Goal: Task Accomplishment & Management: Complete application form

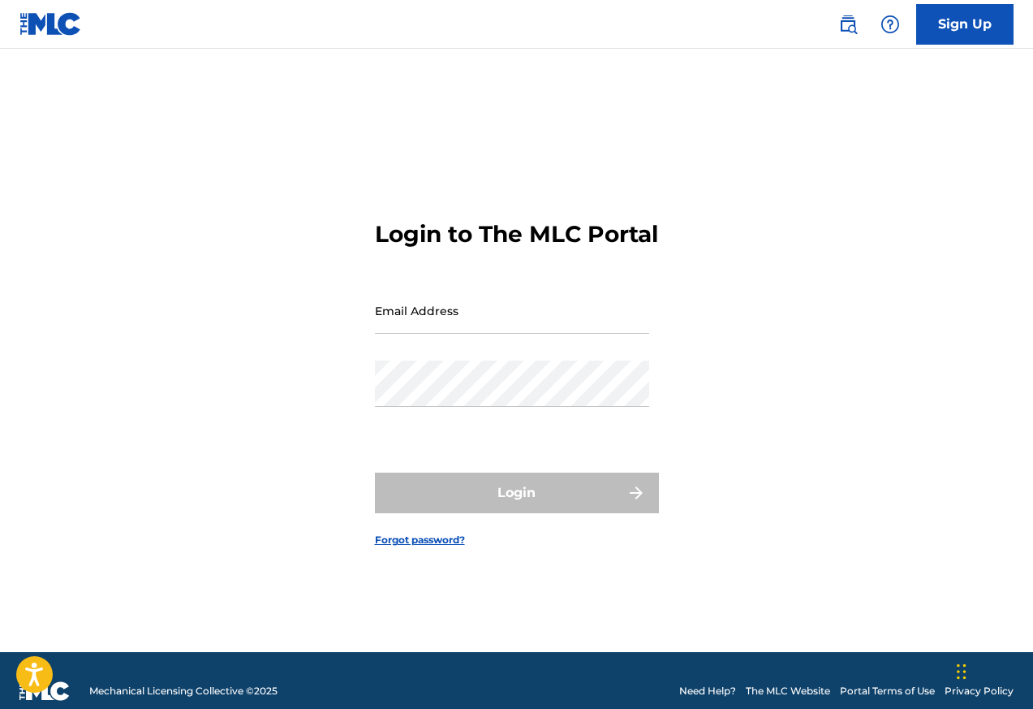
click at [483, 332] on input "Email Address" at bounding box center [512, 310] width 274 height 46
type input "[EMAIL_ADDRESS][DOMAIN_NAME]"
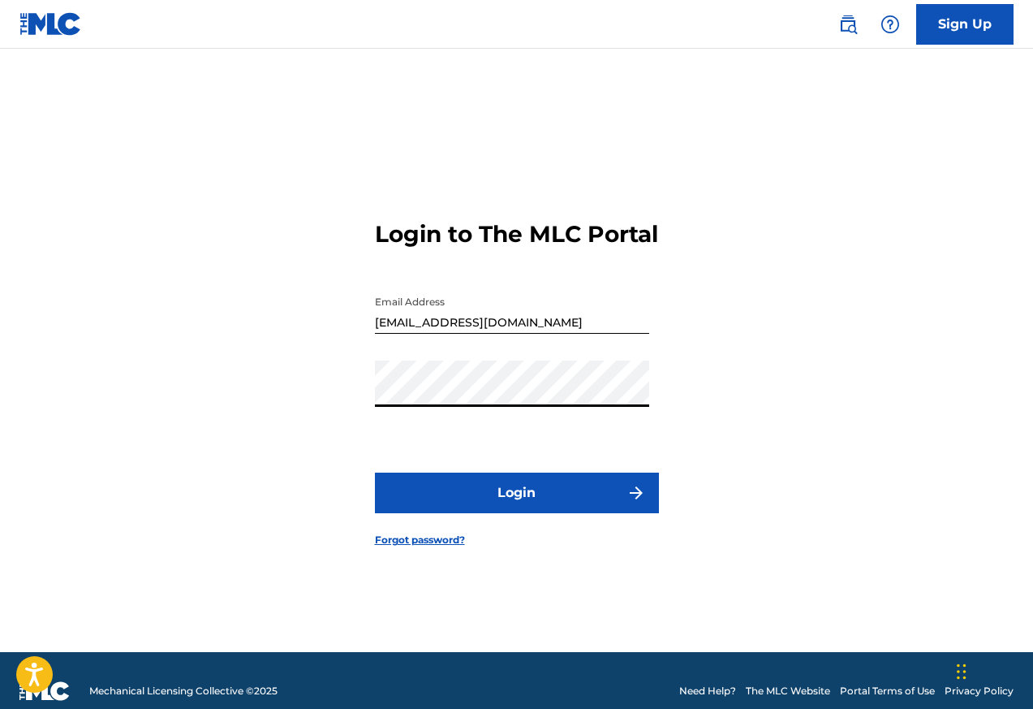
click at [375, 472] on button "Login" at bounding box center [517, 492] width 284 height 41
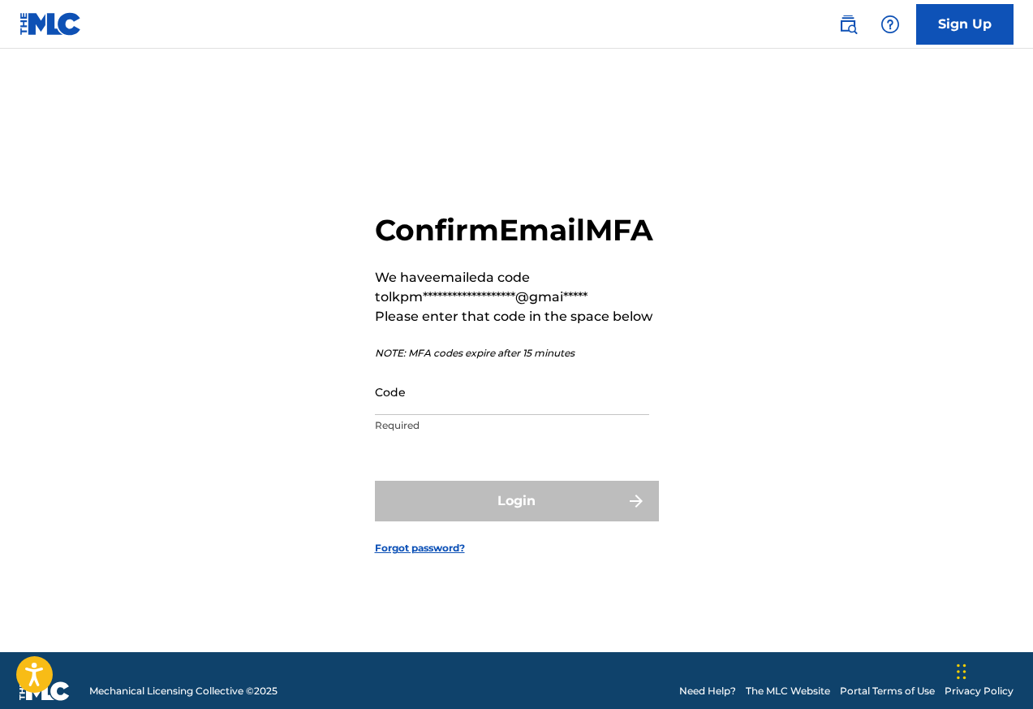
click at [459, 415] on input "Code" at bounding box center [512, 392] width 274 height 46
paste input "390423"
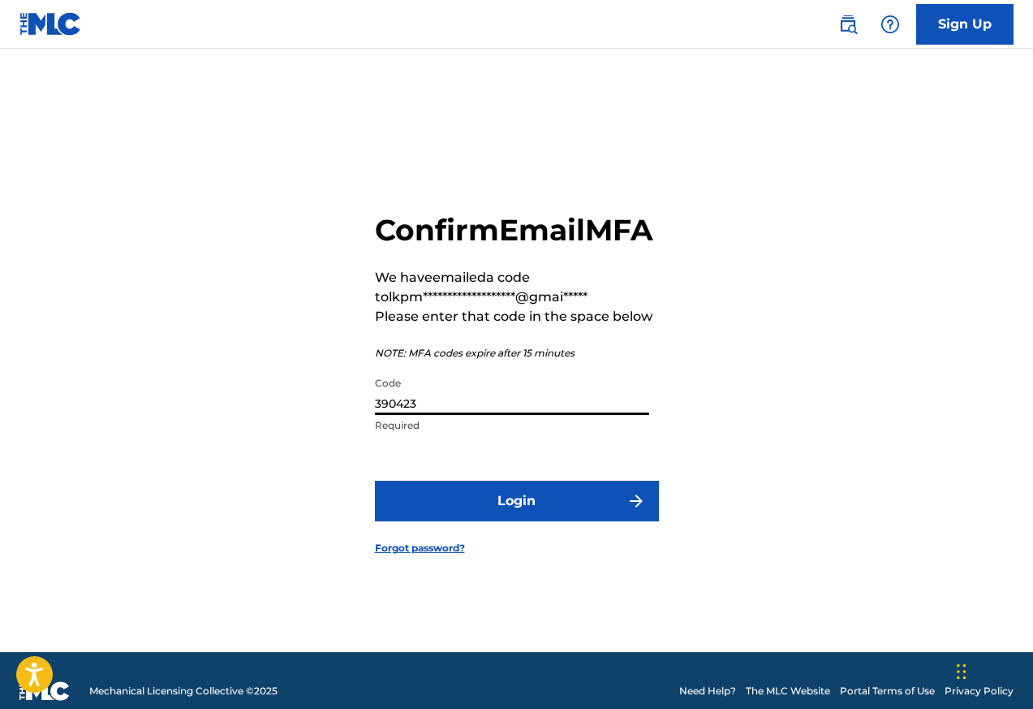
type input "390423"
click at [538, 521] on button "Login" at bounding box center [517, 501] width 284 height 41
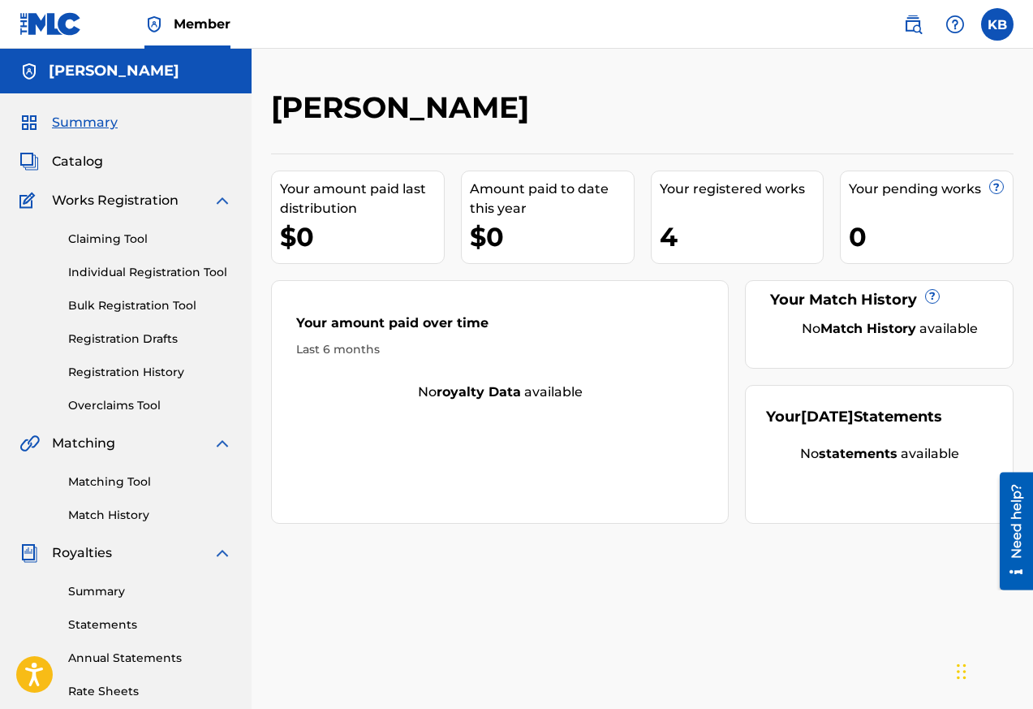
click at [420, 586] on div "[PERSON_NAME] Your amount paid last distribution $0 Amount paid to date this ye…" at bounding box center [643, 508] width 782 height 839
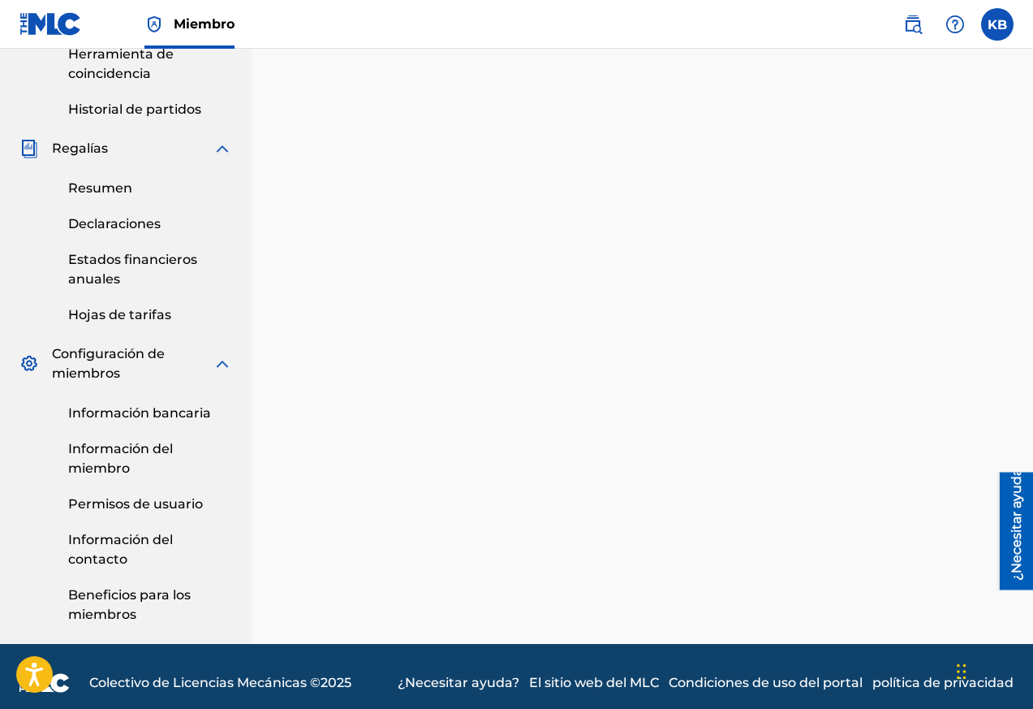
scroll to position [534, 0]
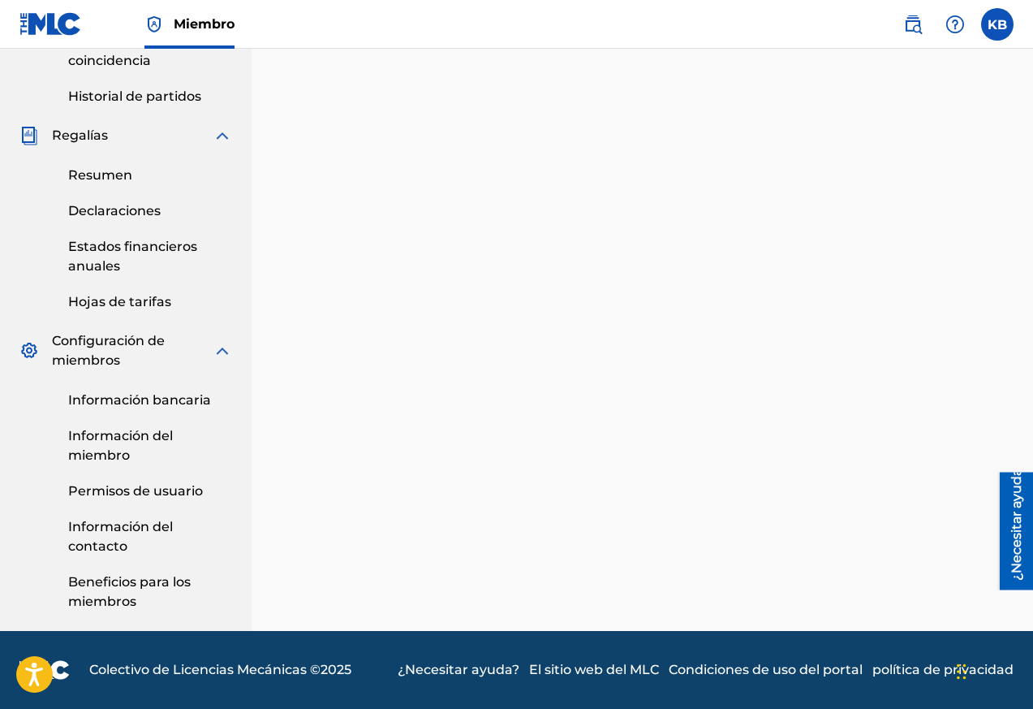
click at [124, 494] on font "Permisos de usuario" at bounding box center [135, 490] width 135 height 15
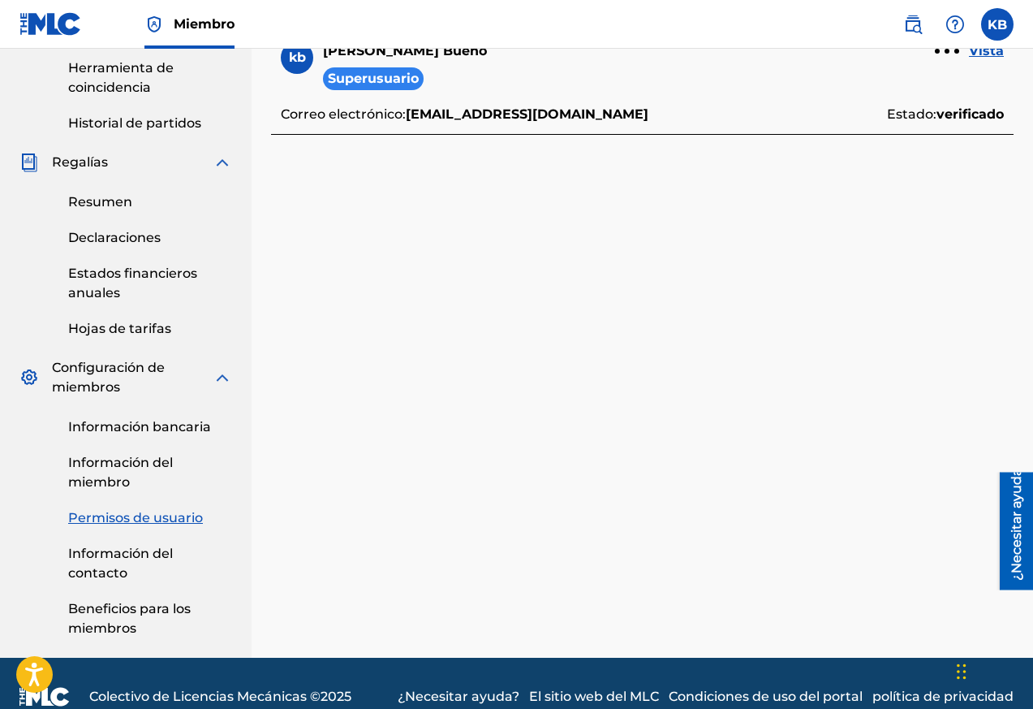
scroll to position [534, 0]
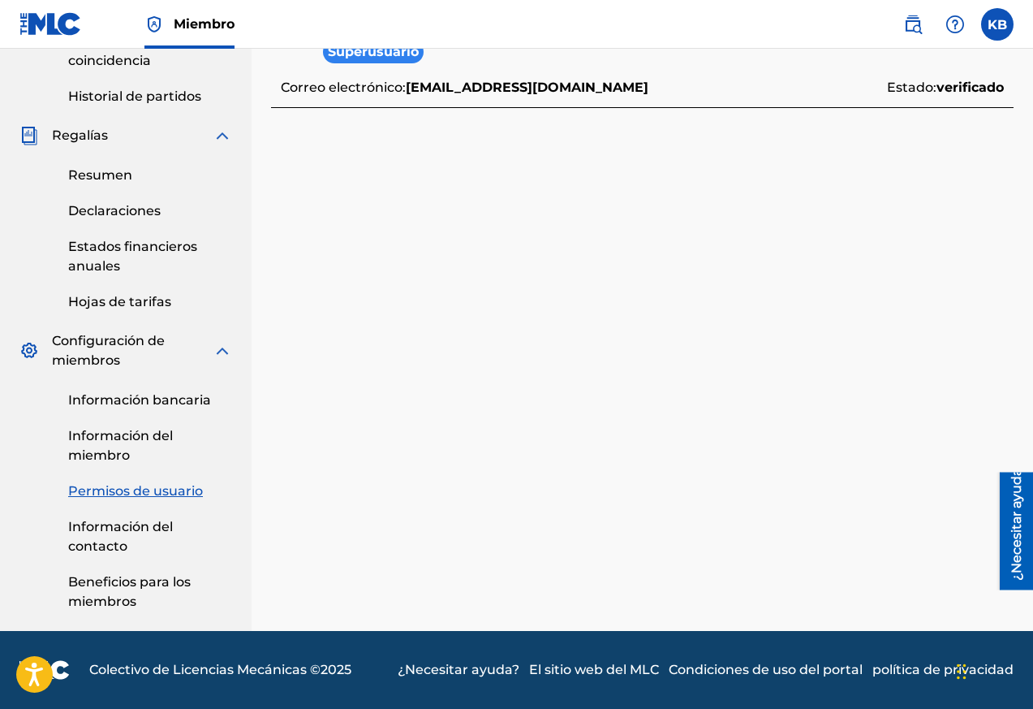
click at [110, 582] on font "Beneficios para los miembros" at bounding box center [129, 591] width 123 height 35
click at [119, 451] on font "Información del miembro" at bounding box center [120, 445] width 105 height 35
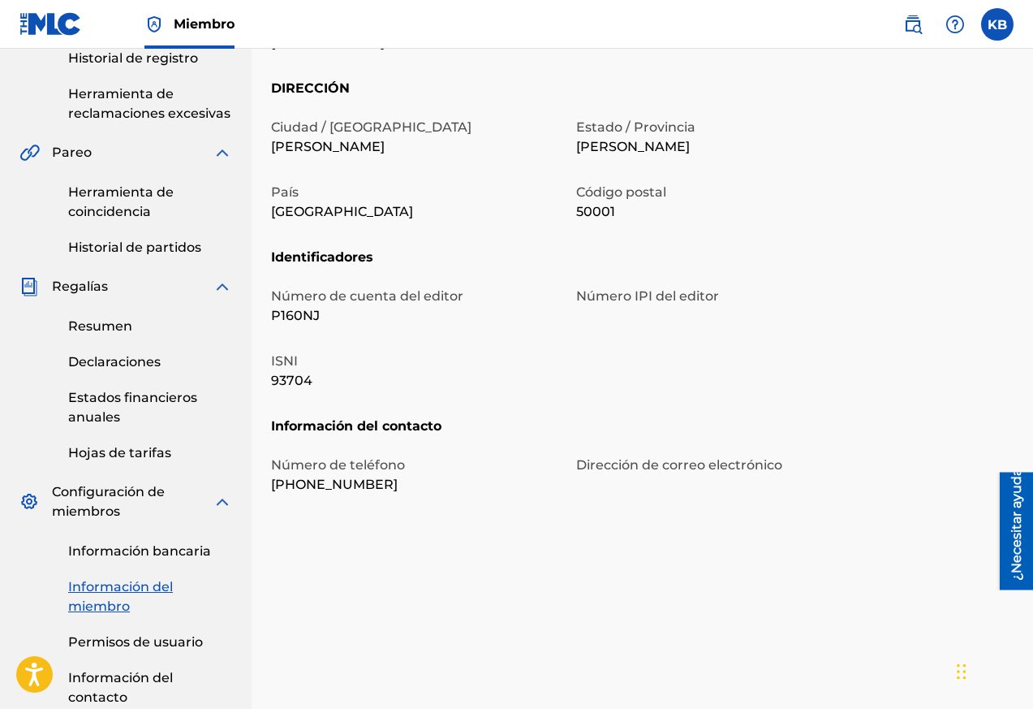
scroll to position [534, 0]
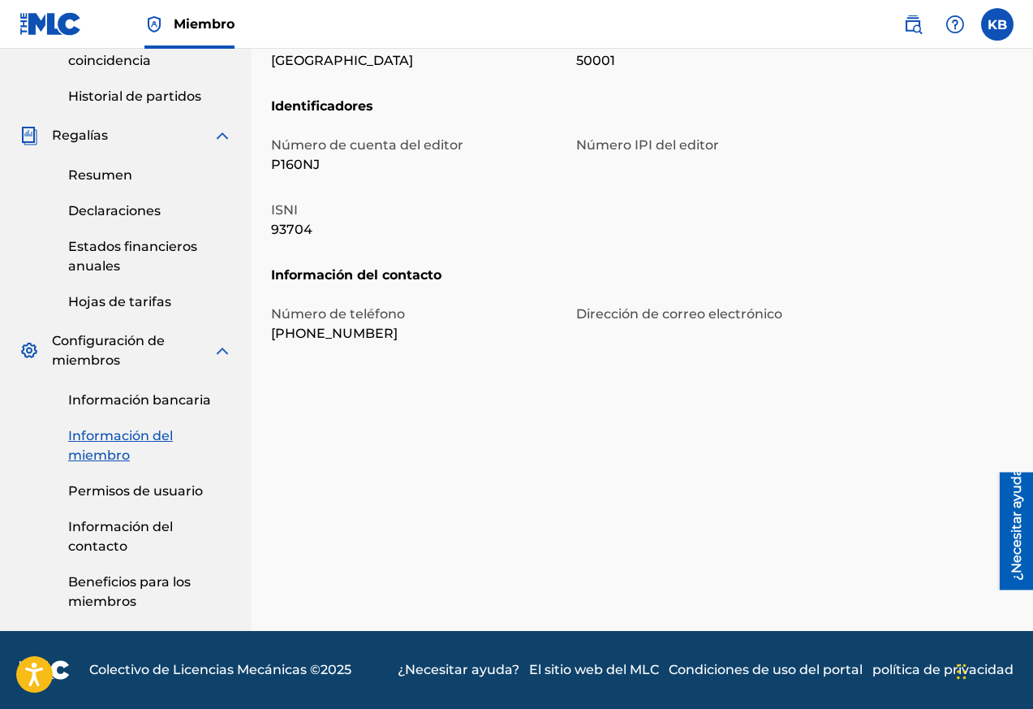
click at [98, 592] on link "Beneficios para los miembros" at bounding box center [150, 591] width 164 height 39
click at [102, 523] on font "Información del contacto" at bounding box center [120, 536] width 105 height 35
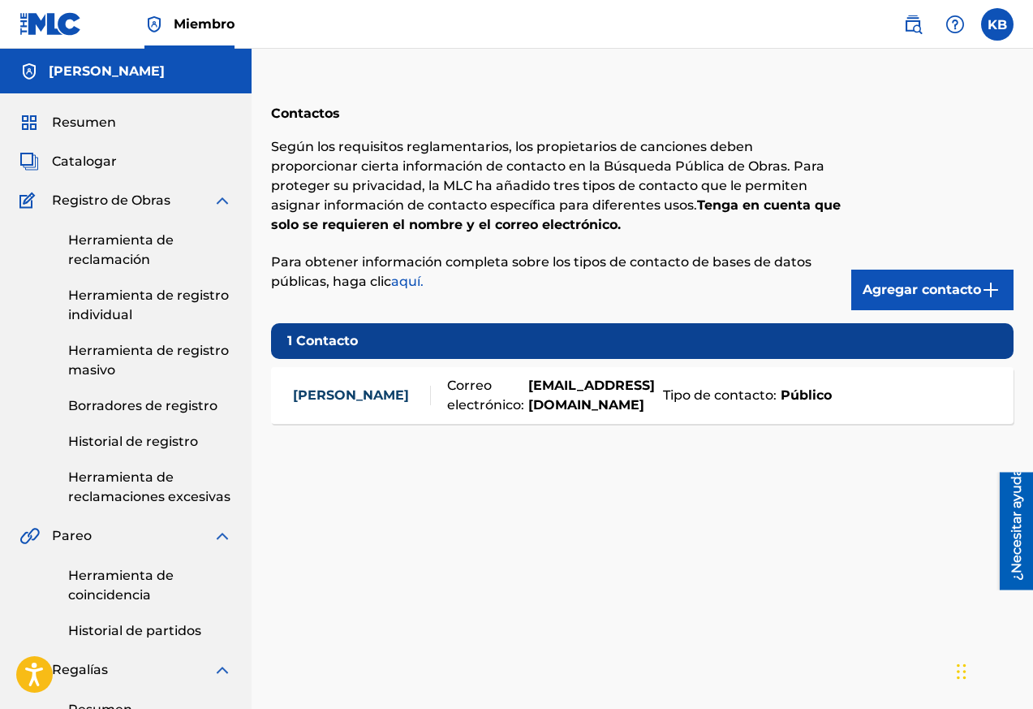
click at [87, 123] on font "Resumen" at bounding box center [84, 121] width 64 height 15
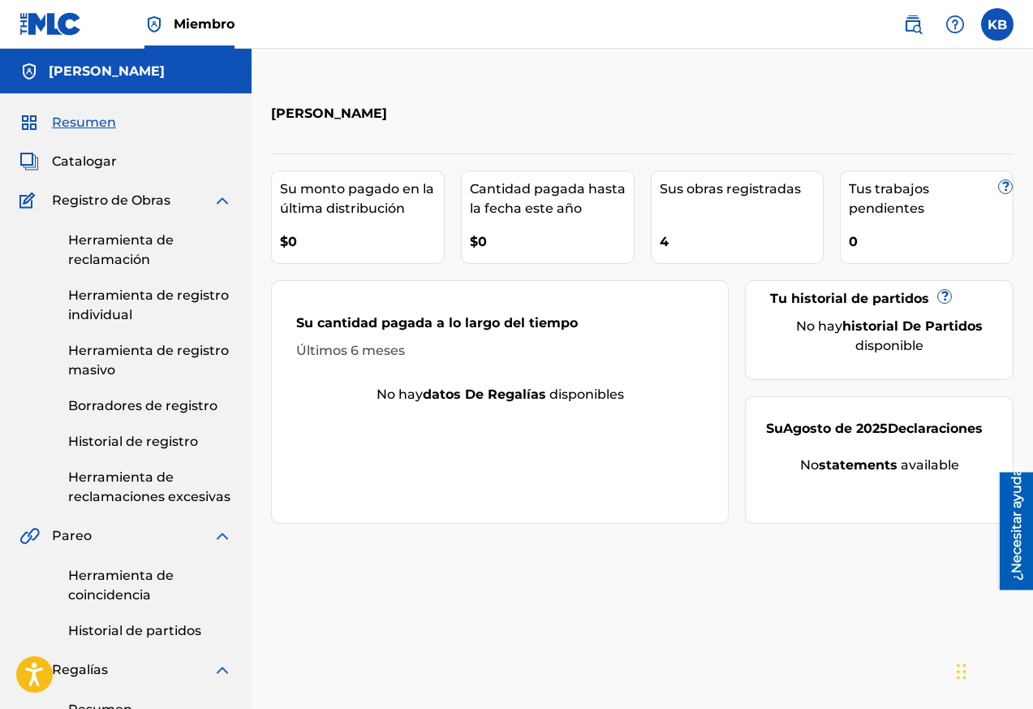
click at [193, 30] on font "Miembro" at bounding box center [204, 23] width 61 height 15
click at [1002, 19] on label at bounding box center [997, 24] width 32 height 32
click at [998, 24] on input "KB [PERSON_NAME] [EMAIL_ADDRESS][DOMAIN_NAME] Notification Preferences Profile …" at bounding box center [998, 24] width 0 height 0
click at [32, 28] on img at bounding box center [50, 24] width 63 height 24
click at [1000, 23] on label at bounding box center [997, 24] width 32 height 32
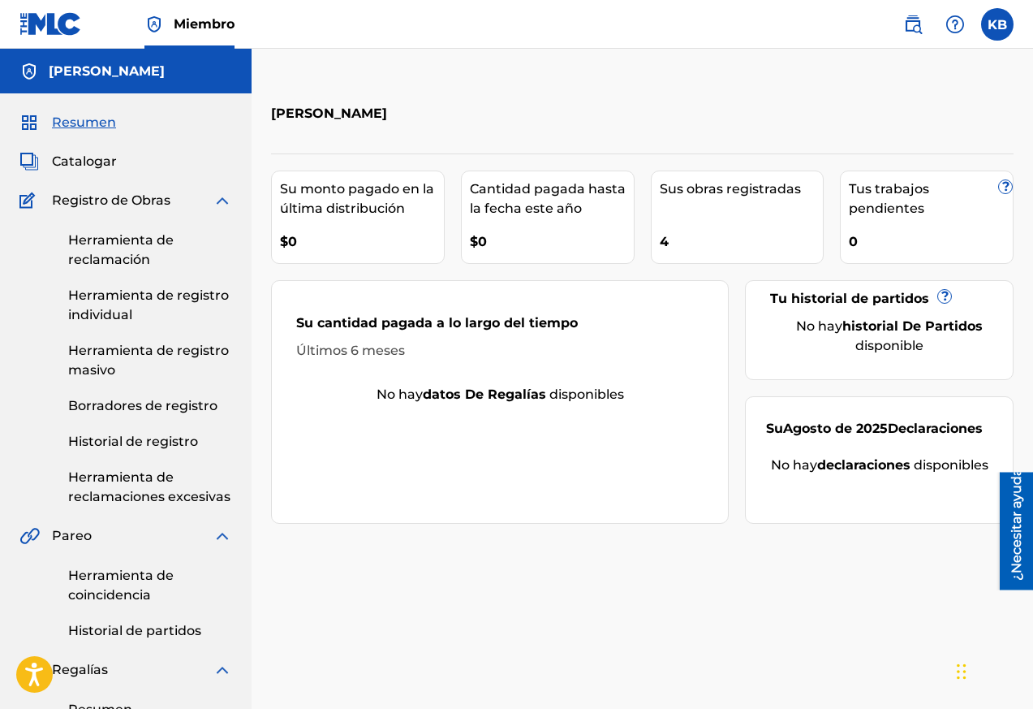
click at [998, 24] on input "KB [PERSON_NAME] [EMAIL_ADDRESS][DOMAIN_NAME] Notification Preferences Perfil F…" at bounding box center [998, 24] width 0 height 0
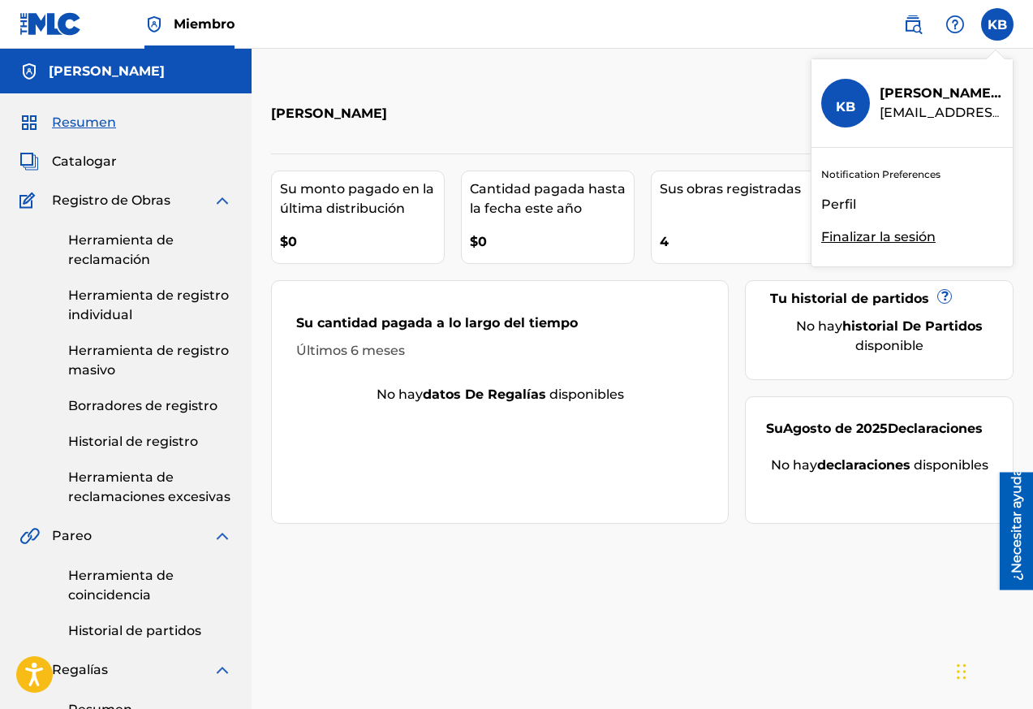
click at [171, 30] on link "Miembro" at bounding box center [189, 24] width 90 height 48
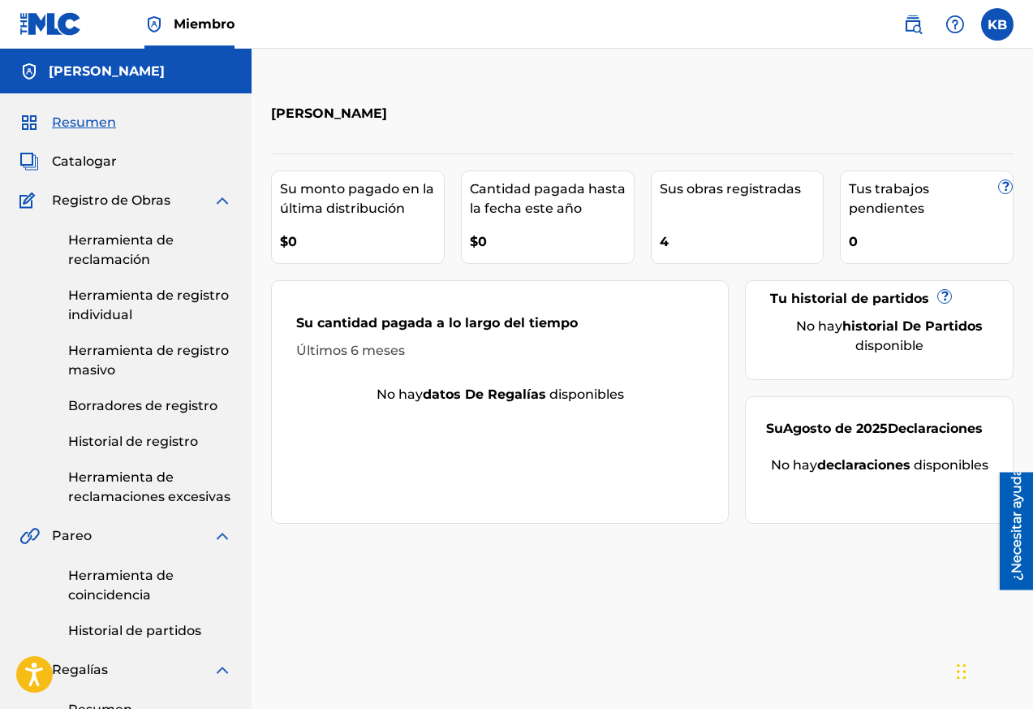
click at [84, 120] on font "Resumen" at bounding box center [84, 121] width 64 height 15
click at [183, 29] on font "Miembro" at bounding box center [204, 23] width 61 height 15
click at [272, 31] on nav "Miembro KB KB [PERSON_NAME] [EMAIL_ADDRESS][DOMAIN_NAME] Notification Preferenc…" at bounding box center [516, 24] width 1033 height 49
click at [99, 76] on font "[PERSON_NAME]" at bounding box center [107, 70] width 116 height 15
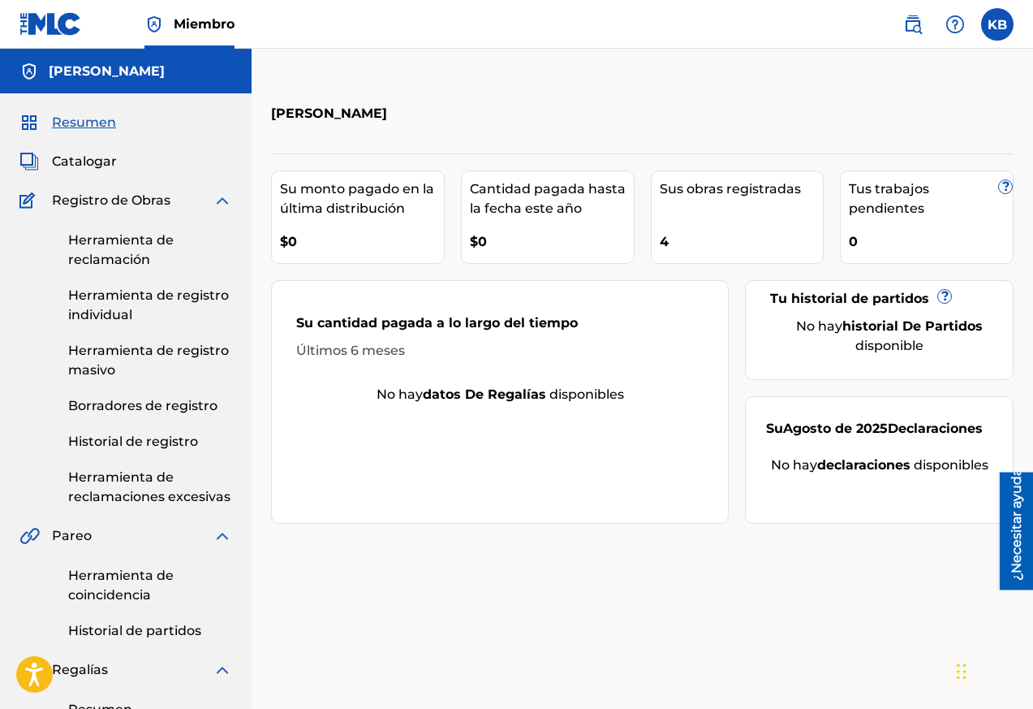
click at [86, 126] on font "Resumen" at bounding box center [84, 121] width 64 height 15
click at [125, 304] on link "Herramienta de registro individual" at bounding box center [150, 305] width 164 height 39
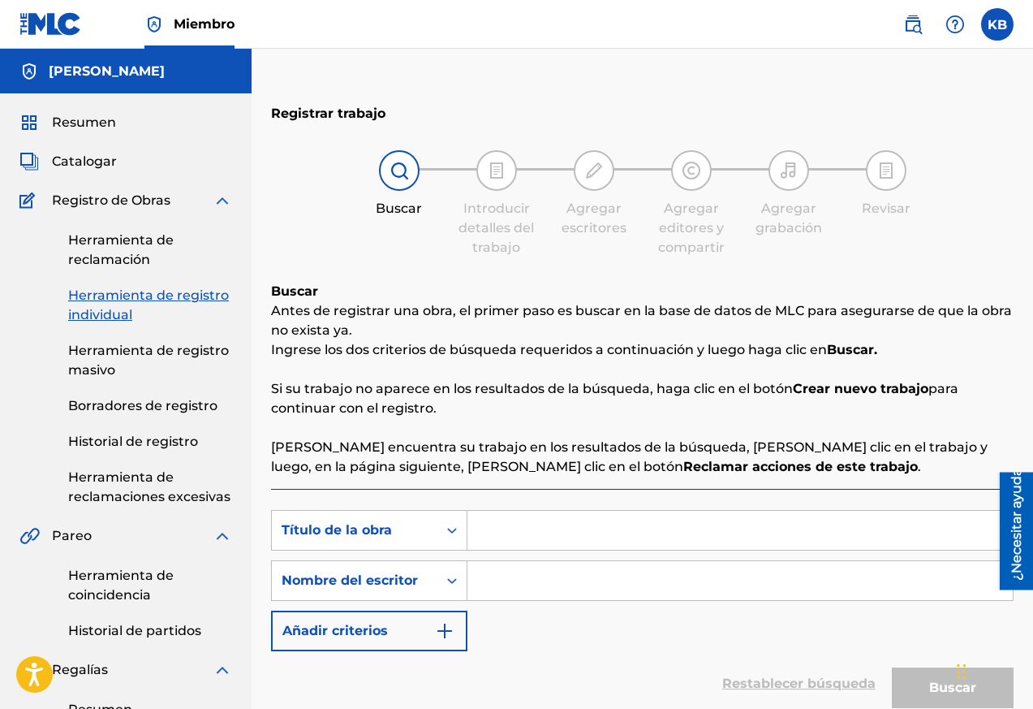
click at [122, 245] on font "Herramienta de reclamación" at bounding box center [121, 249] width 106 height 35
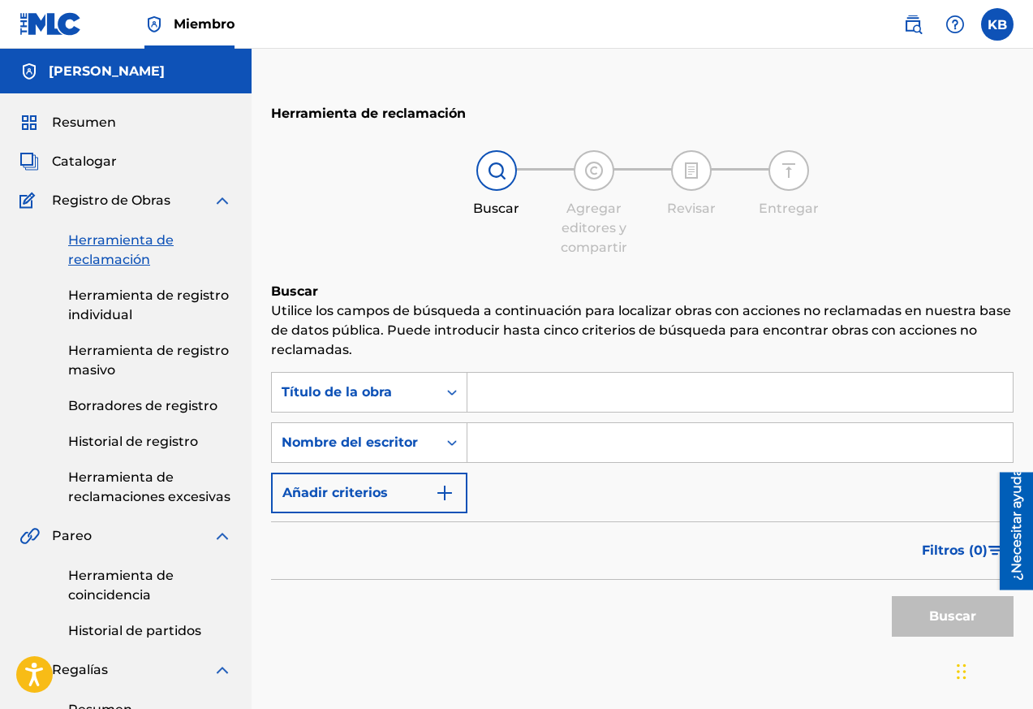
click at [107, 354] on font "Herramienta de registro masivo" at bounding box center [148, 360] width 161 height 35
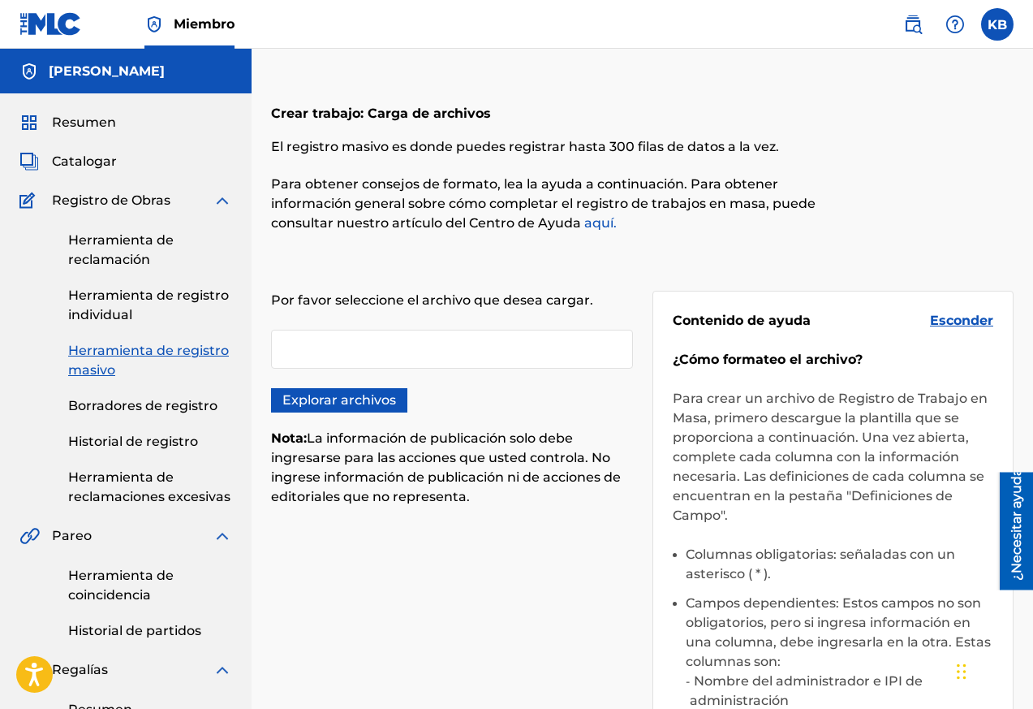
click at [110, 405] on font "Borradores de registro" at bounding box center [142, 405] width 149 height 15
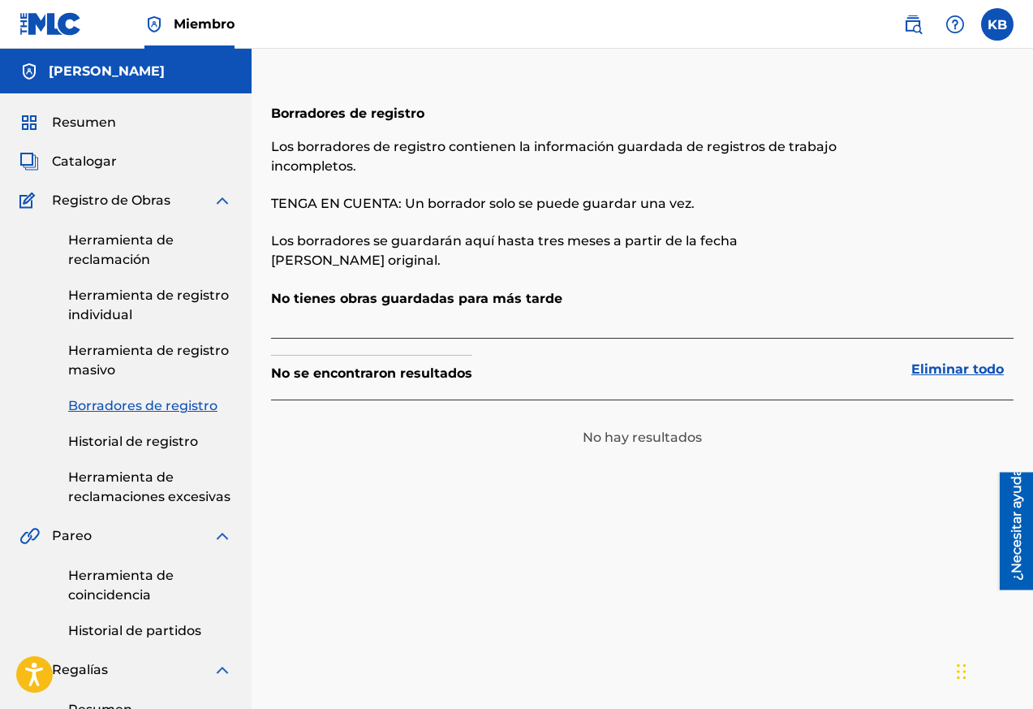
click at [110, 434] on font "Historial de registro" at bounding box center [133, 440] width 130 height 15
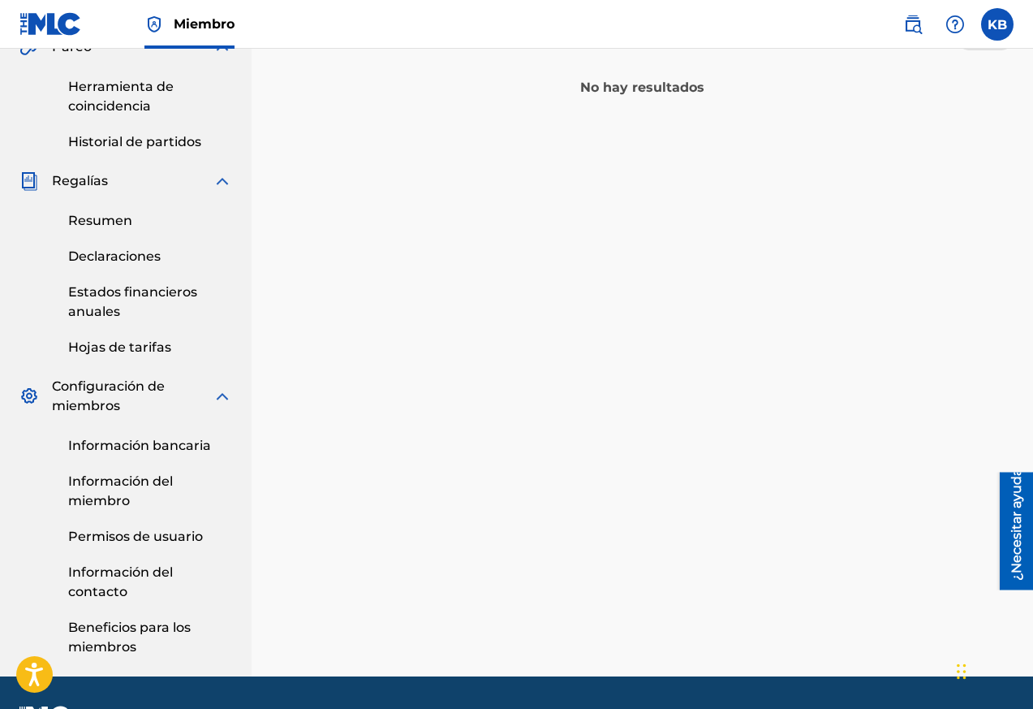
scroll to position [534, 0]
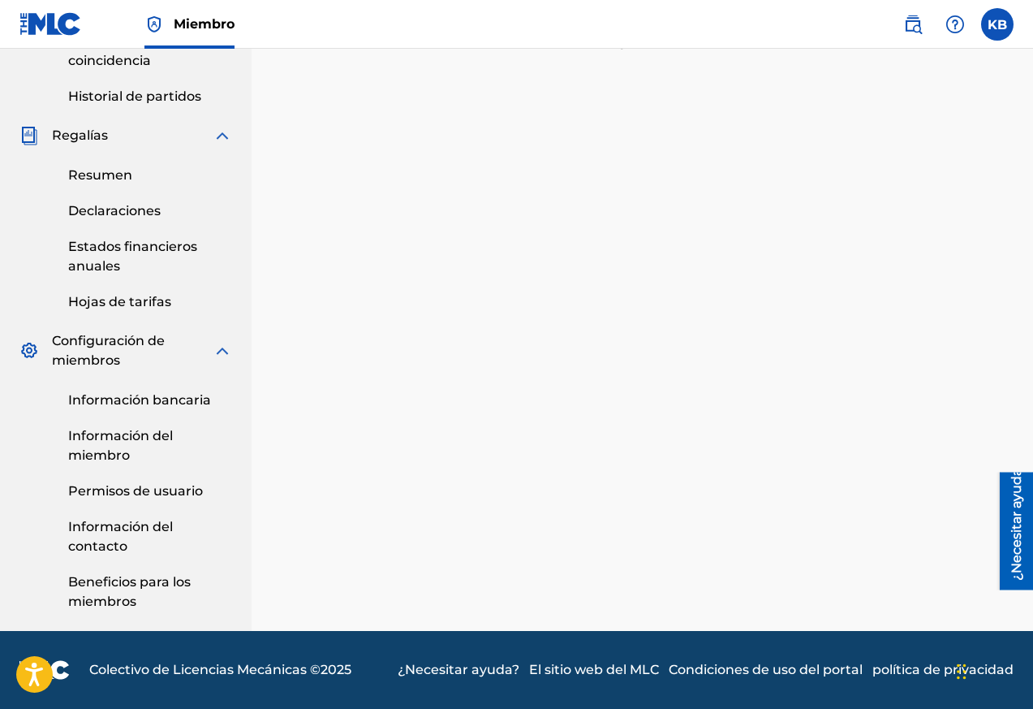
click at [103, 403] on font "Información bancaria" at bounding box center [139, 399] width 143 height 15
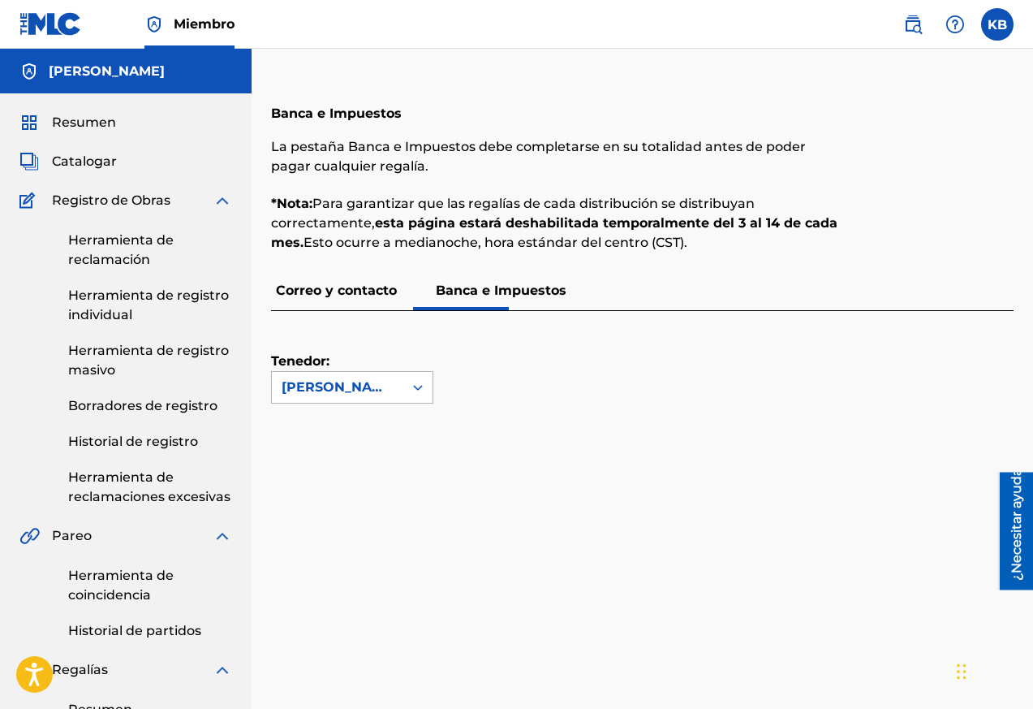
click at [403, 387] on div at bounding box center [417, 387] width 29 height 29
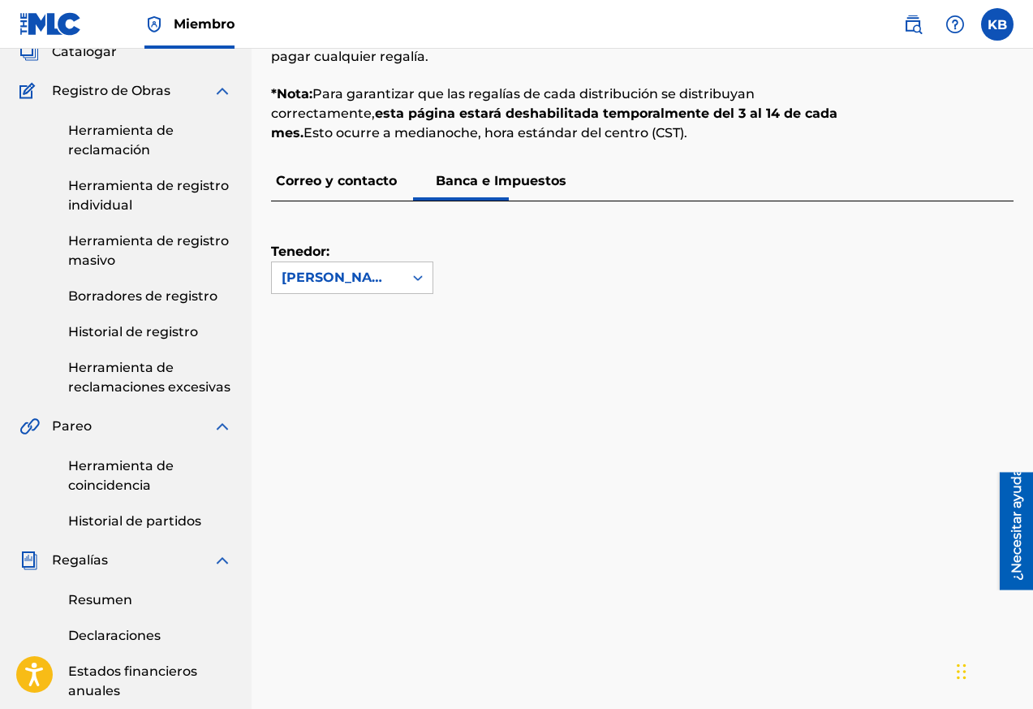
click at [914, 30] on img at bounding box center [912, 24] width 19 height 19
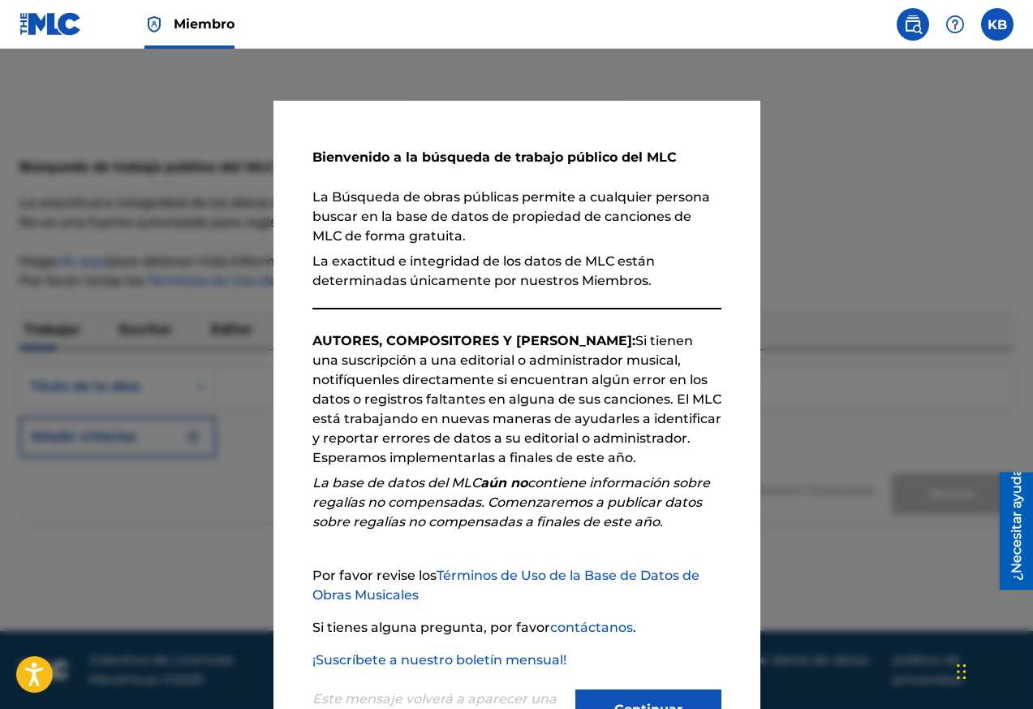
click at [620, 696] on button "Continuar" at bounding box center [649, 709] width 146 height 41
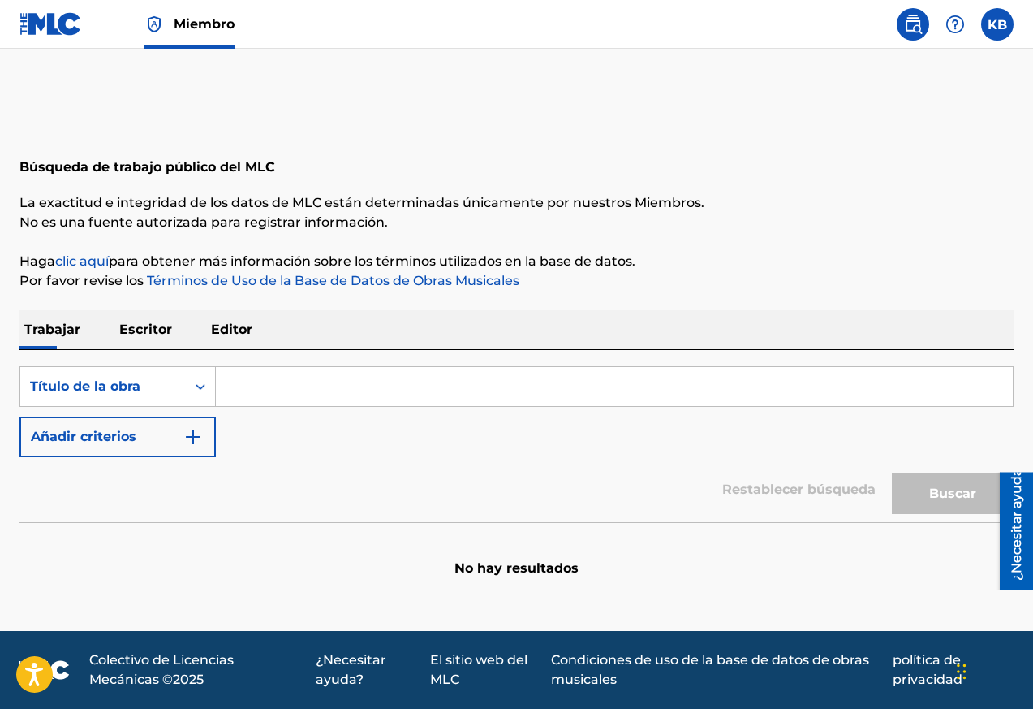
click at [1004, 24] on label at bounding box center [997, 24] width 32 height 32
click at [998, 24] on input "KB [PERSON_NAME] [EMAIL_ADDRESS][DOMAIN_NAME] Notification Preferences Perfil F…" at bounding box center [998, 24] width 0 height 0
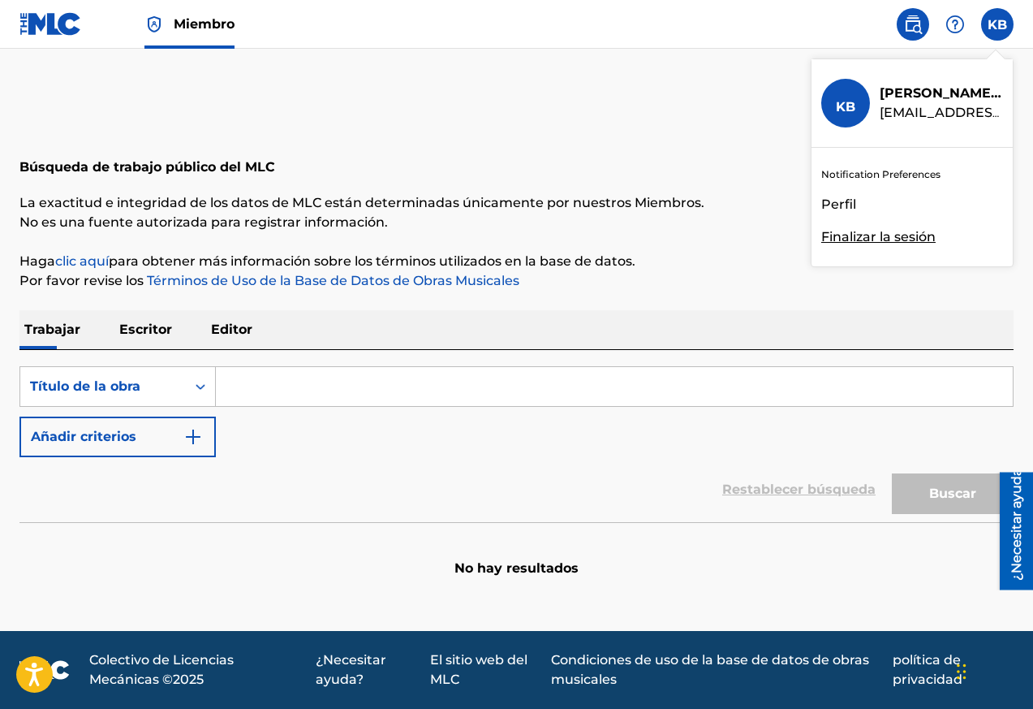
click at [836, 205] on font "Perfil" at bounding box center [839, 203] width 35 height 15
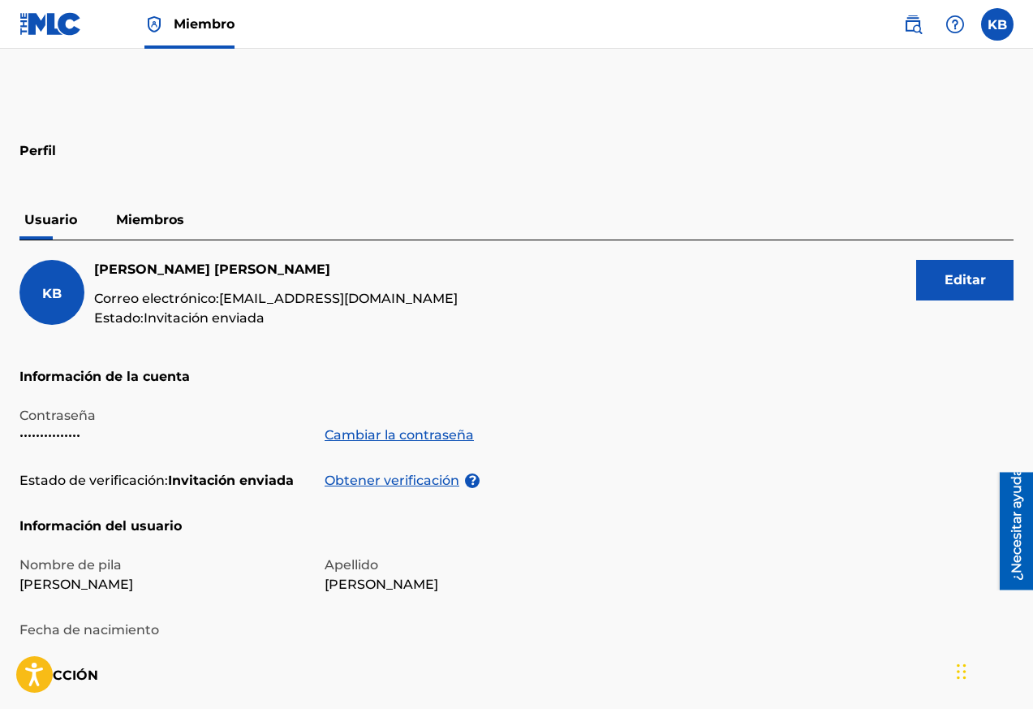
click at [159, 213] on font "Miembros" at bounding box center [150, 219] width 68 height 15
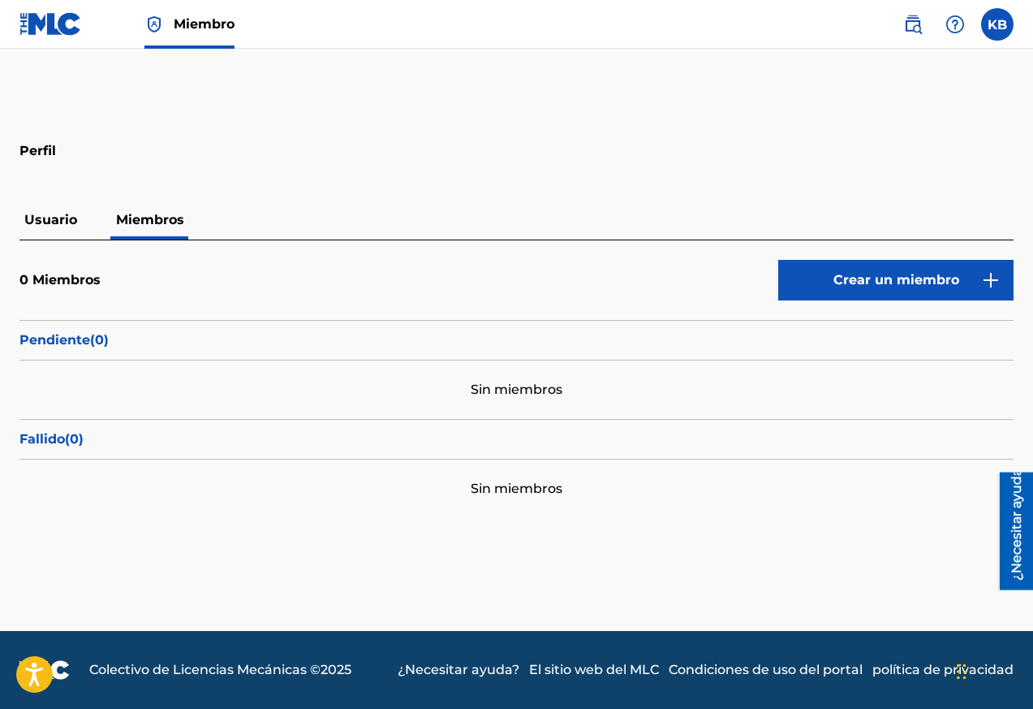
click at [1003, 30] on label at bounding box center [997, 24] width 32 height 32
click at [998, 24] on input "KB [PERSON_NAME] [EMAIL_ADDRESS][DOMAIN_NAME] Notification Preferences Perfil F…" at bounding box center [998, 24] width 0 height 0
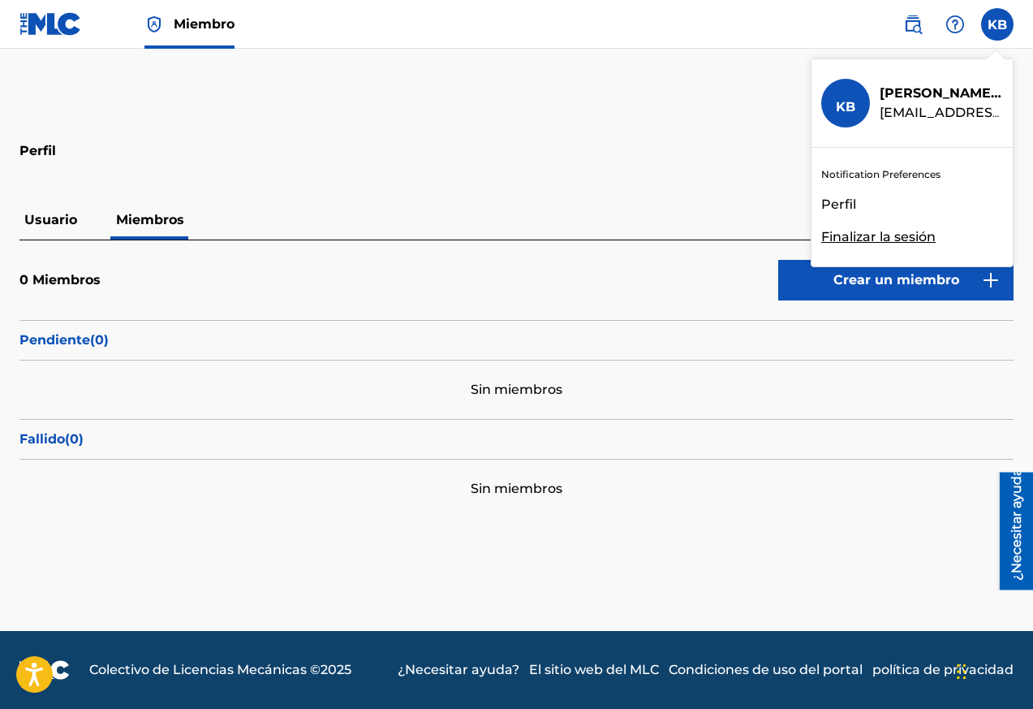
click at [844, 201] on font "Perfil" at bounding box center [839, 203] width 35 height 15
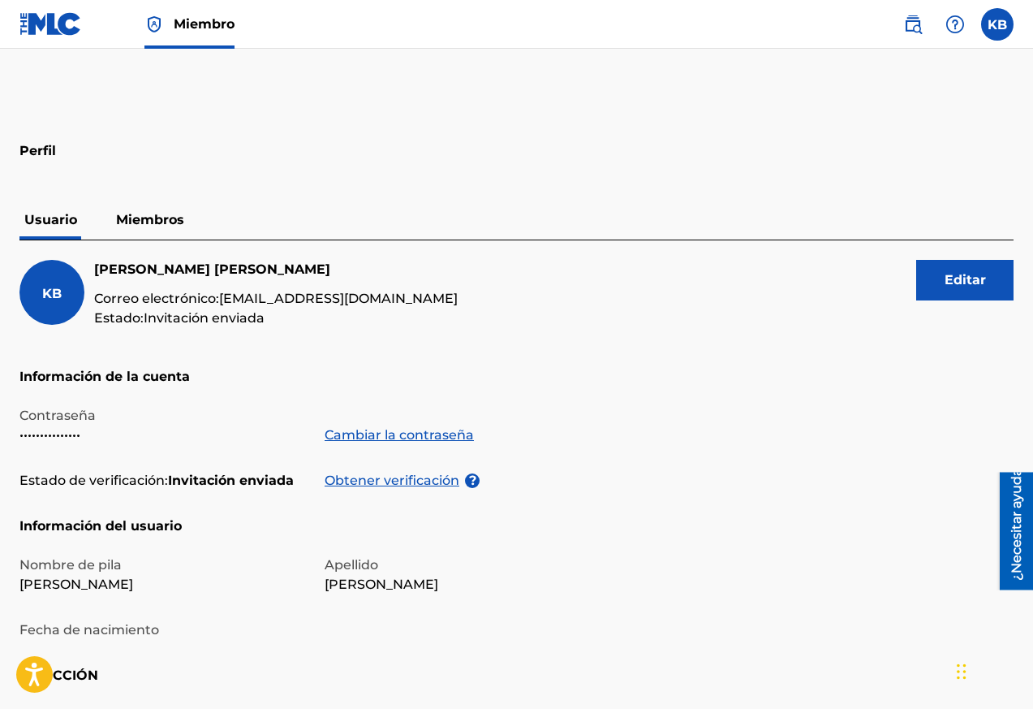
scroll to position [163, 0]
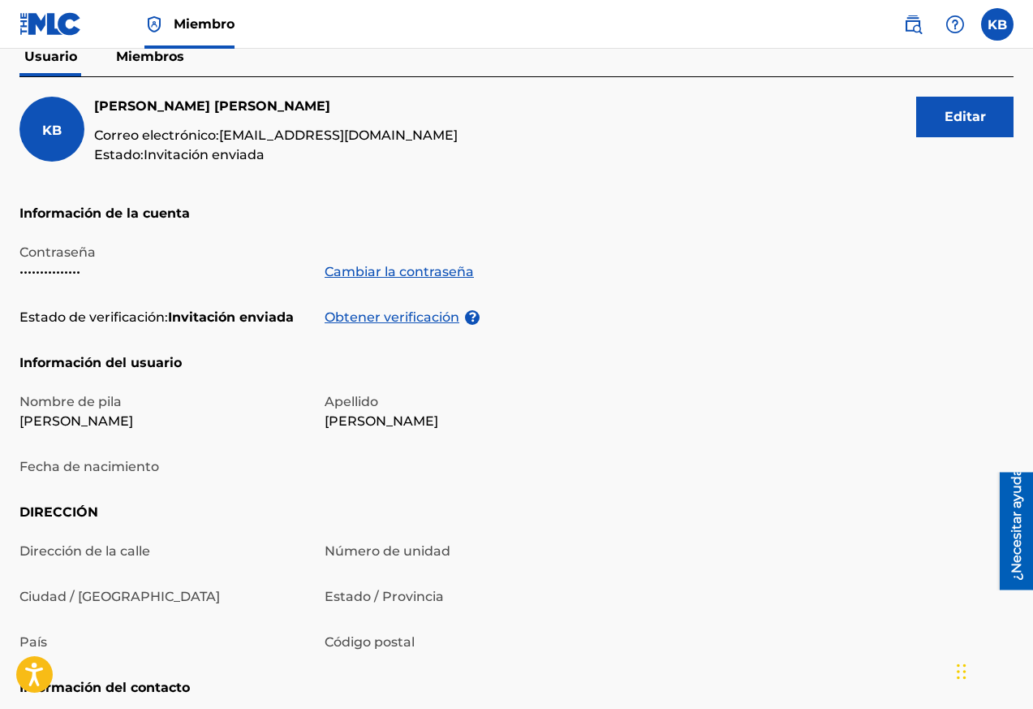
click at [1000, 25] on label at bounding box center [997, 24] width 32 height 32
click at [998, 24] on input "KB [PERSON_NAME] [EMAIL_ADDRESS][DOMAIN_NAME] Notification Preferences Perfil F…" at bounding box center [998, 24] width 0 height 0
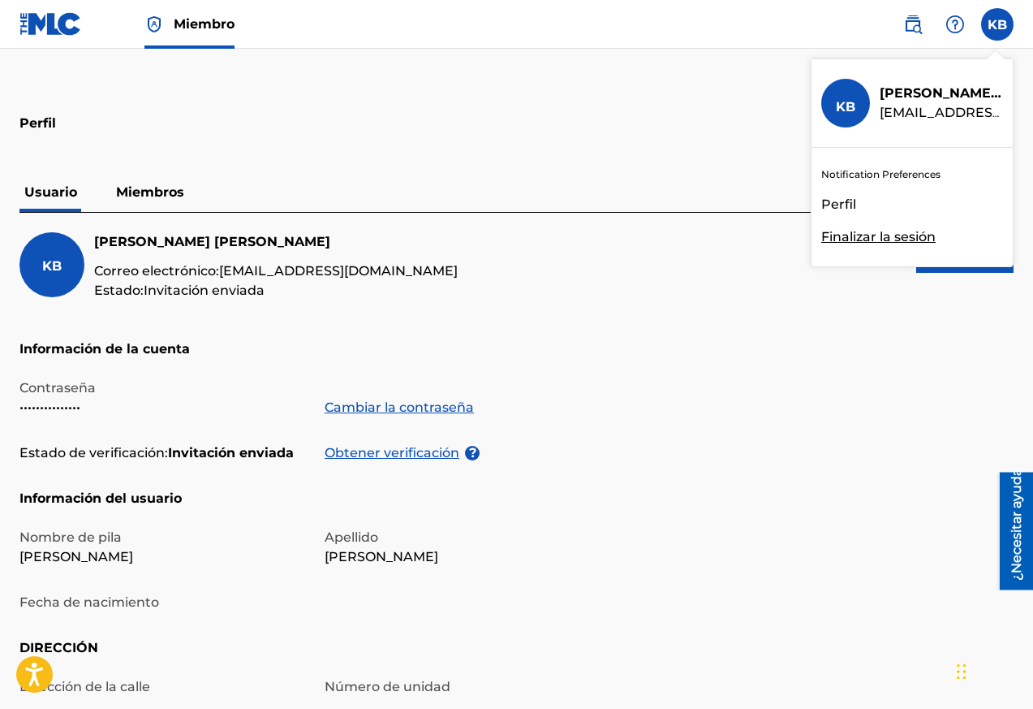
scroll to position [23, 0]
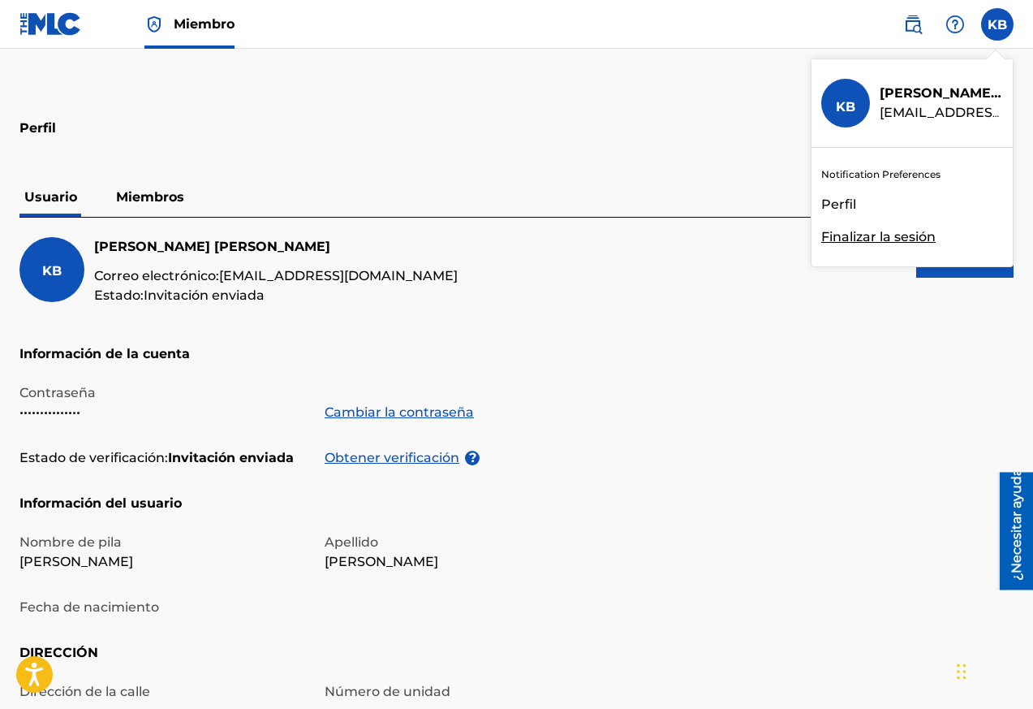
click at [157, 202] on font "Miembros" at bounding box center [150, 196] width 68 height 15
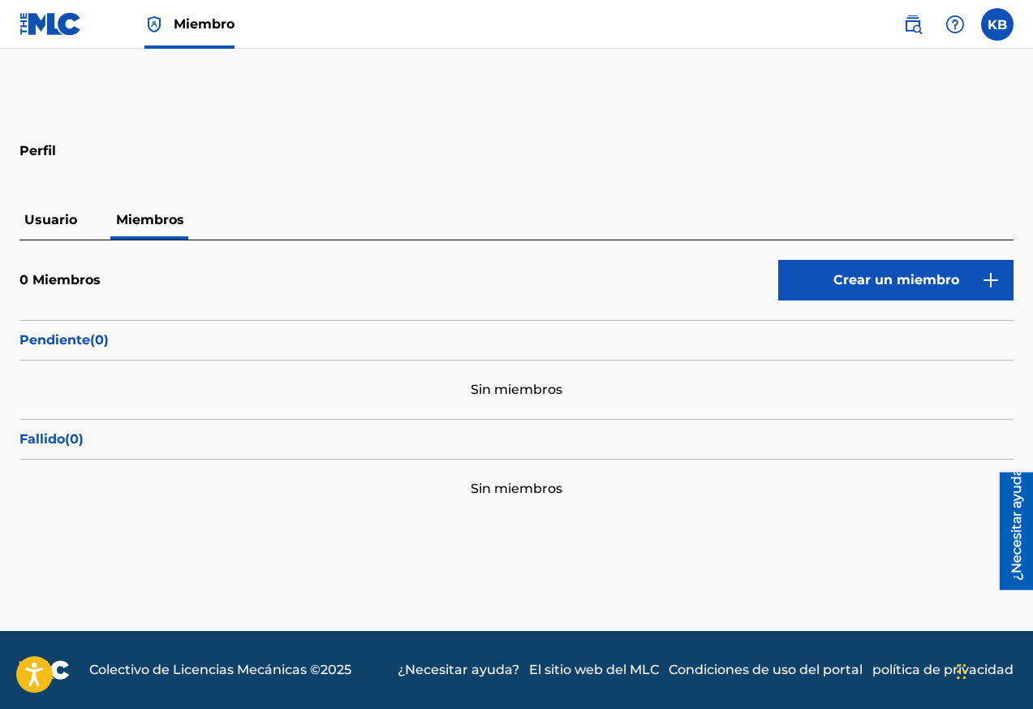
click at [1011, 28] on label at bounding box center [997, 24] width 32 height 32
click at [998, 24] on input "KB [PERSON_NAME] [EMAIL_ADDRESS][DOMAIN_NAME] Notification Preferences Perfil F…" at bounding box center [998, 24] width 0 height 0
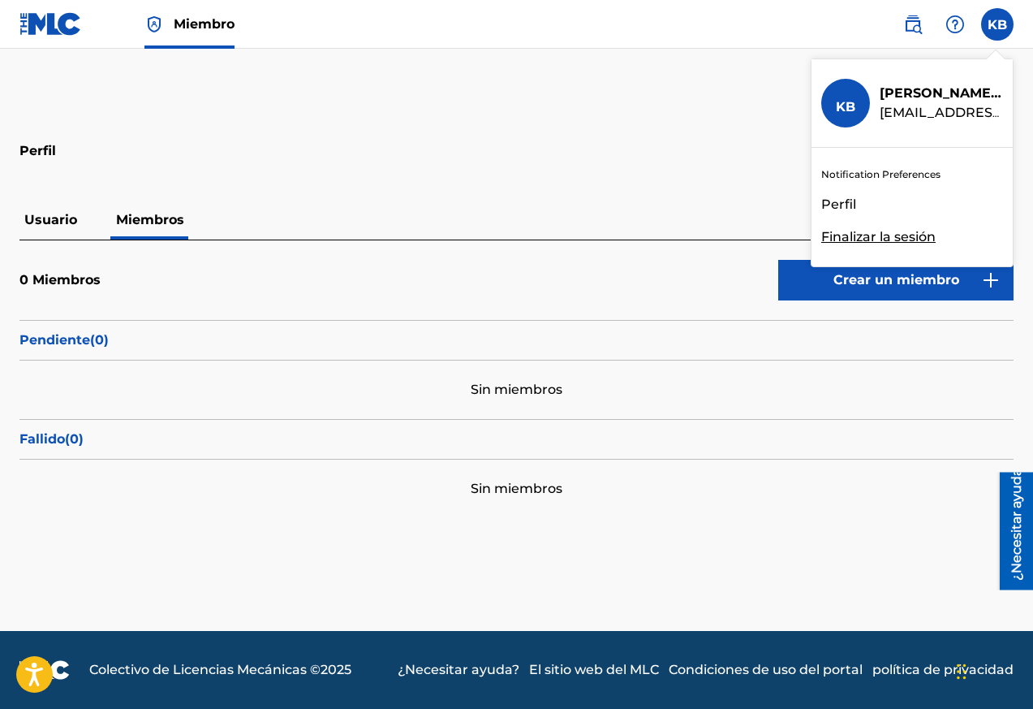
click at [882, 235] on font "Finalizar la sesión" at bounding box center [879, 236] width 114 height 15
click at [998, 24] on input "KB [PERSON_NAME] [EMAIL_ADDRESS][DOMAIN_NAME] Notification Preferences Perfil F…" at bounding box center [998, 24] width 0 height 0
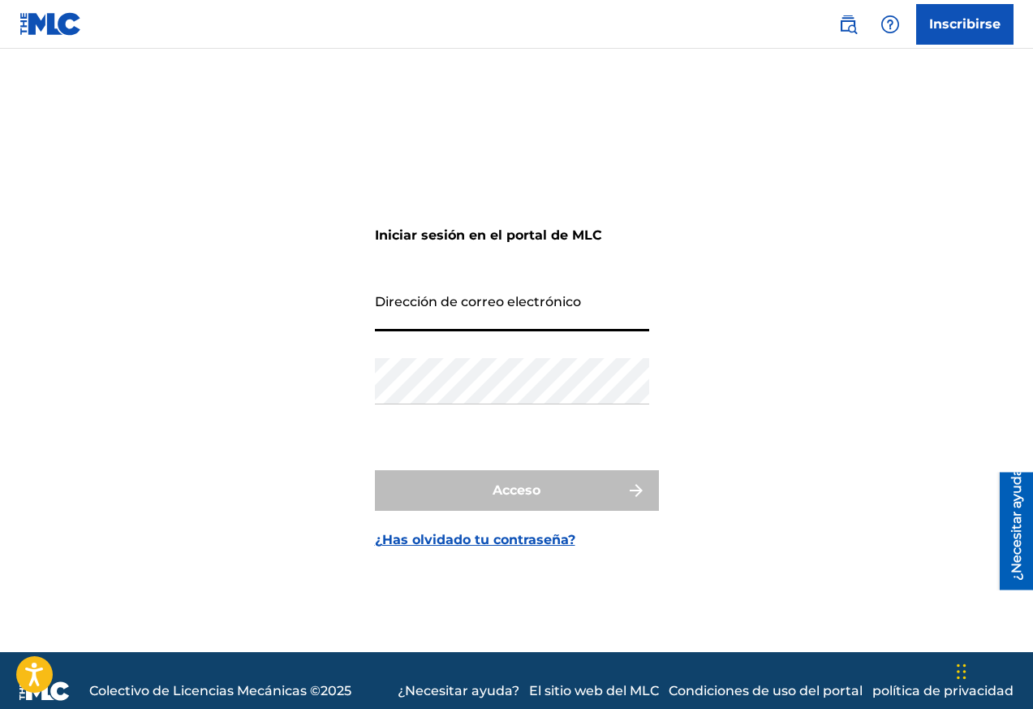
click at [455, 315] on input "Dirección de correo electrónico" at bounding box center [512, 308] width 274 height 46
type input "[EMAIL_ADDRESS][DOMAIN_NAME]"
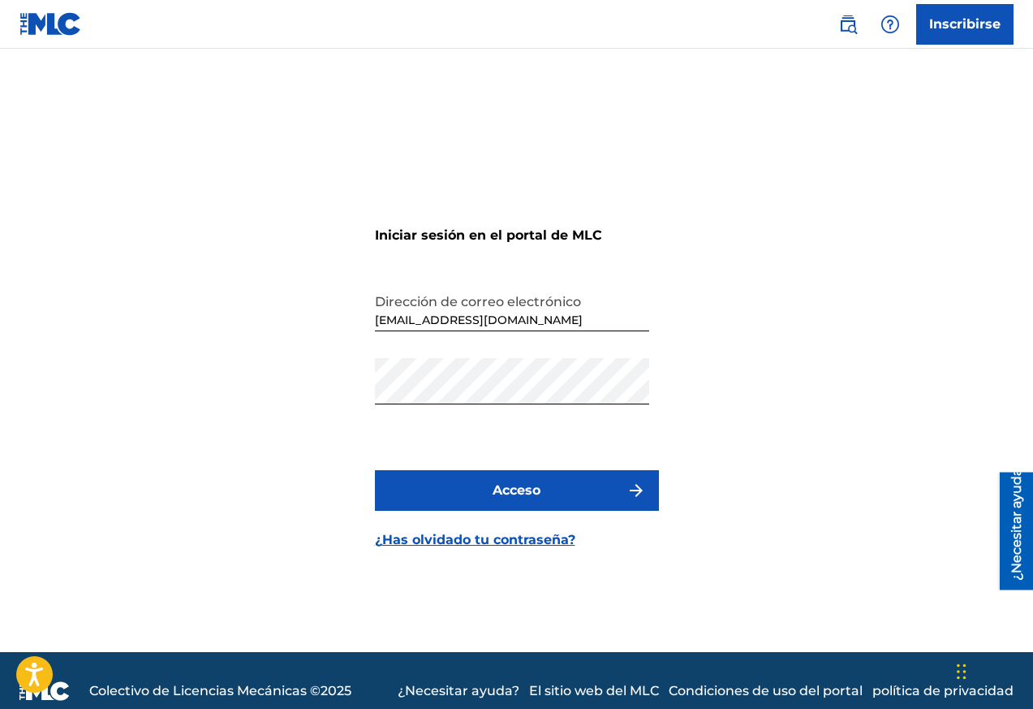
click at [515, 495] on font "Acceso" at bounding box center [517, 489] width 48 height 15
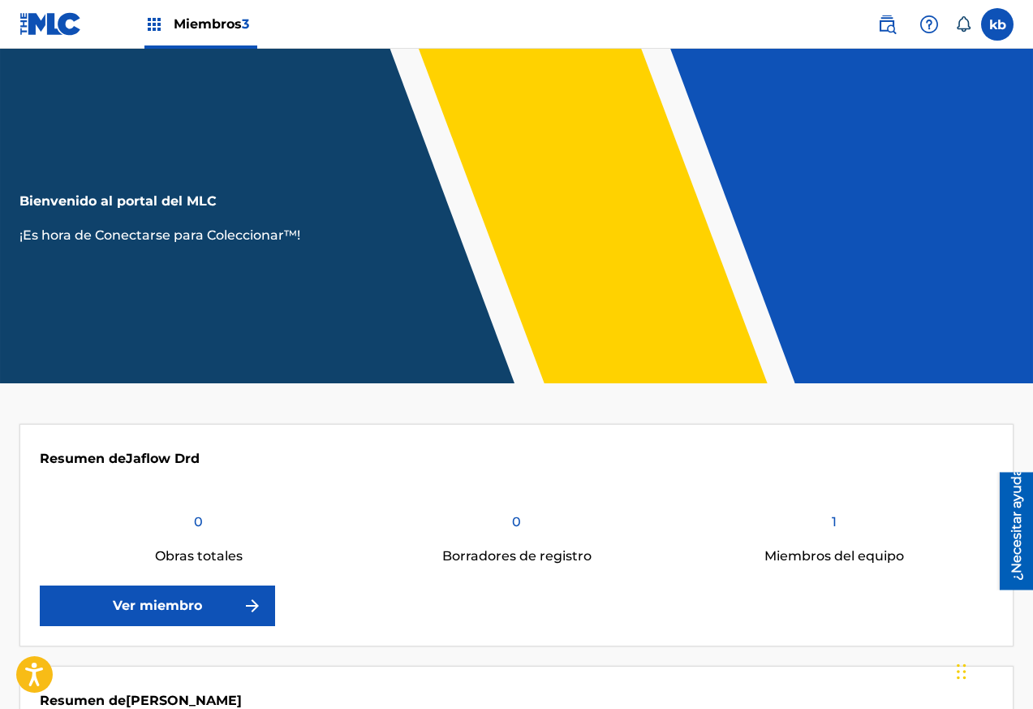
click at [154, 26] on img at bounding box center [153, 24] width 19 height 19
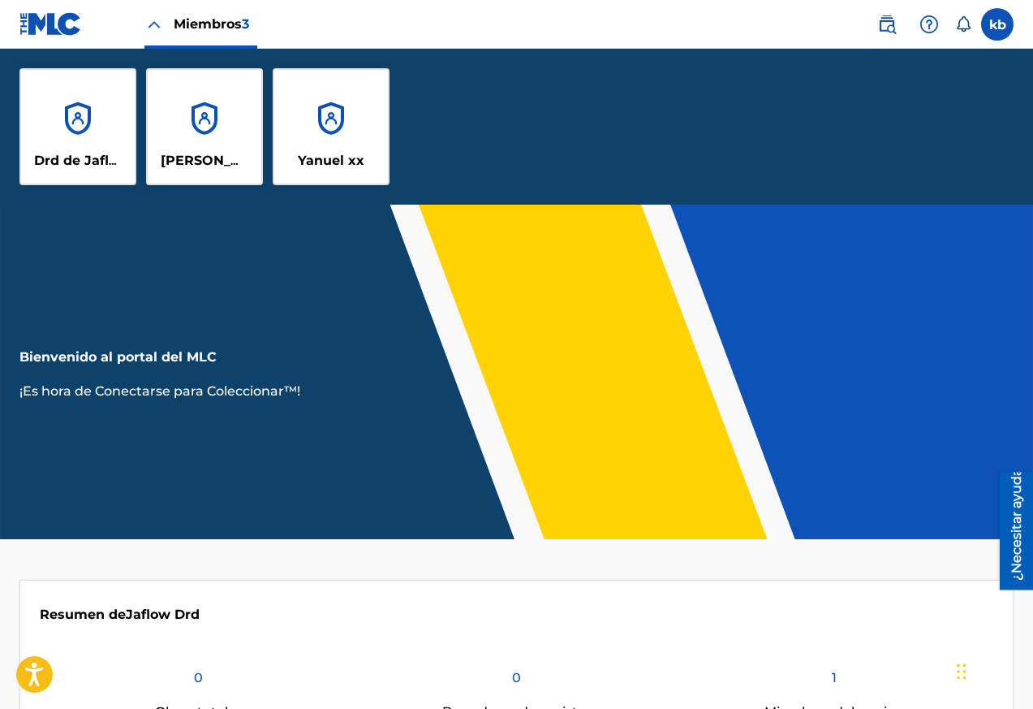
click at [1007, 20] on label at bounding box center [997, 24] width 32 height 32
click at [998, 24] on input "kb [PERSON_NAME] [EMAIL_ADDRESS][DOMAIN_NAME] Preferencias de notificación Perf…" at bounding box center [998, 24] width 0 height 0
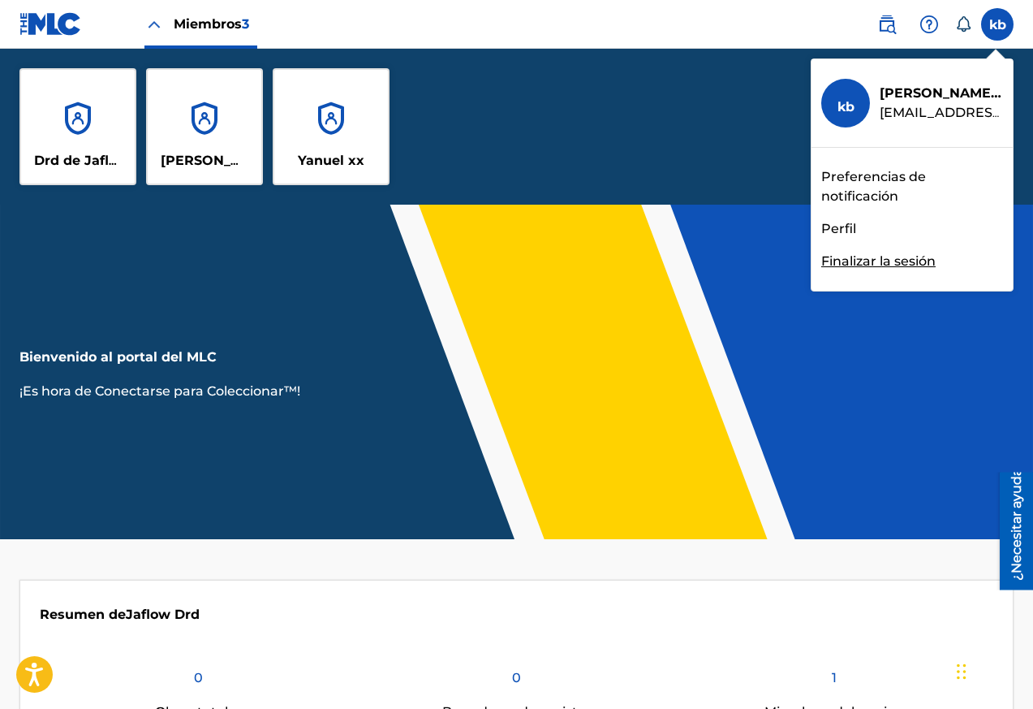
click at [554, 166] on div "Drd de [PERSON_NAME] xx" at bounding box center [516, 127] width 1033 height 156
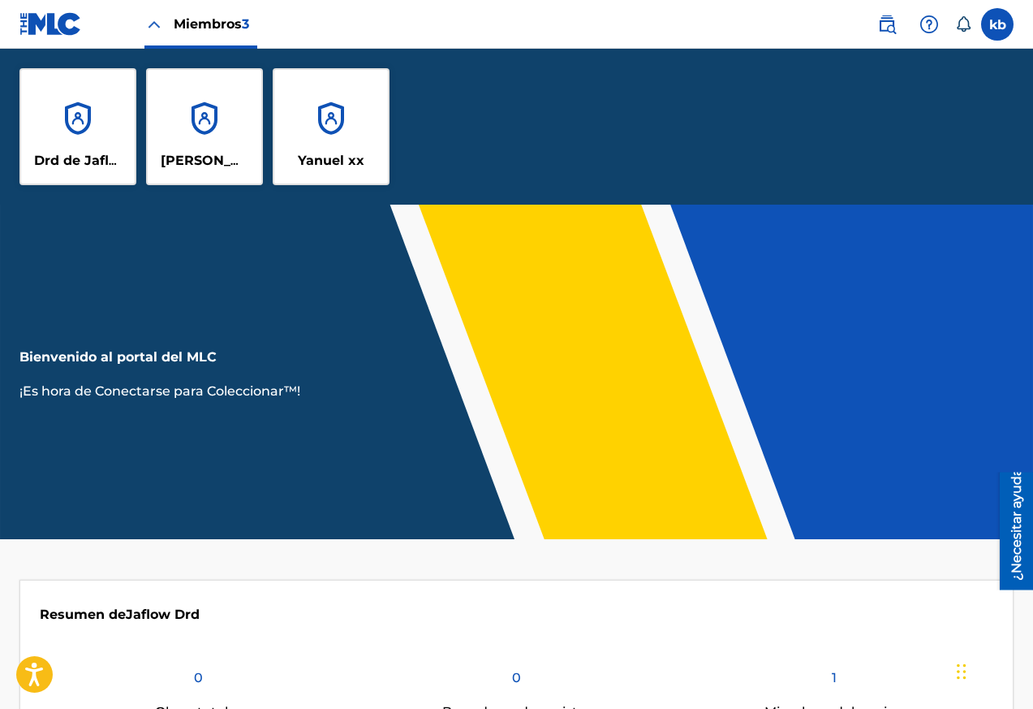
click at [203, 133] on div "[PERSON_NAME]" at bounding box center [204, 126] width 117 height 117
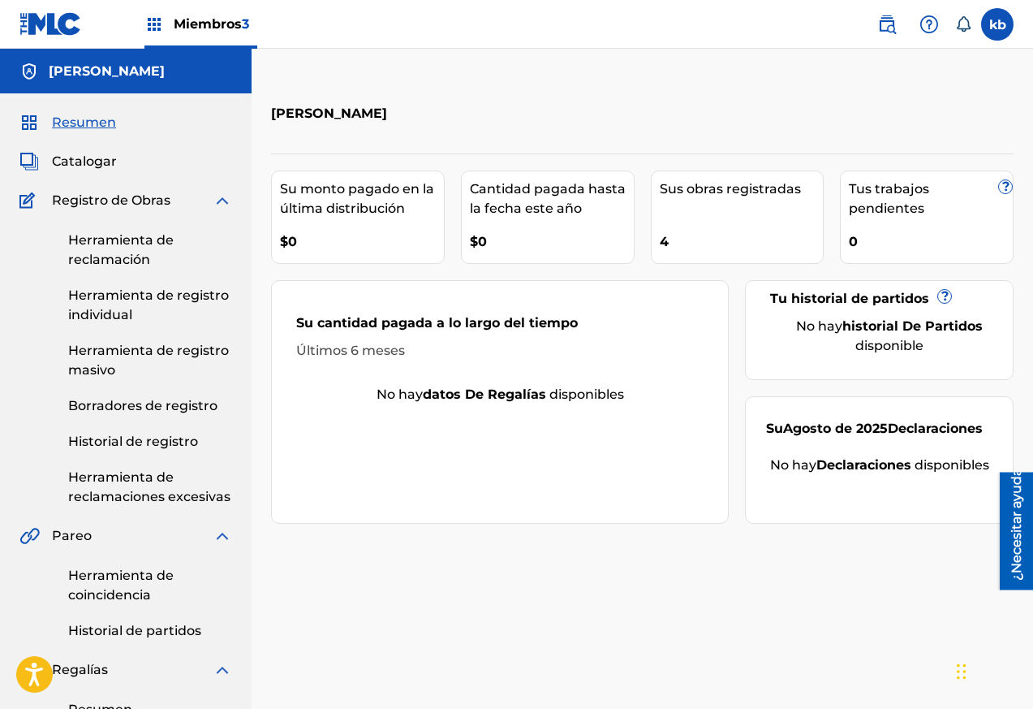
click at [48, 19] on img at bounding box center [50, 24] width 63 height 24
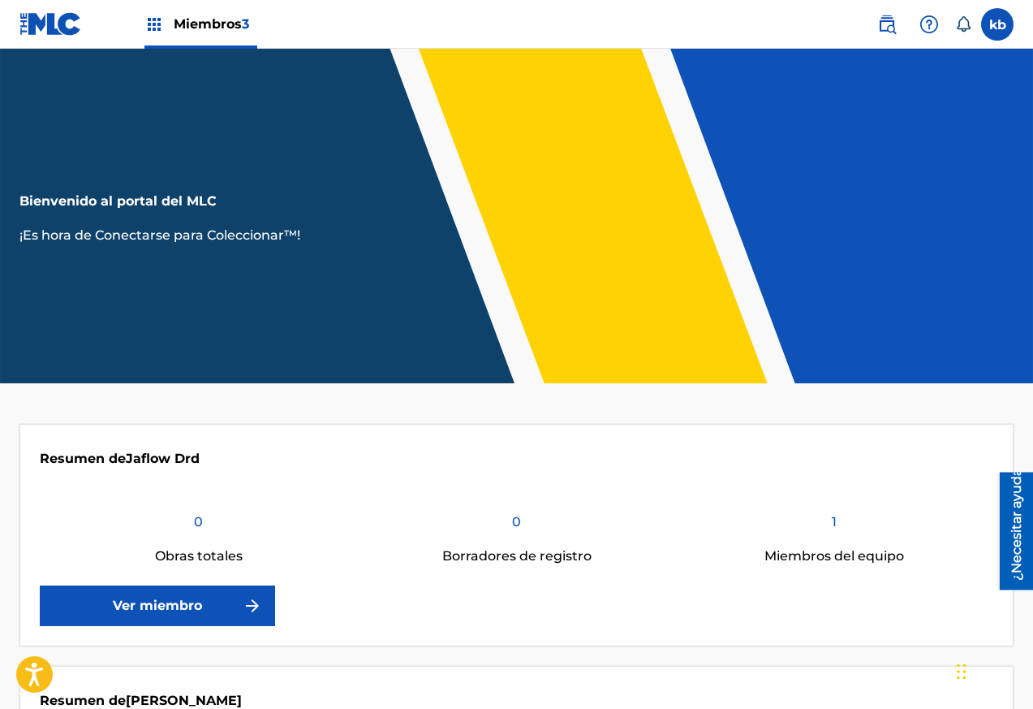
click at [186, 23] on font "Miembros" at bounding box center [208, 23] width 68 height 15
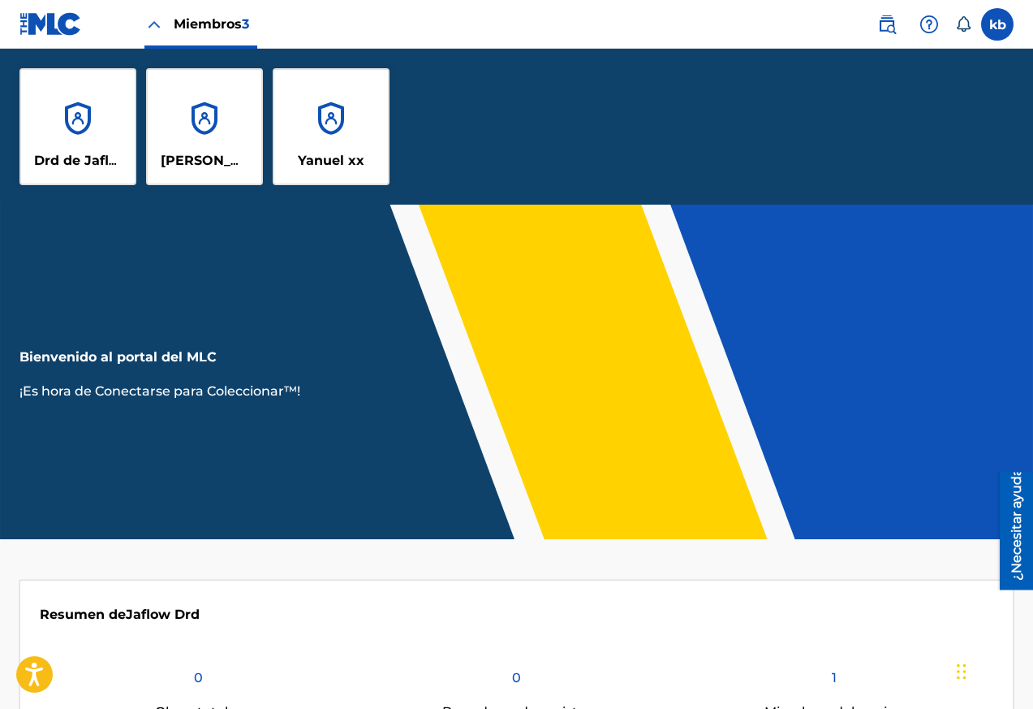
click at [212, 132] on div "[PERSON_NAME]" at bounding box center [204, 126] width 117 height 117
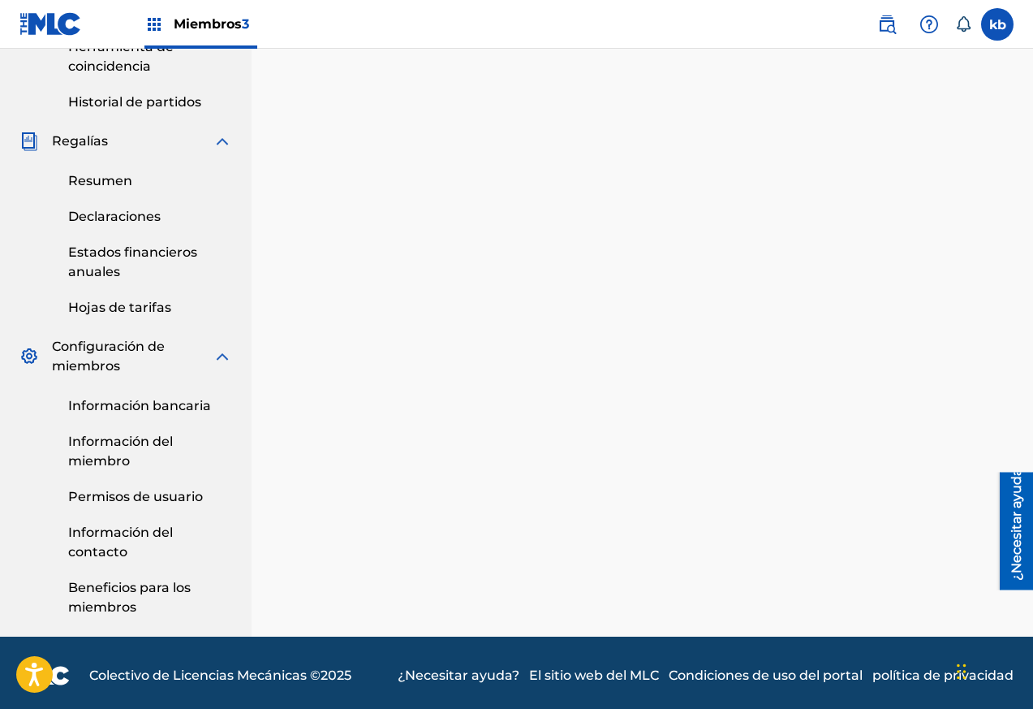
scroll to position [534, 0]
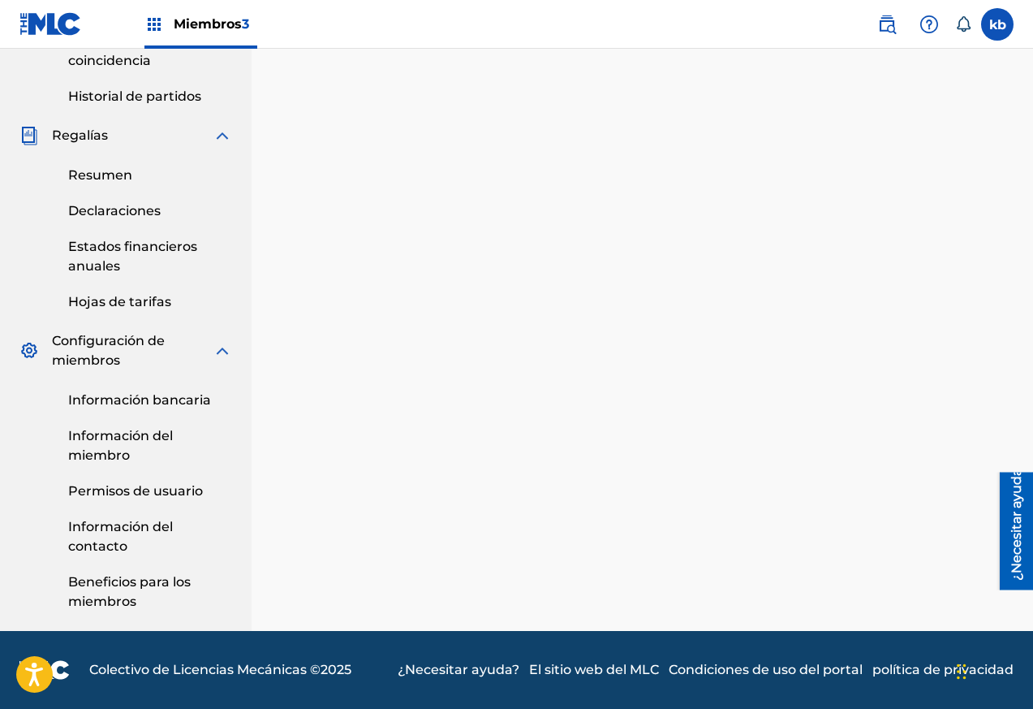
click at [147, 484] on font "Permisos de usuario" at bounding box center [135, 490] width 135 height 15
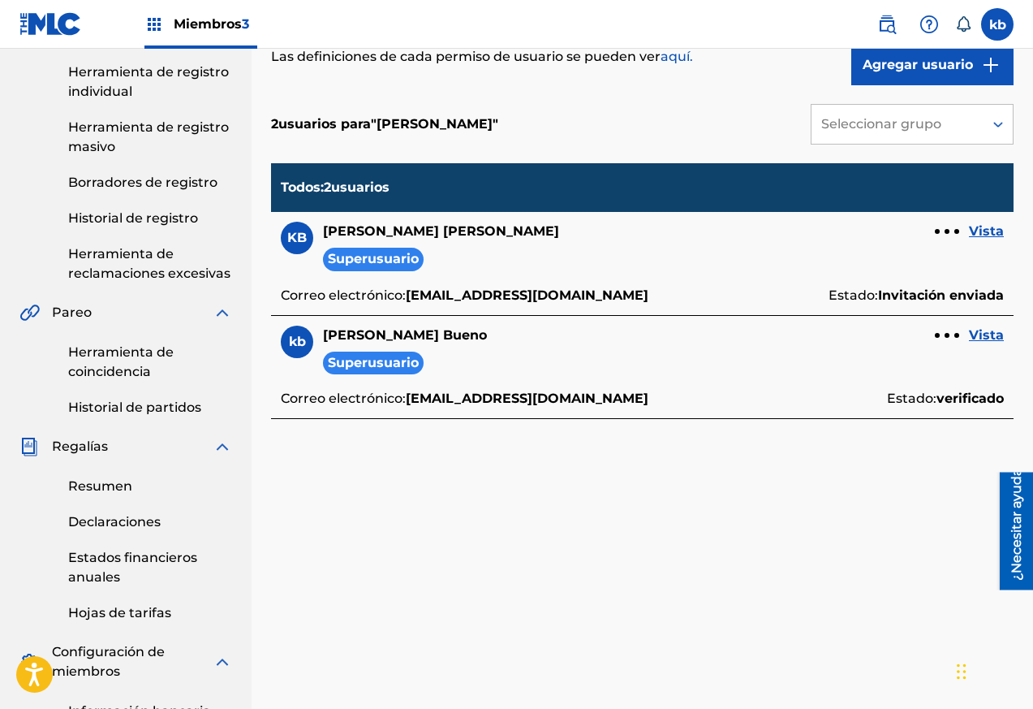
scroll to position [226, 0]
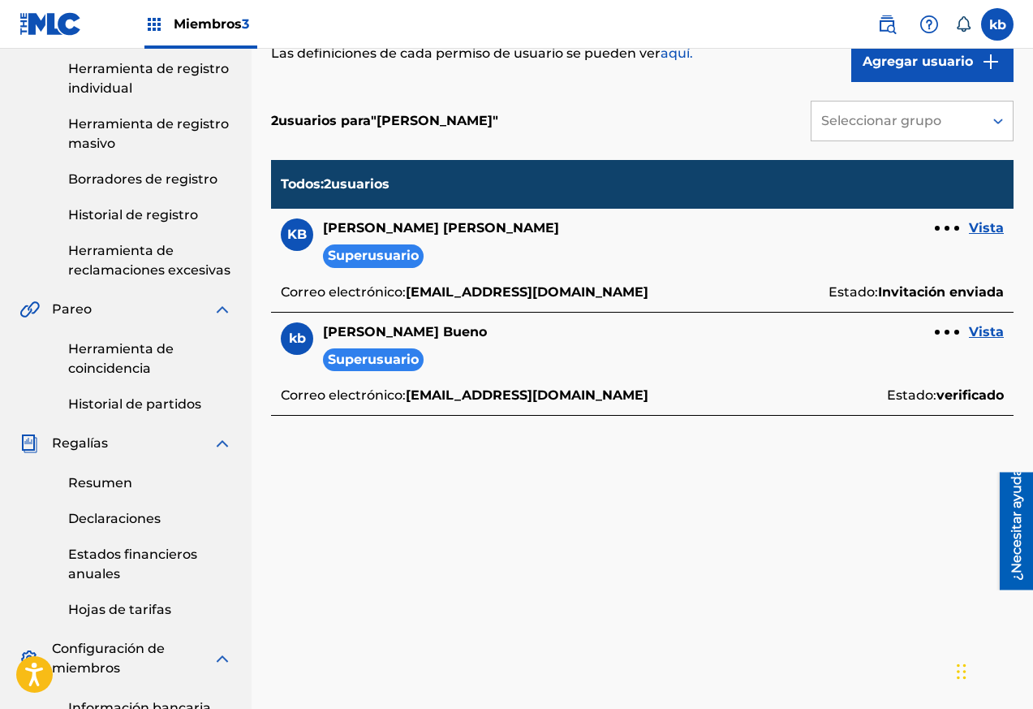
click at [994, 333] on font "Vista" at bounding box center [986, 331] width 35 height 15
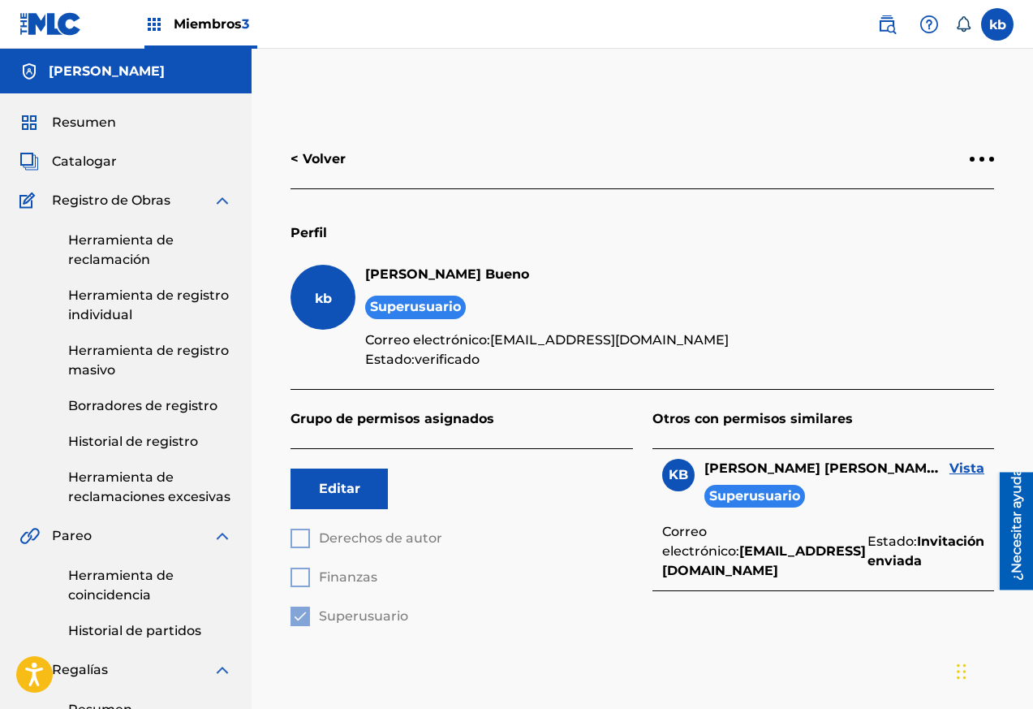
click at [54, 73] on font "[PERSON_NAME]" at bounding box center [107, 70] width 116 height 15
click at [41, 27] on img at bounding box center [50, 24] width 63 height 24
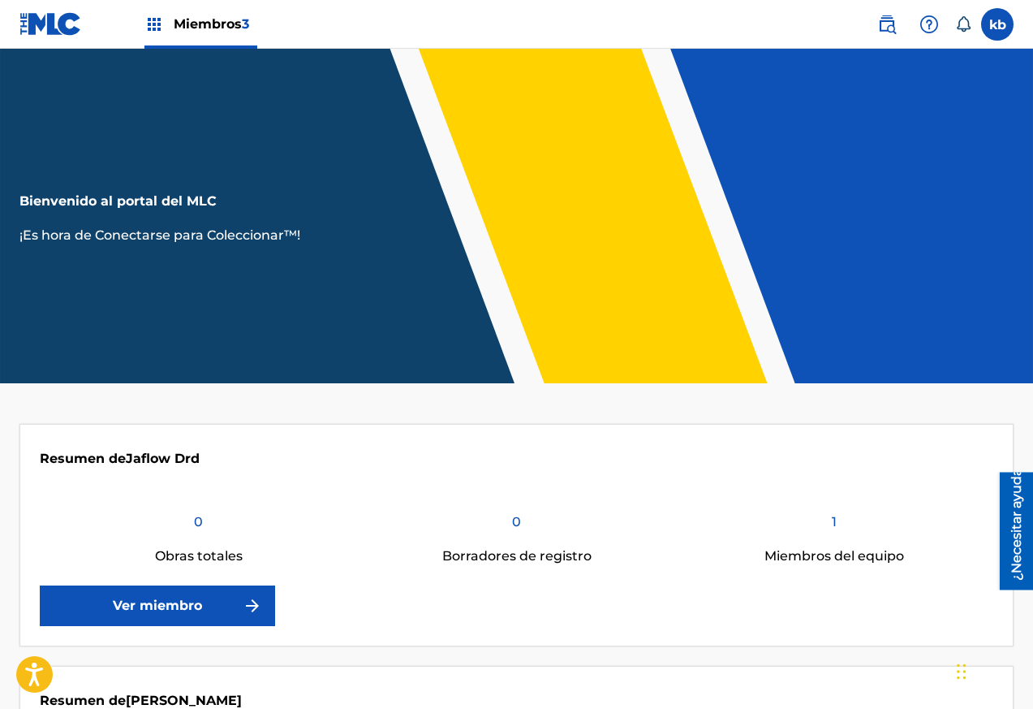
click at [175, 19] on font "Miembros" at bounding box center [208, 23] width 68 height 15
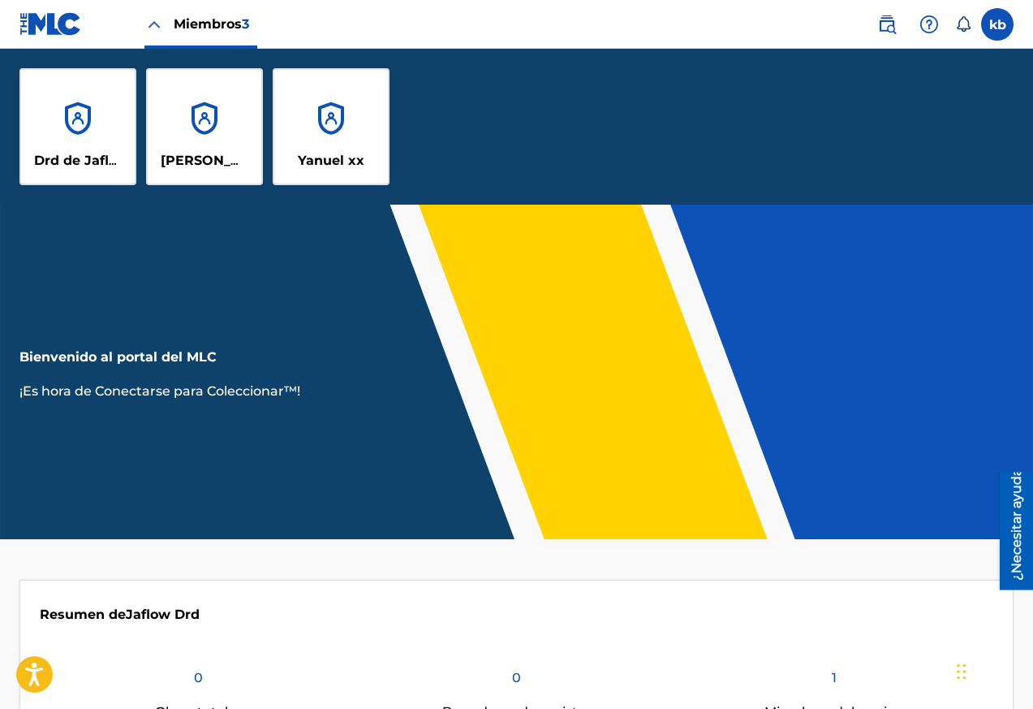
click at [997, 25] on label at bounding box center [997, 24] width 32 height 32
click at [998, 24] on input "kb [PERSON_NAME] [EMAIL_ADDRESS][DOMAIN_NAME] Preferencias de notificación Perf…" at bounding box center [998, 24] width 0 height 0
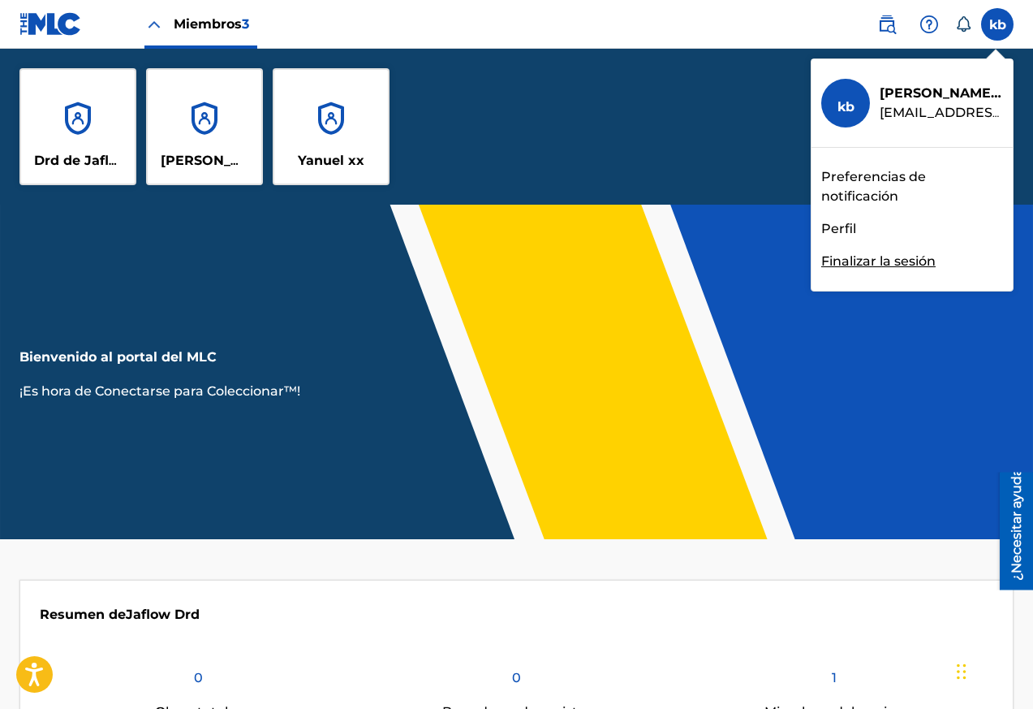
click at [855, 179] on font "Preferencias de notificación" at bounding box center [874, 186] width 105 height 35
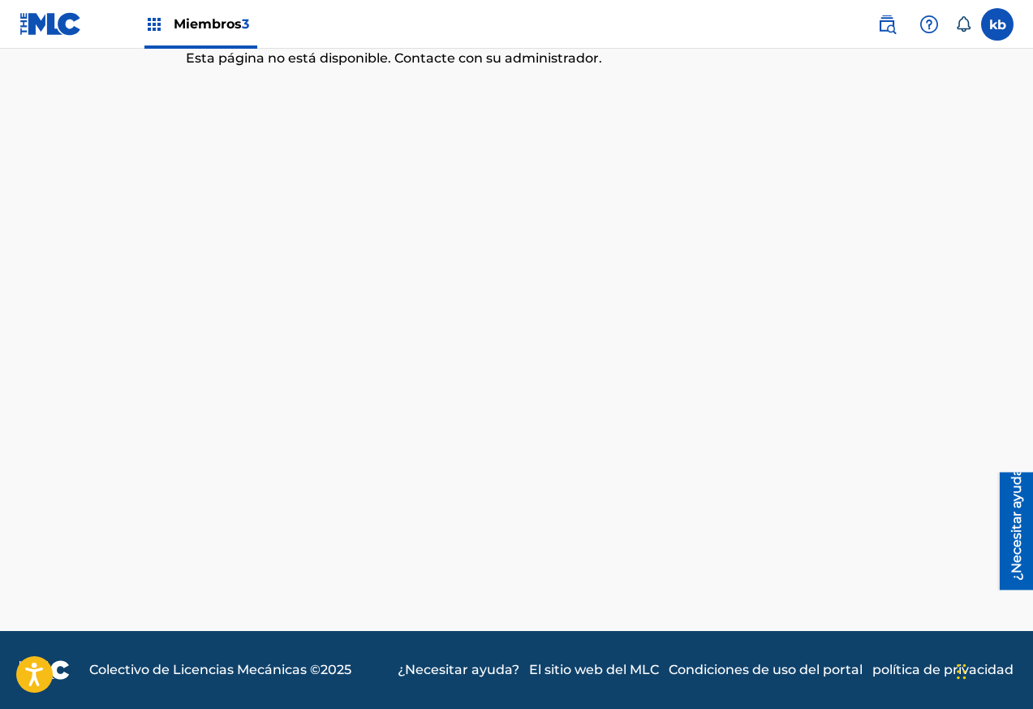
click at [998, 29] on label at bounding box center [997, 24] width 32 height 32
click at [998, 24] on input "kb [PERSON_NAME] [EMAIL_ADDRESS][DOMAIN_NAME] Preferencias de notificación Perf…" at bounding box center [998, 24] width 0 height 0
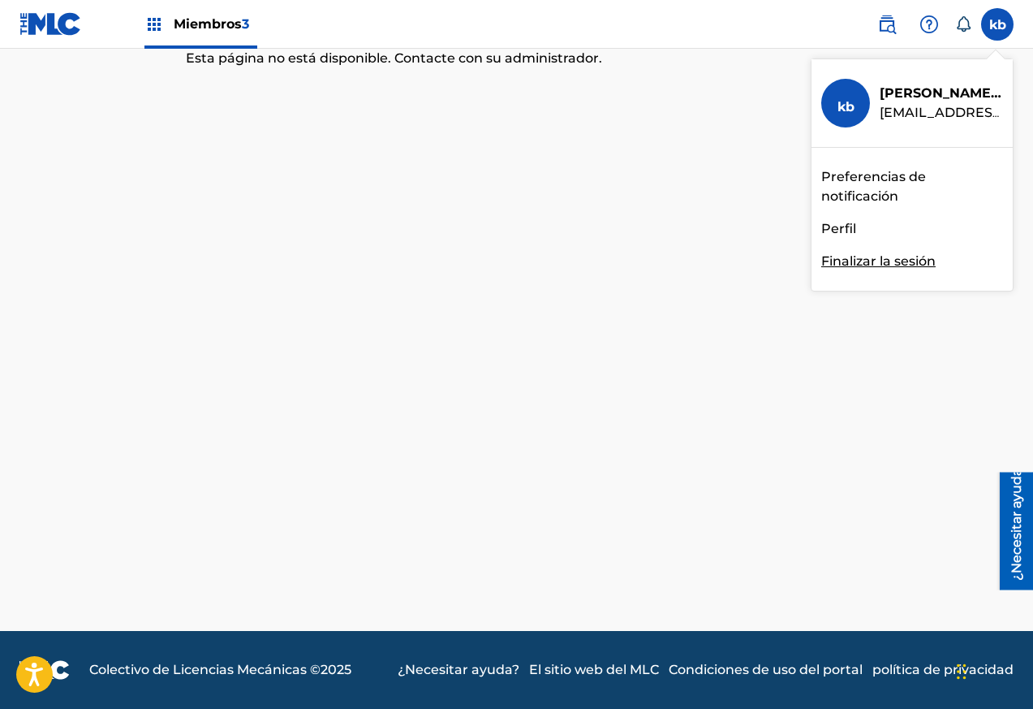
click at [841, 227] on font "Perfil" at bounding box center [839, 228] width 35 height 15
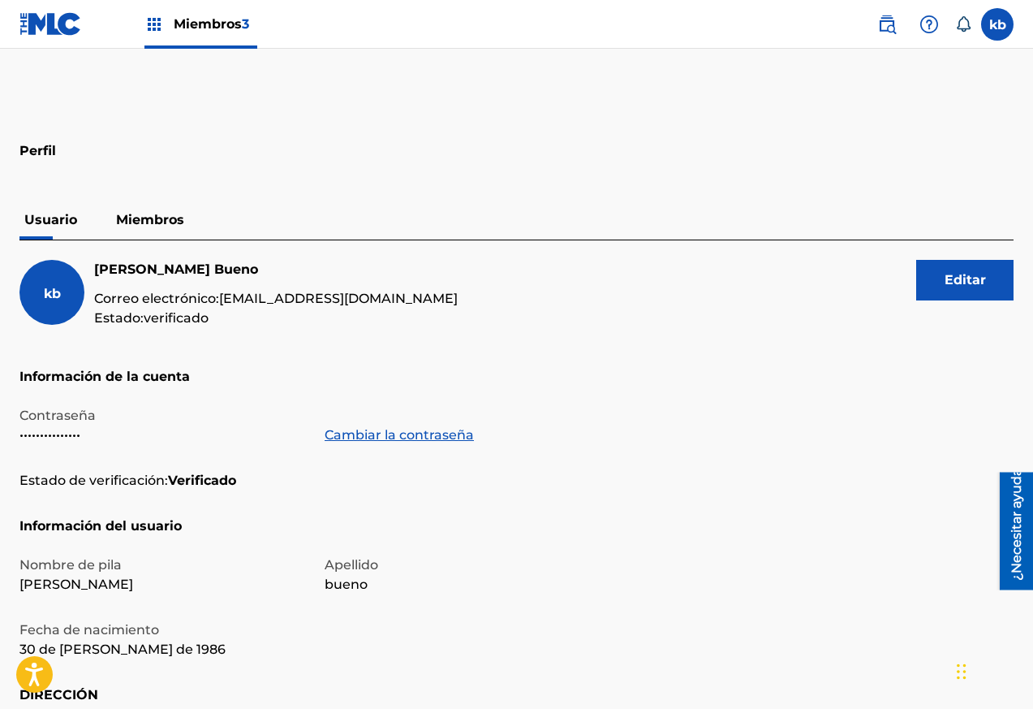
click at [165, 218] on font "Miembros" at bounding box center [150, 219] width 68 height 15
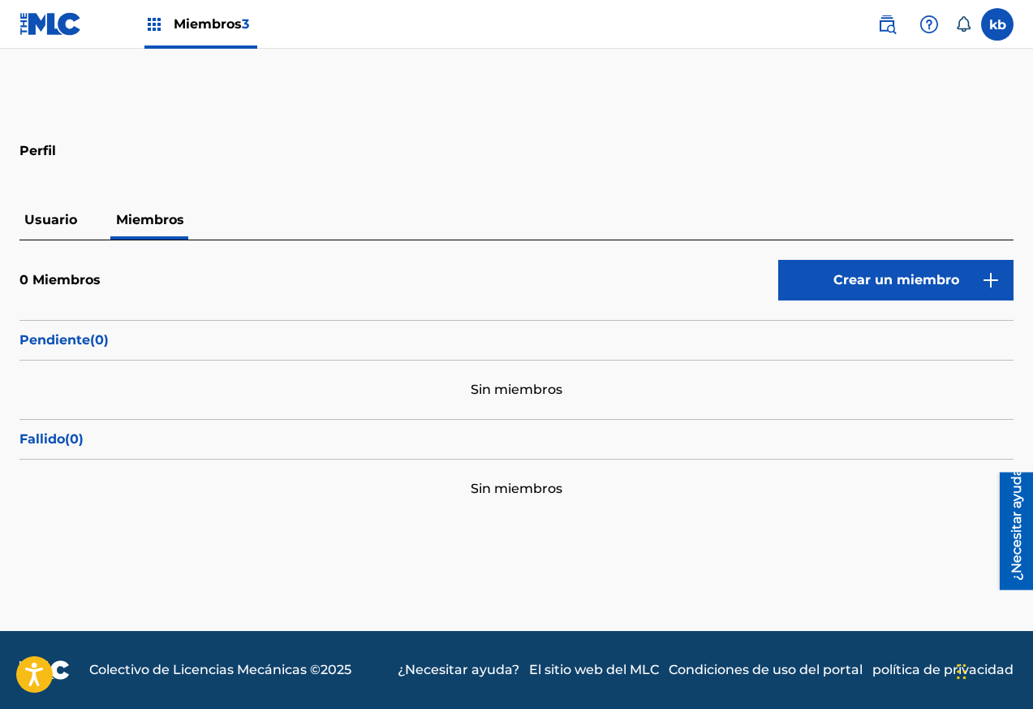
click at [897, 278] on font "Crear un miembro" at bounding box center [897, 279] width 126 height 15
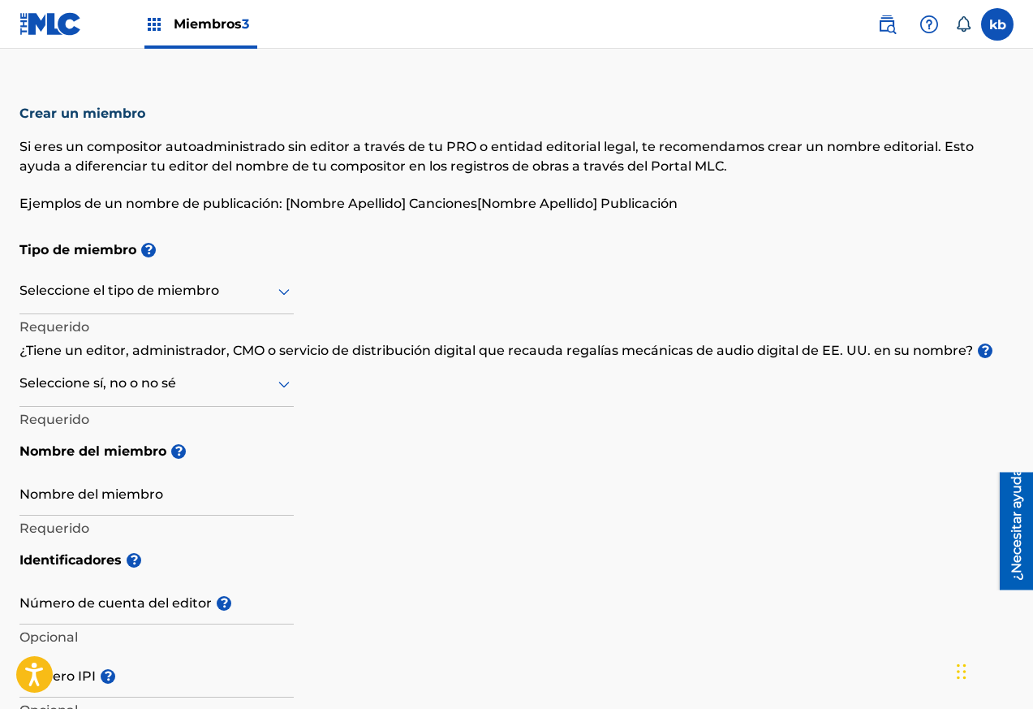
click at [101, 293] on div at bounding box center [156, 291] width 274 height 20
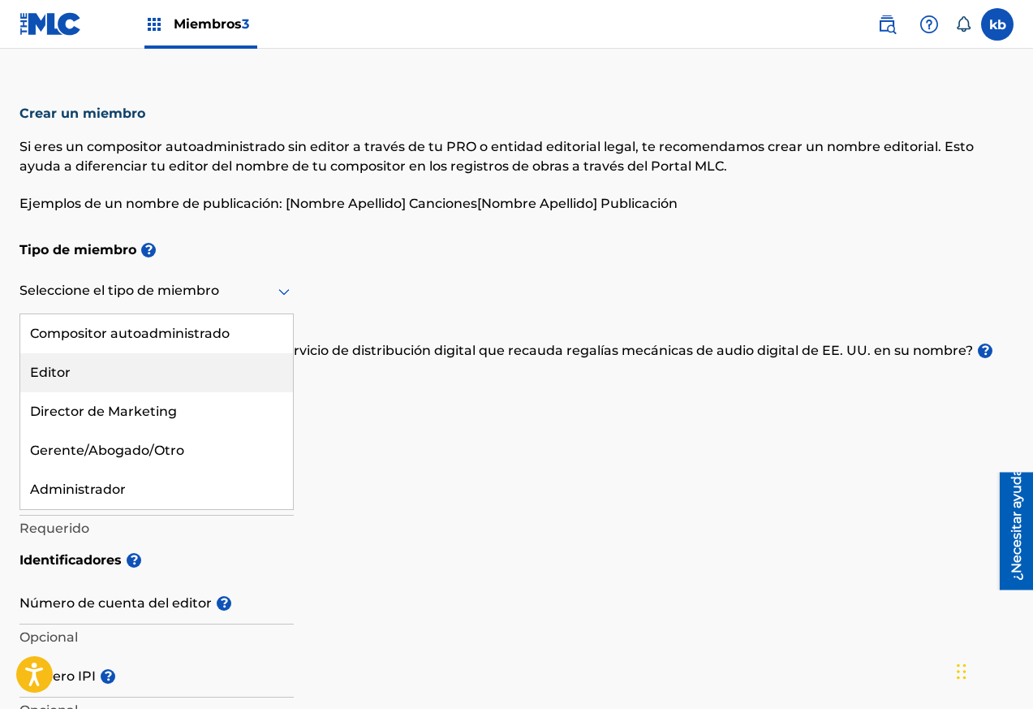
click at [103, 369] on div "Editor" at bounding box center [156, 372] width 273 height 39
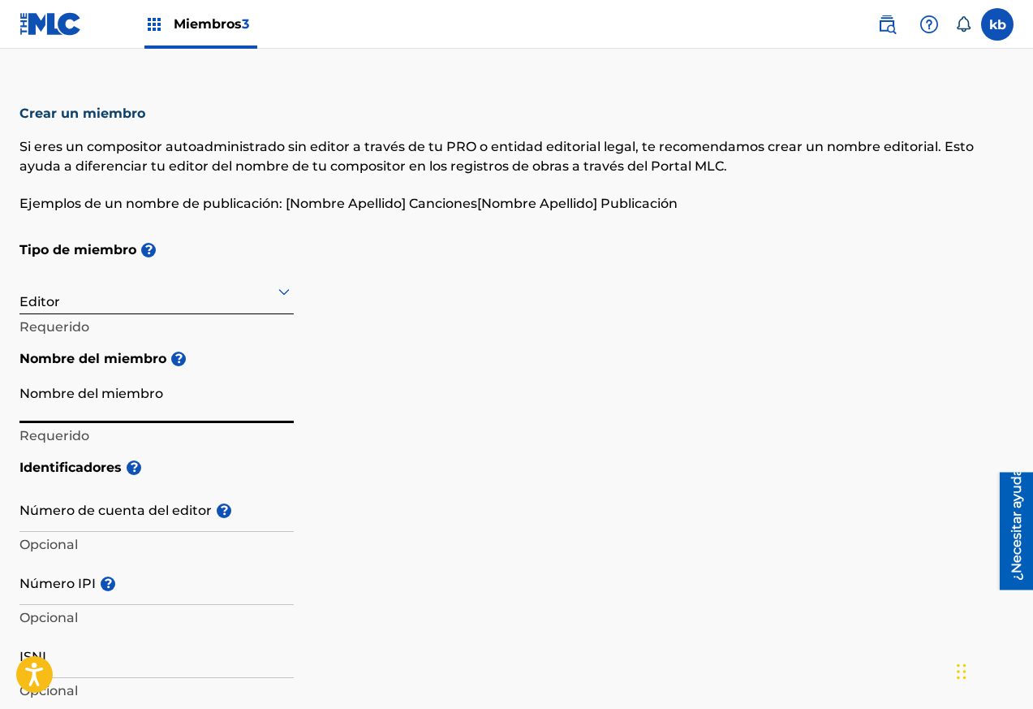
click at [154, 412] on input "Nombre del miembro" at bounding box center [156, 400] width 274 height 46
type input "R"
type input "Father [PERSON_NAME]"
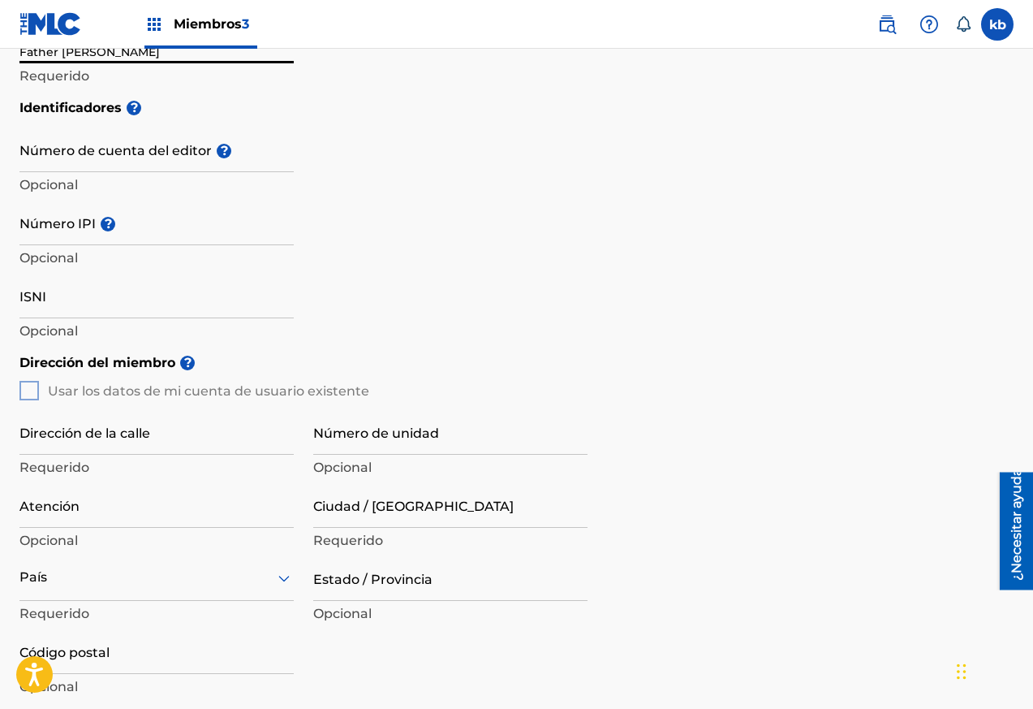
scroll to position [362, 0]
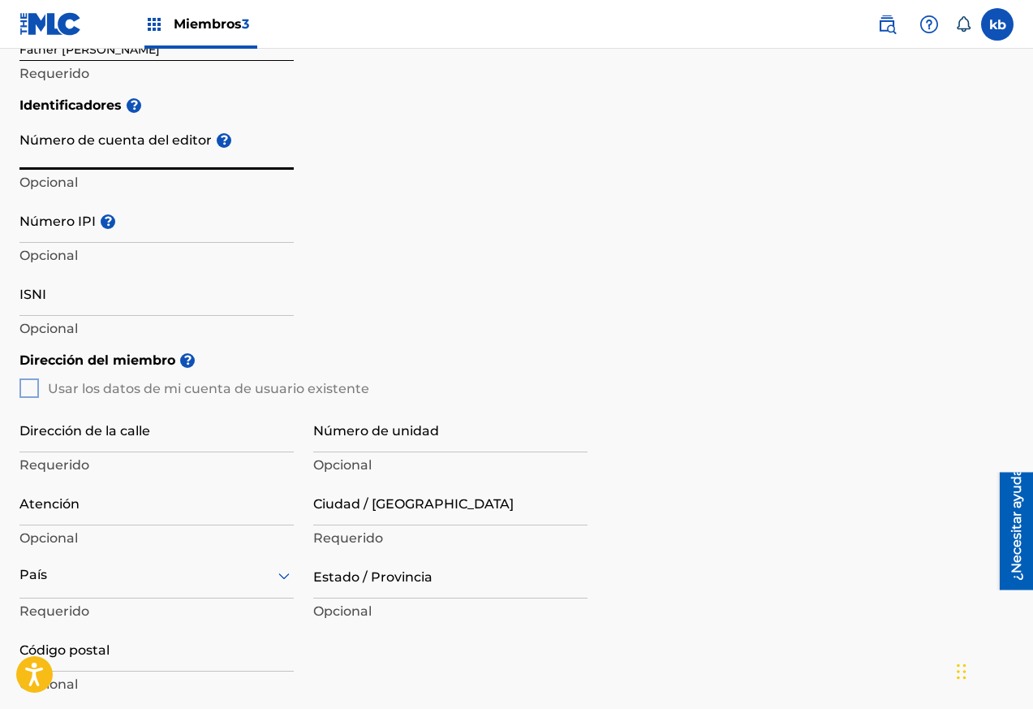
click at [143, 153] on input "Número de cuenta del editor ?" at bounding box center [156, 146] width 274 height 46
click at [620, 291] on div "Identificadores ? Número de cuenta del editor ? Opcional Número IPI ? Opcional …" at bounding box center [516, 215] width 994 height 255
click at [32, 387] on div "Dirección del miembro ? Usar los datos de mi cuenta de usuario existente Direcc…" at bounding box center [516, 529] width 994 height 372
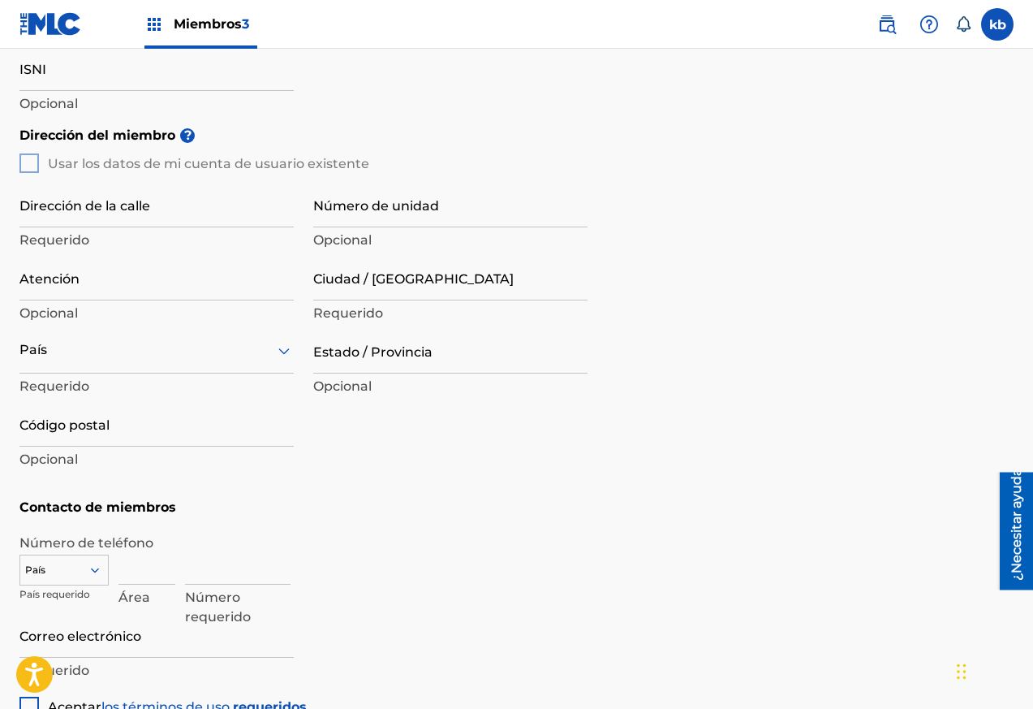
scroll to position [522, 0]
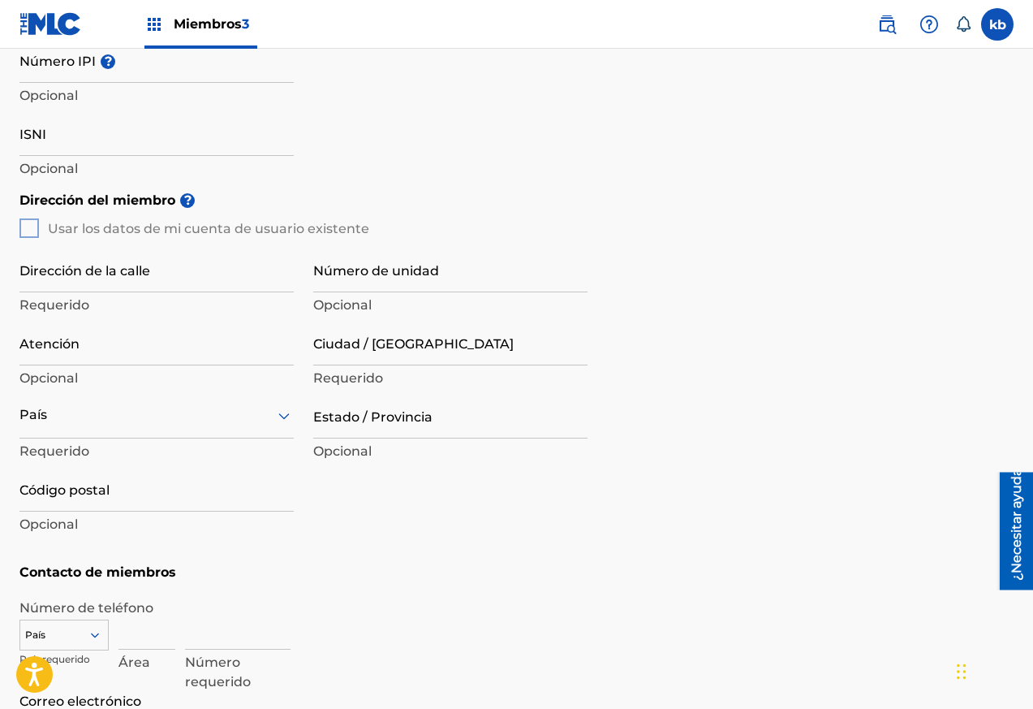
click at [28, 222] on div "Dirección del miembro ? Usar los datos de mi cuenta de usuario existente Direcc…" at bounding box center [516, 369] width 994 height 372
click at [25, 231] on div "Dirección del miembro ? Usar los datos de mi cuenta de usuario existente Direcc…" at bounding box center [516, 369] width 994 height 372
click at [93, 278] on input "Dirección de la calle" at bounding box center [156, 269] width 274 height 46
click at [878, 296] on div "Dirección del miembro ? Usar los datos de mi cuenta de usuario existente Direcc…" at bounding box center [516, 369] width 994 height 372
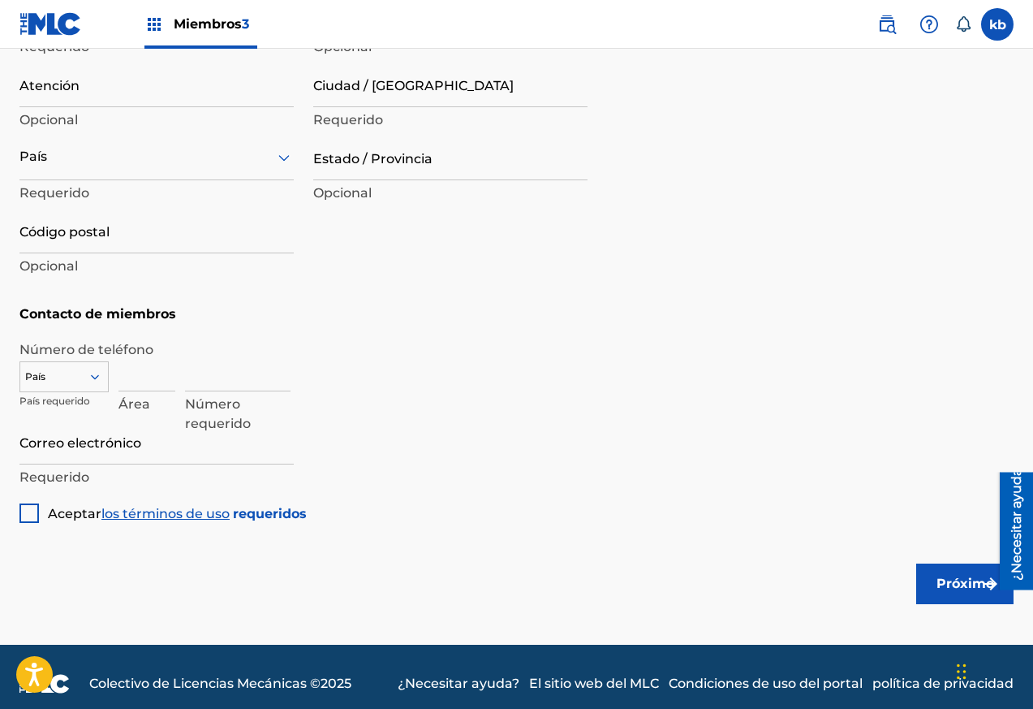
scroll to position [782, 0]
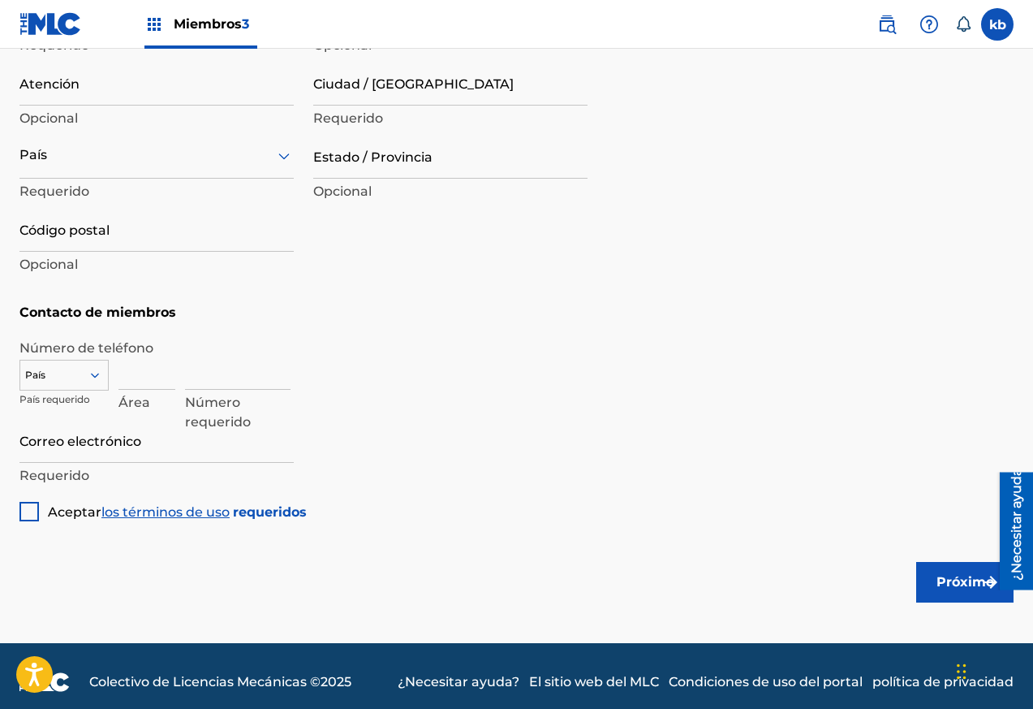
click at [77, 444] on input "Correo electrónico" at bounding box center [156, 439] width 274 height 46
paste input "390423"
drag, startPoint x: 77, startPoint y: 444, endPoint x: 0, endPoint y: 445, distance: 77.1
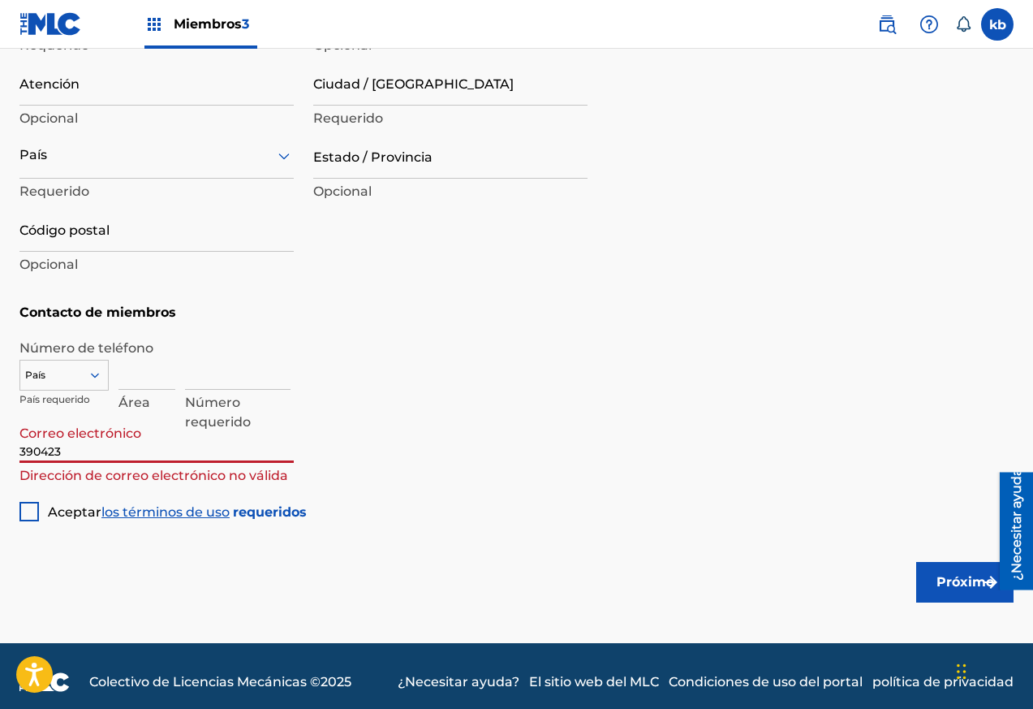
paste input "[EMAIL_ADDRESS][DOMAIN_NAME]"
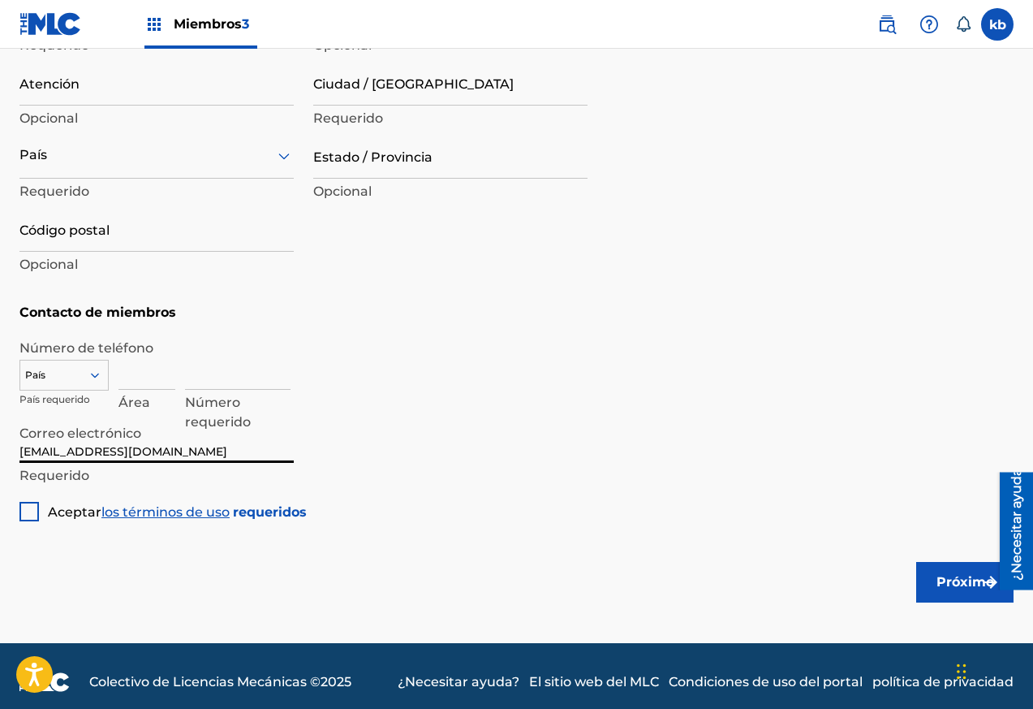
type input "[EMAIL_ADDRESS][DOMAIN_NAME]"
click at [30, 510] on div at bounding box center [28, 511] width 19 height 19
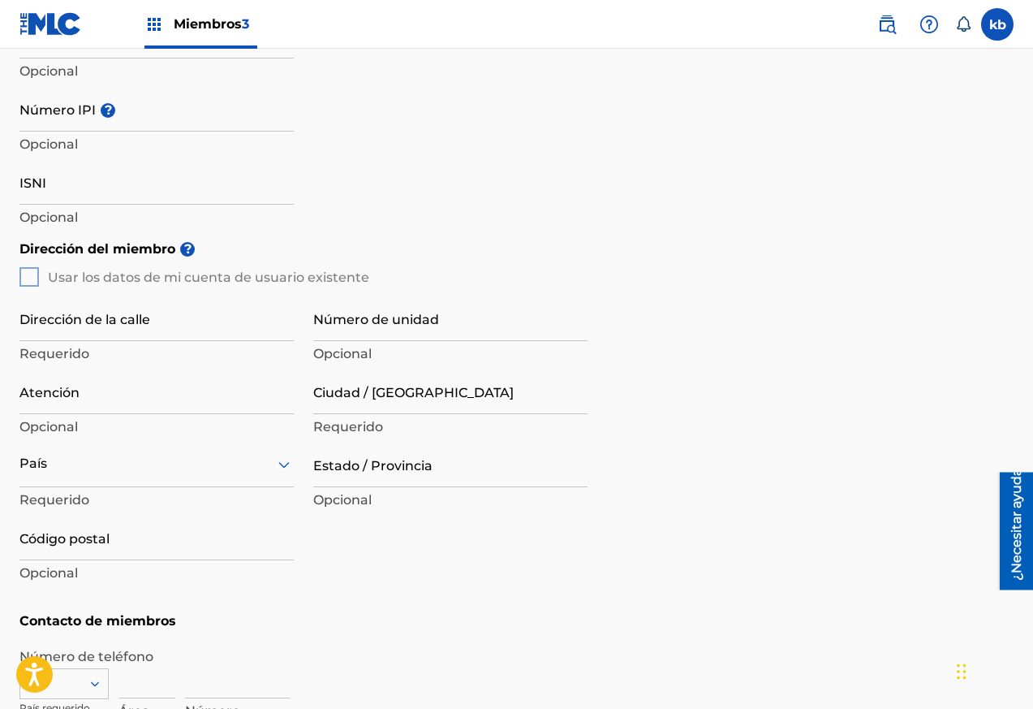
scroll to position [468, 0]
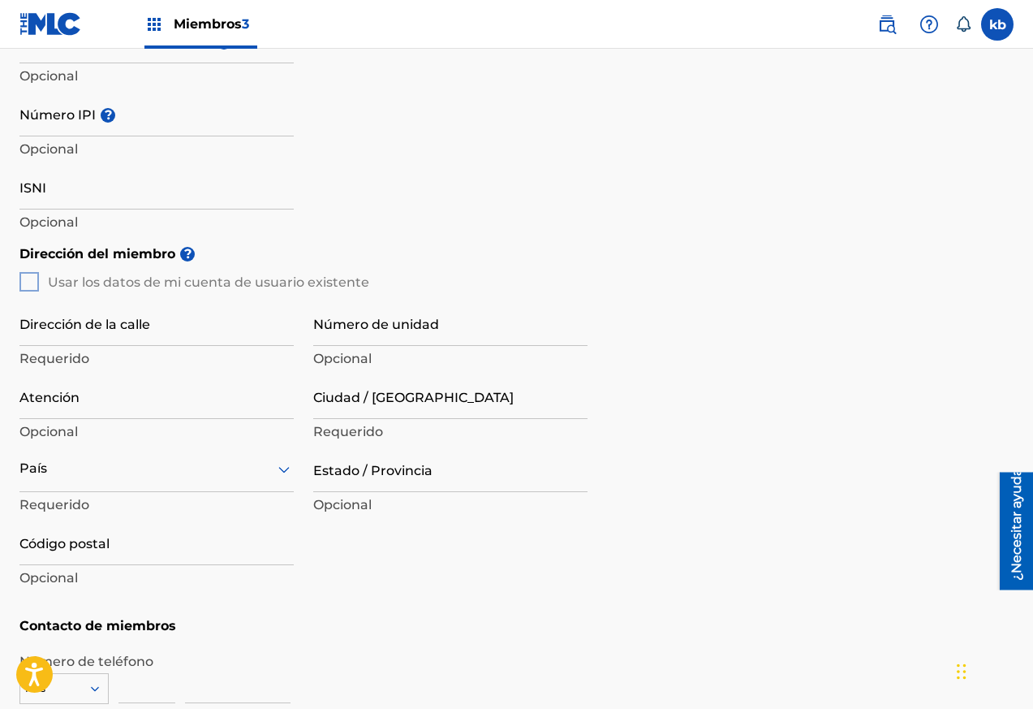
click at [25, 281] on div "Dirección del miembro ? Usar los datos de mi cuenta de usuario existente Direcc…" at bounding box center [516, 422] width 994 height 372
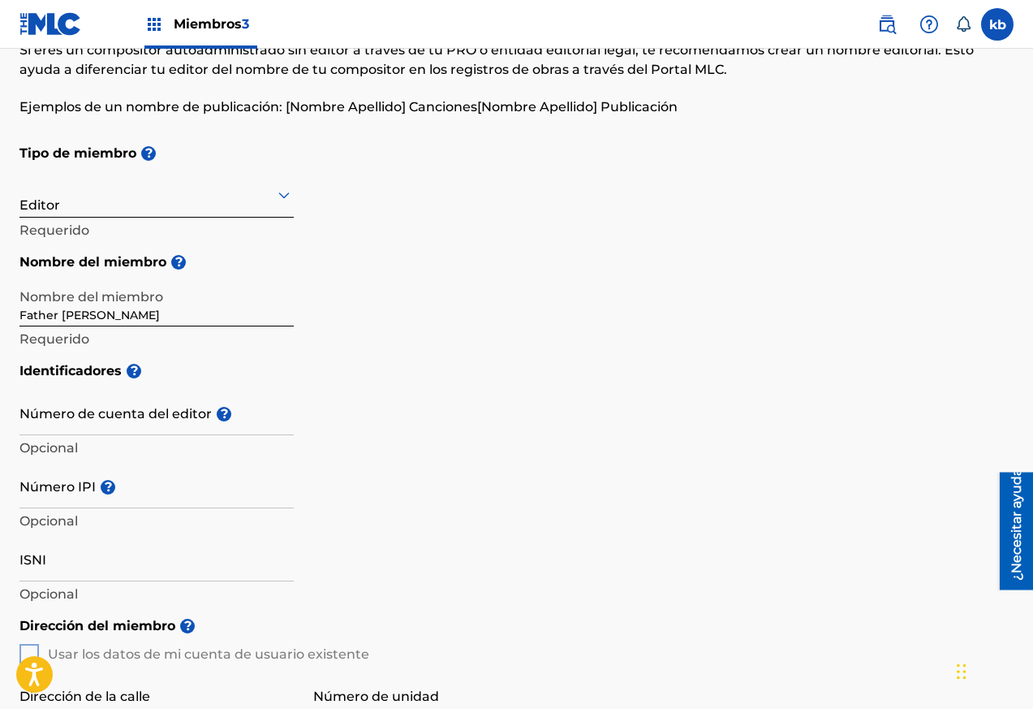
scroll to position [32, 0]
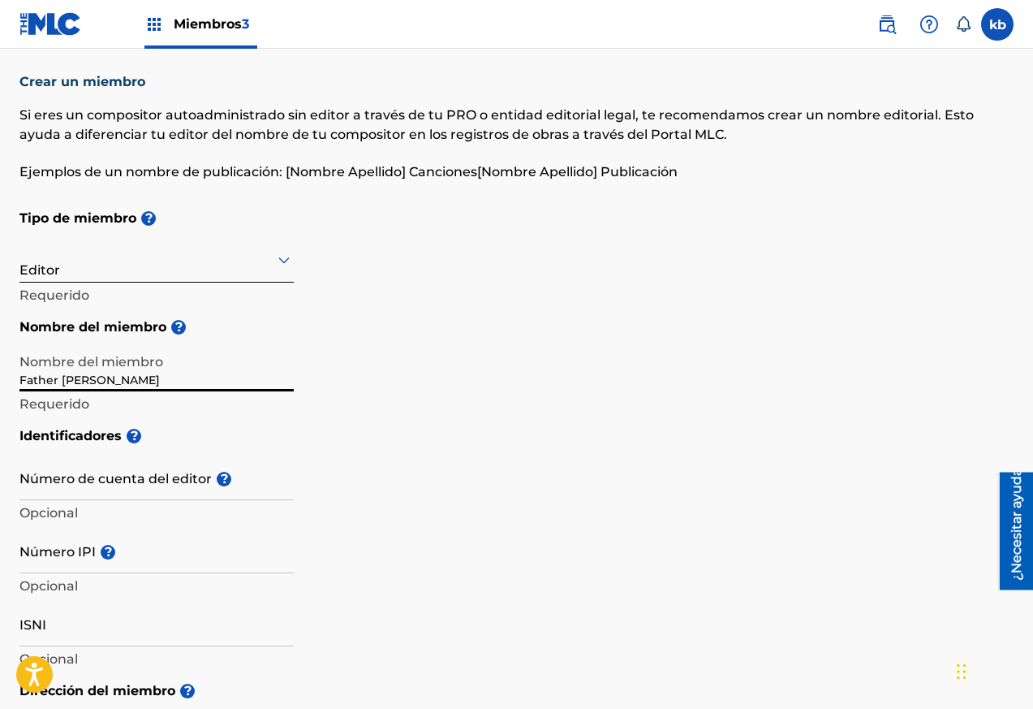
click at [123, 378] on input "Father [PERSON_NAME]" at bounding box center [156, 368] width 274 height 46
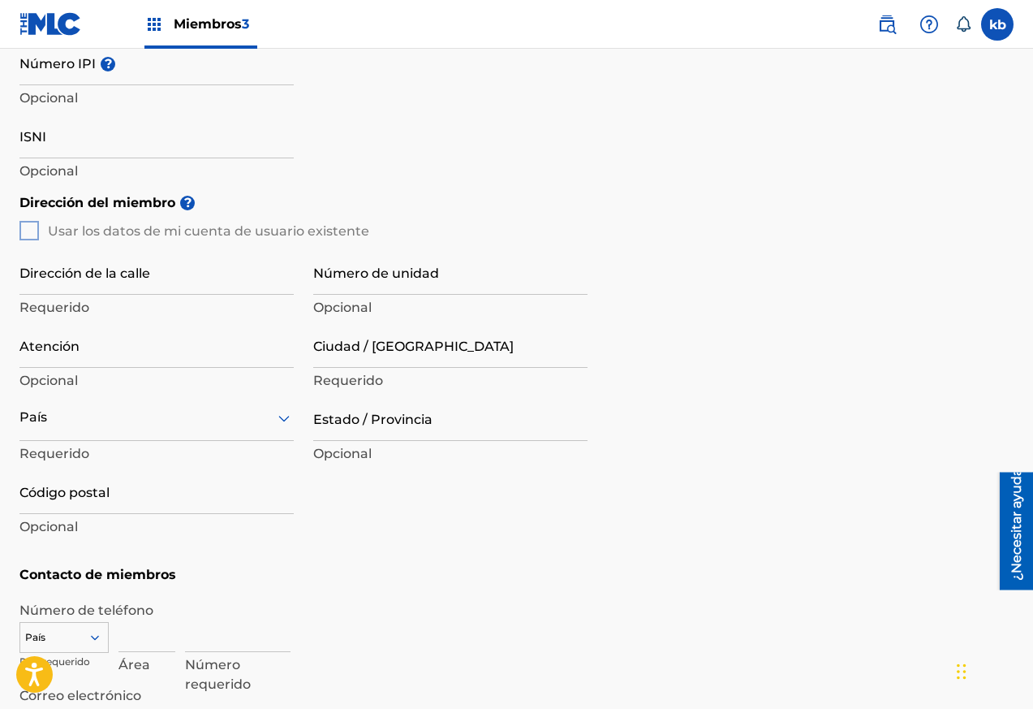
scroll to position [522, 0]
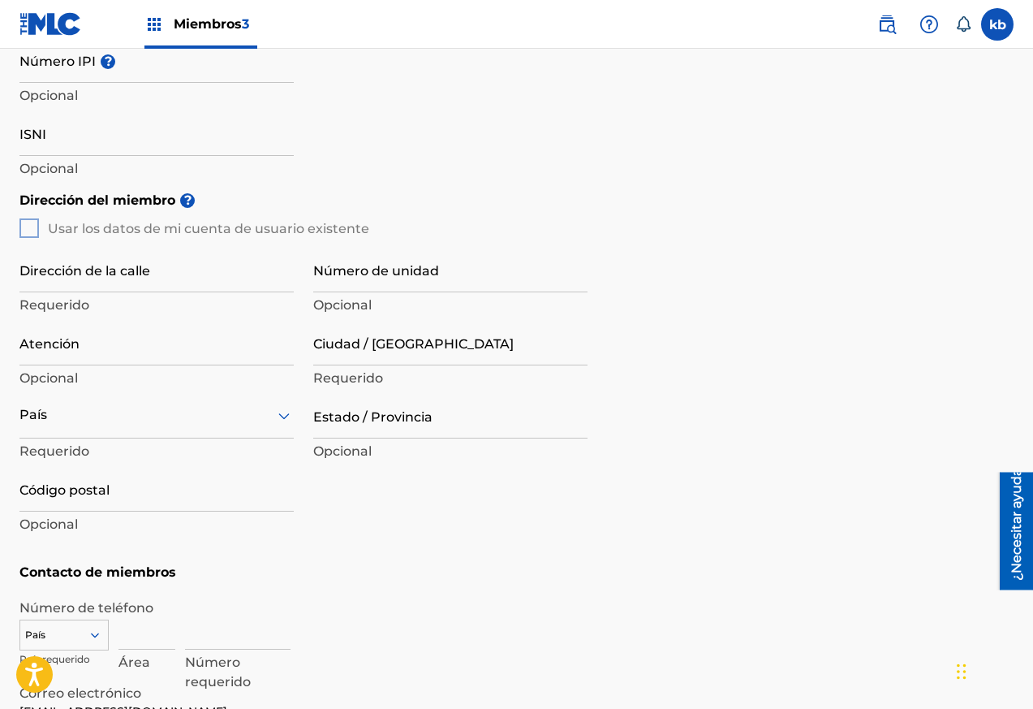
click at [36, 221] on div "Dirección del miembro ? Usar los datos de mi cuenta de usuario existente Direcc…" at bounding box center [516, 369] width 994 height 372
click at [84, 265] on input "Dirección de la calle" at bounding box center [156, 269] width 274 height 46
paste input "[STREET_ADDRESS][PERSON_NAME]"
type input "[STREET_ADDRESS][PERSON_NAME]"
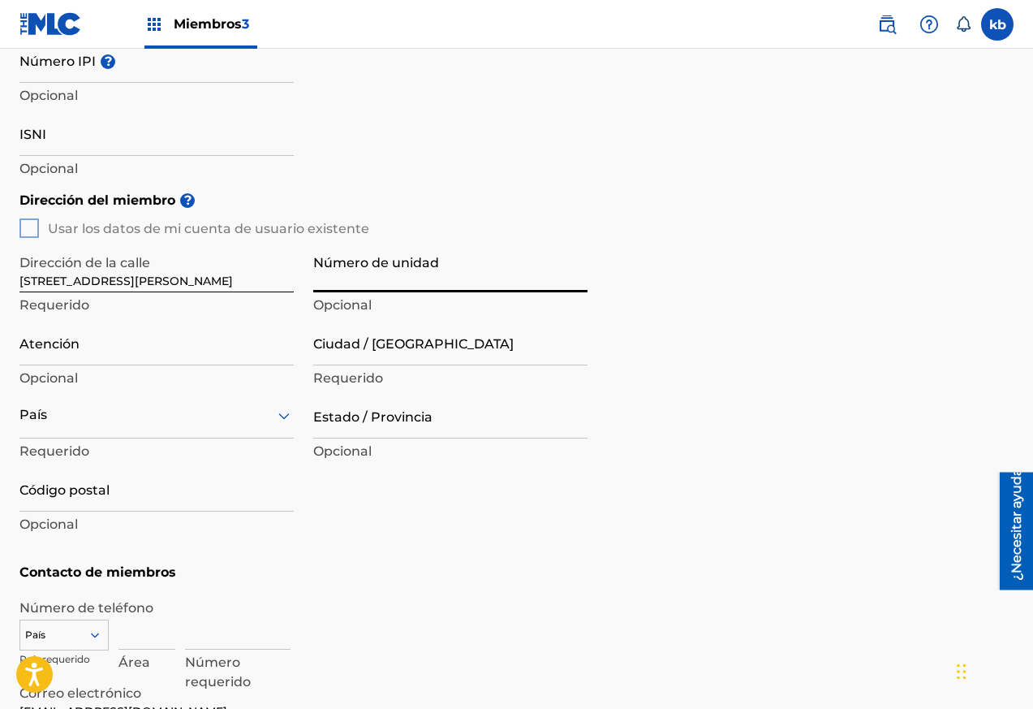
click at [357, 281] on input "Número de unidad" at bounding box center [450, 269] width 274 height 46
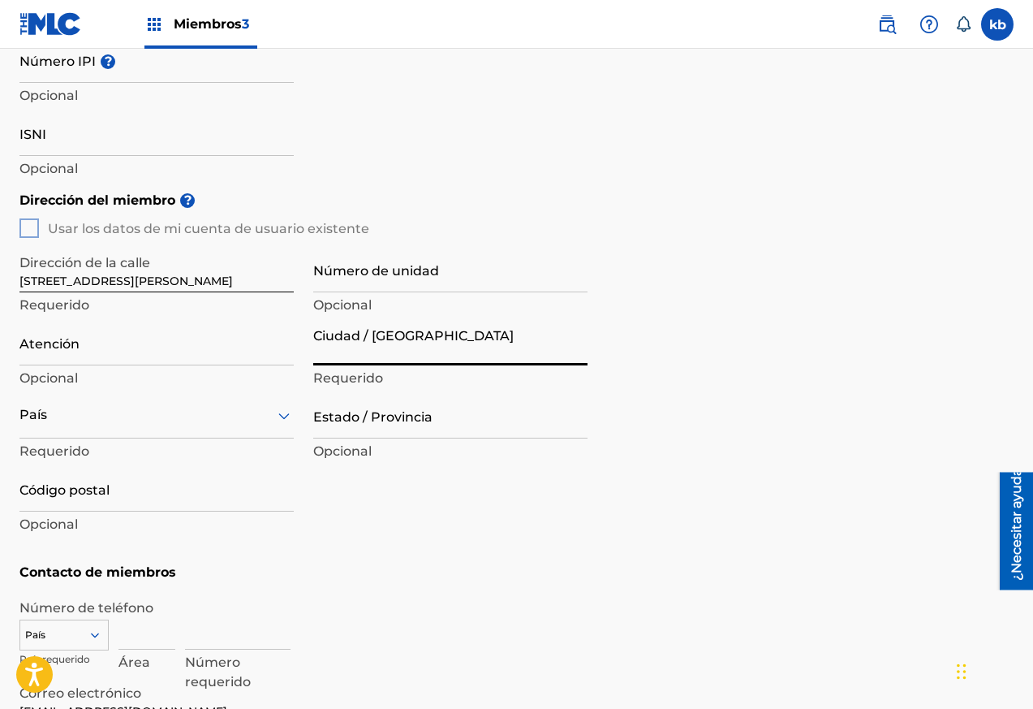
click at [362, 355] on input "Ciudad / [GEOGRAPHIC_DATA]" at bounding box center [450, 342] width 274 height 46
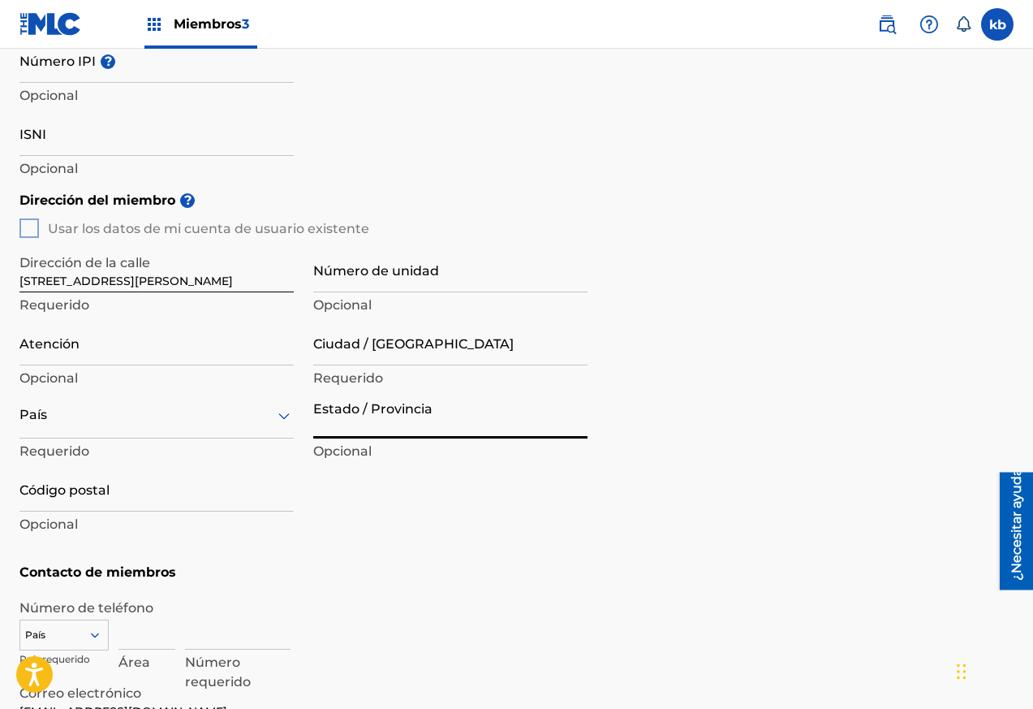
click at [339, 421] on input "Estado / Provincia" at bounding box center [450, 415] width 274 height 46
type input "[PERSON_NAME][GEOGRAPHIC_DATA]"
click at [399, 351] on input "Ciudad / [GEOGRAPHIC_DATA]" at bounding box center [450, 342] width 274 height 46
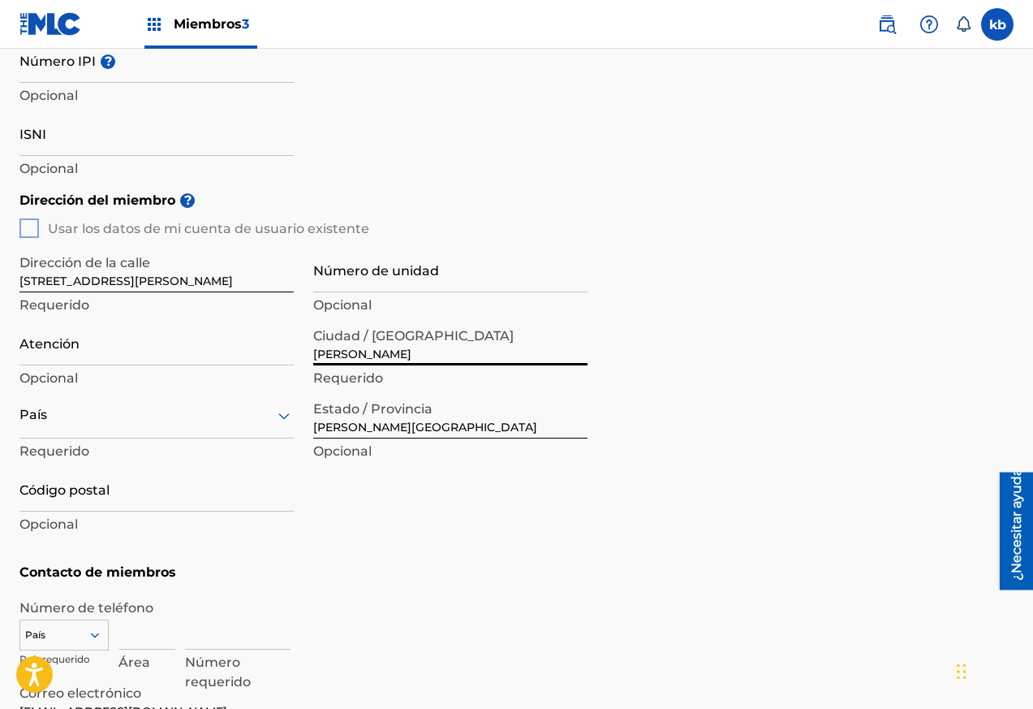
type input "[PERSON_NAME]"
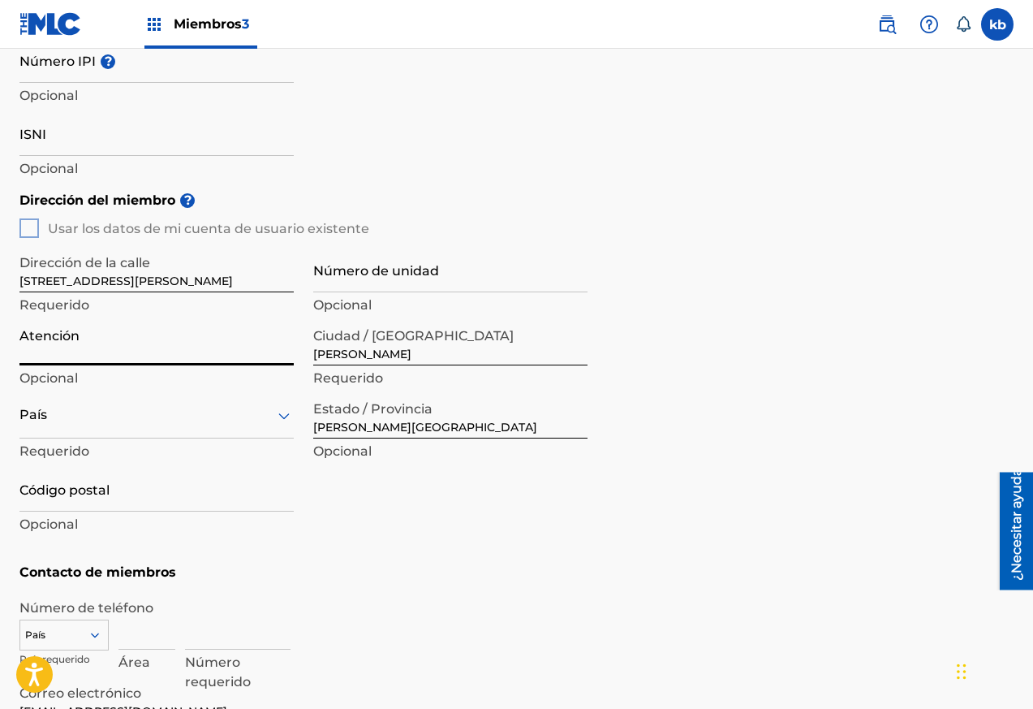
click at [101, 350] on input "Atención" at bounding box center [156, 342] width 274 height 46
click at [67, 420] on div at bounding box center [156, 415] width 274 height 20
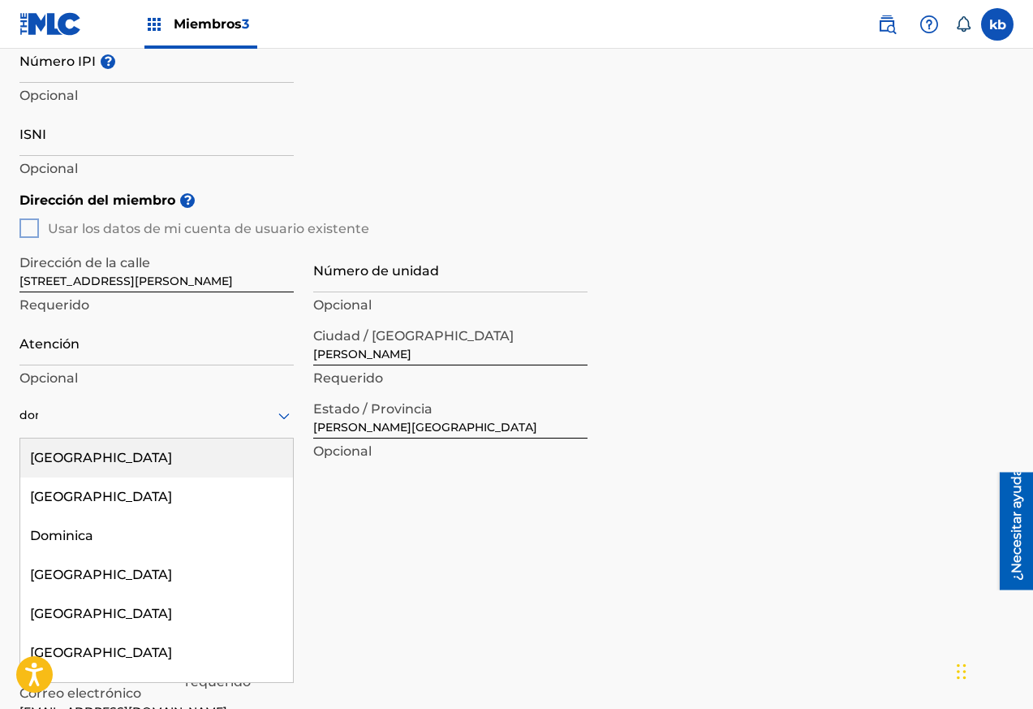
type input "domi"
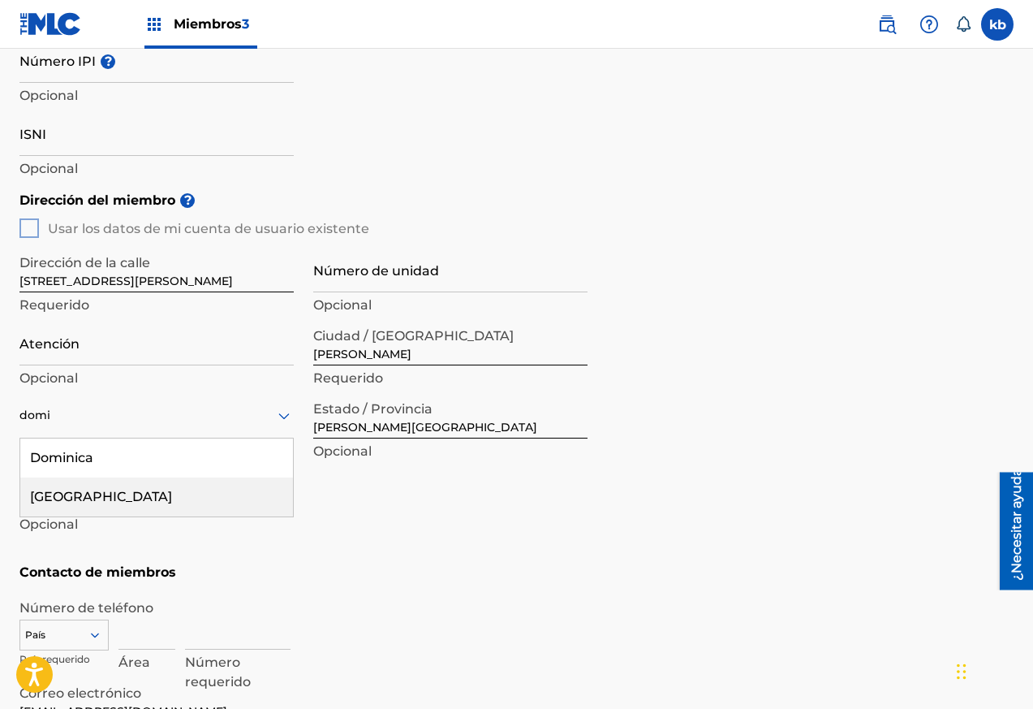
click at [94, 492] on font "[GEOGRAPHIC_DATA]" at bounding box center [101, 496] width 142 height 15
click at [95, 500] on input "Código postal" at bounding box center [156, 488] width 274 height 46
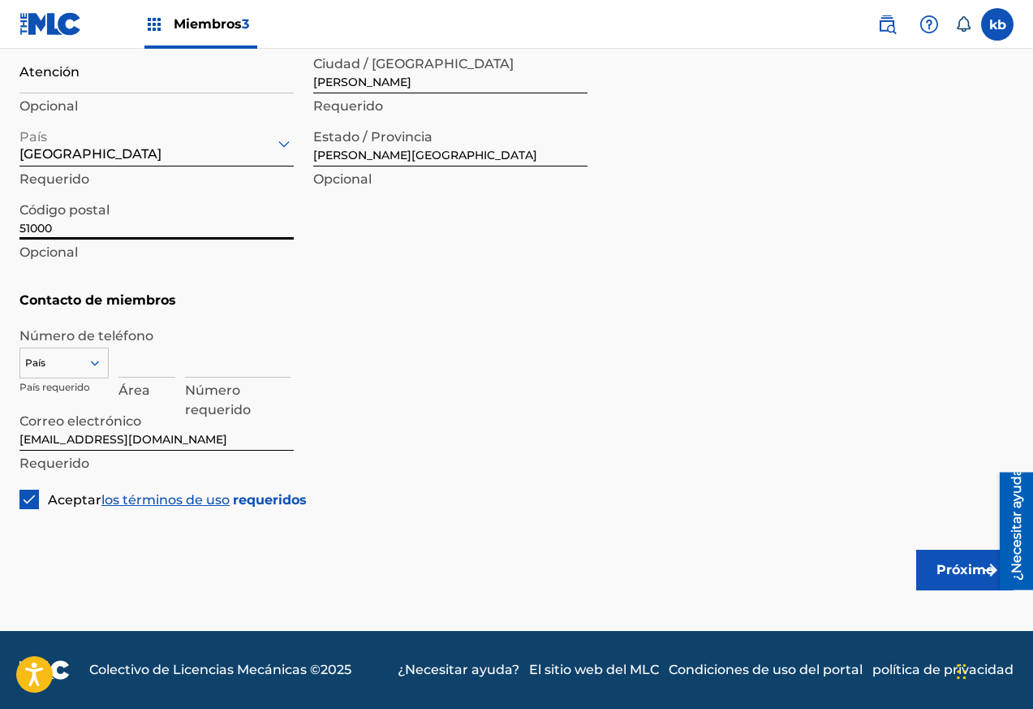
scroll to position [739, 0]
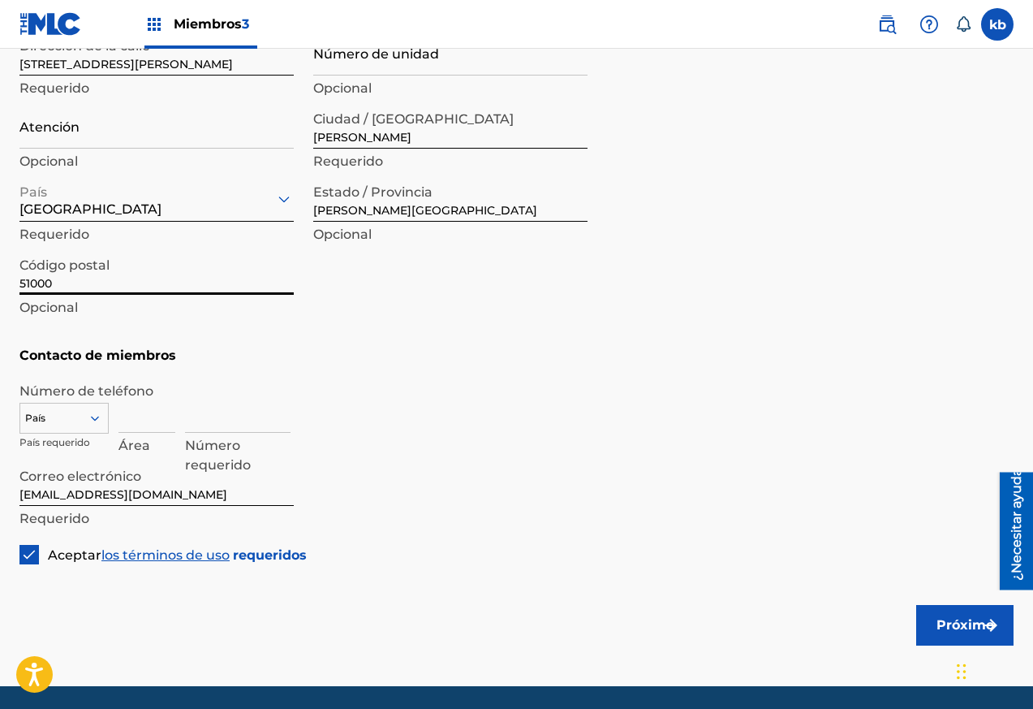
type input "51000"
click at [144, 424] on input at bounding box center [147, 409] width 57 height 46
click at [738, 399] on div "Número requerido" at bounding box center [599, 422] width 829 height 73
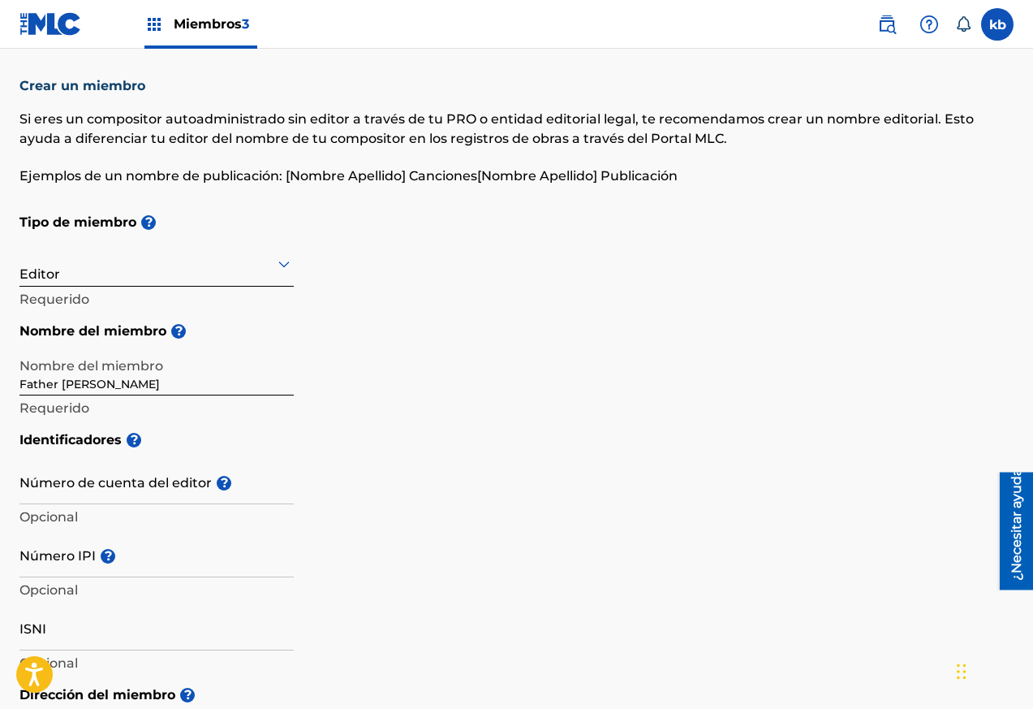
scroll to position [0, 0]
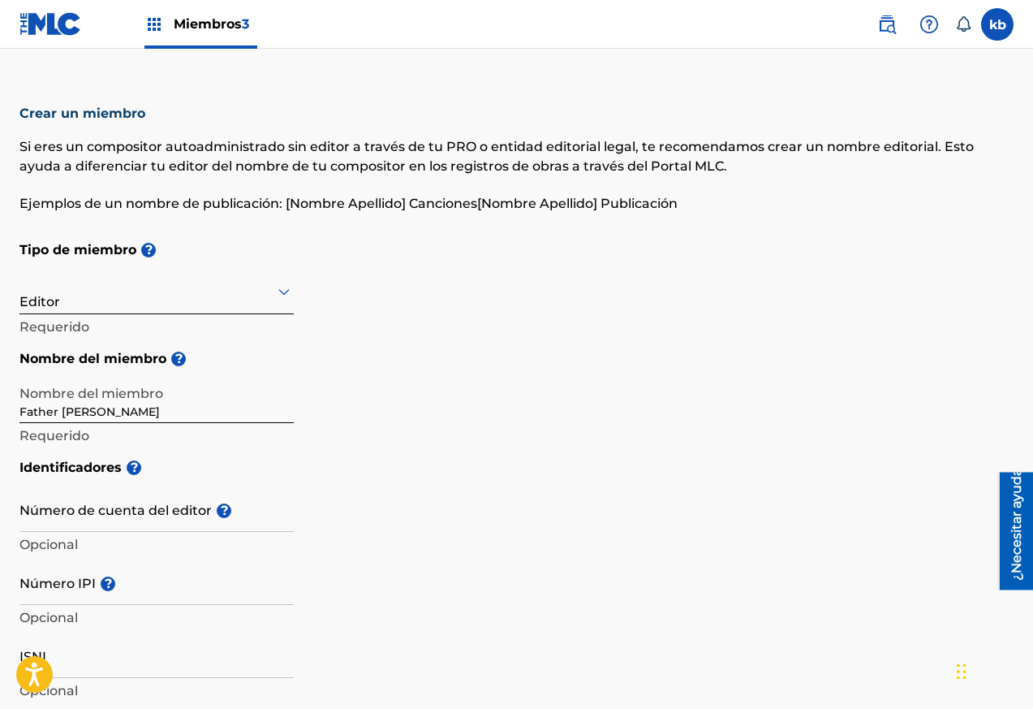
click at [273, 296] on div at bounding box center [156, 291] width 274 height 20
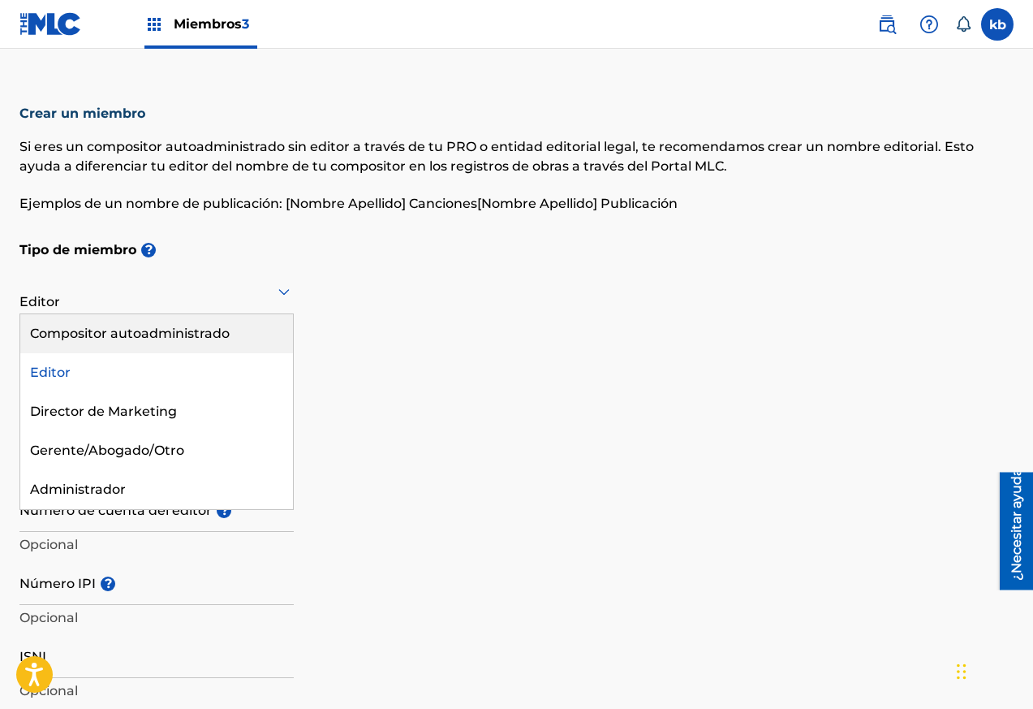
click at [162, 334] on font "Compositor autoadministrado" at bounding box center [130, 333] width 200 height 15
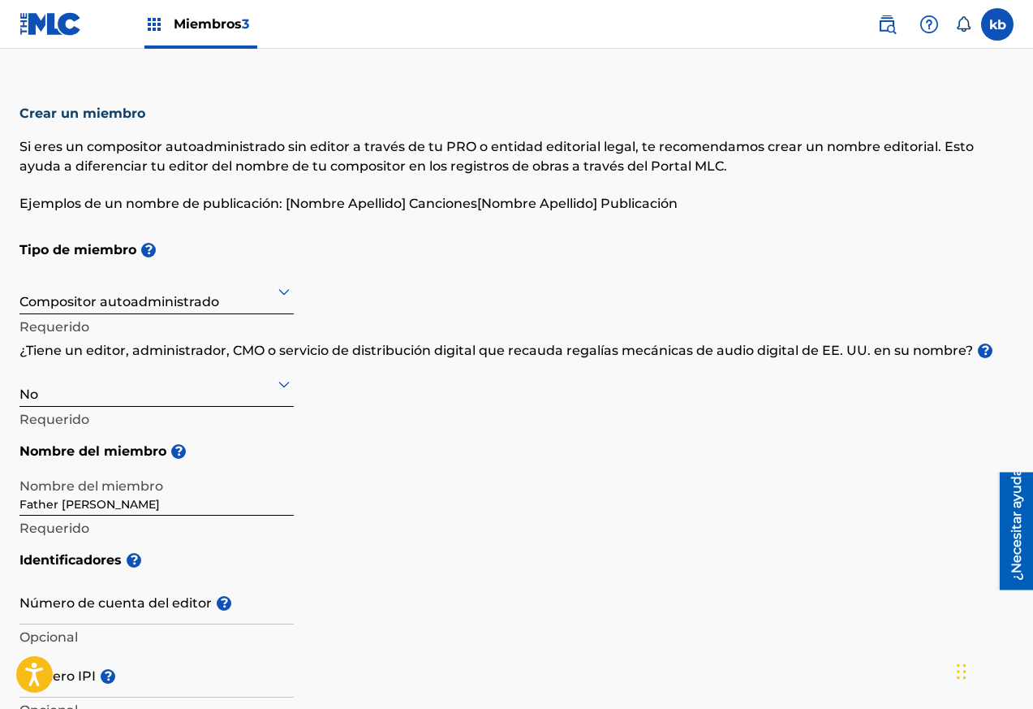
click at [275, 377] on icon at bounding box center [283, 383] width 19 height 19
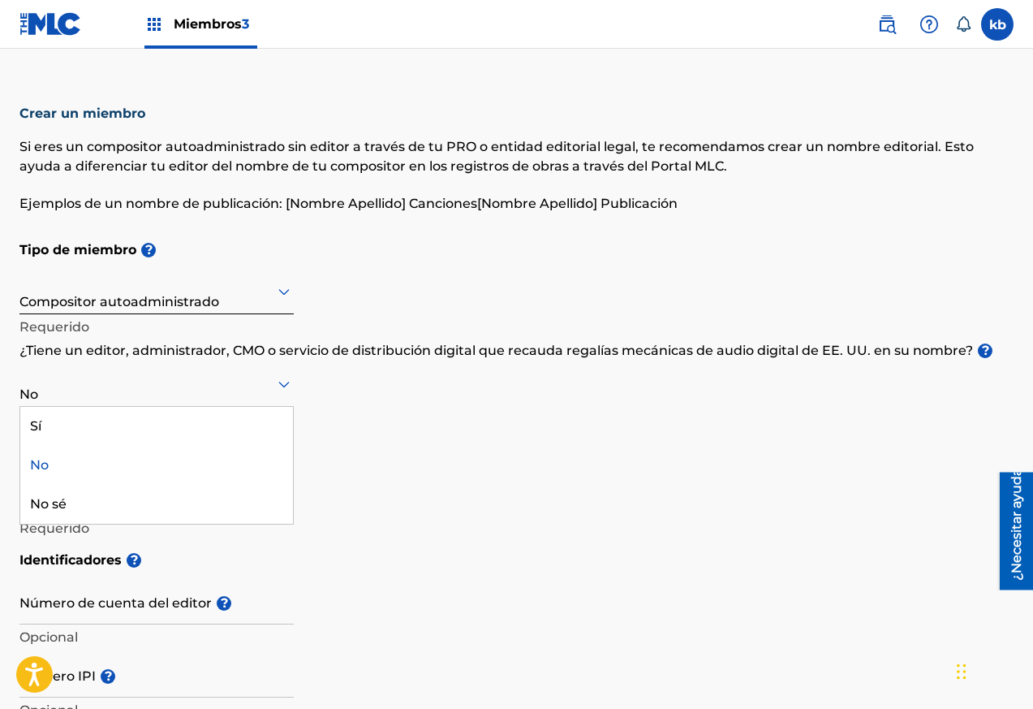
click at [55, 464] on div "No" at bounding box center [156, 465] width 273 height 39
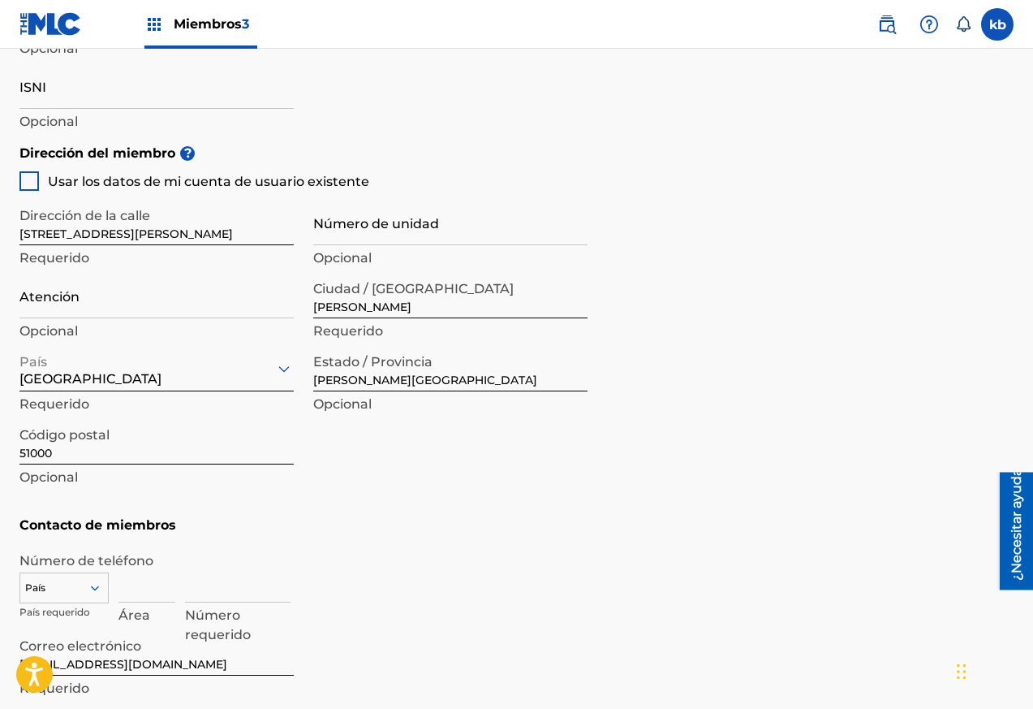
scroll to position [886, 0]
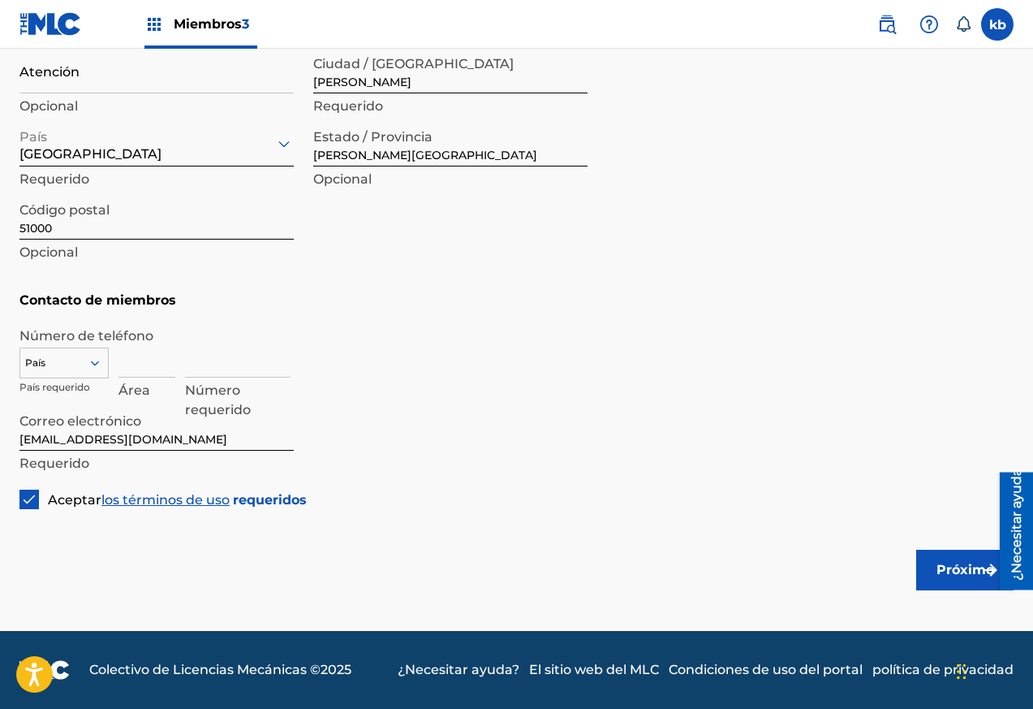
click at [957, 563] on font "Próximo" at bounding box center [966, 569] width 58 height 15
click at [95, 363] on icon at bounding box center [95, 363] width 15 height 15
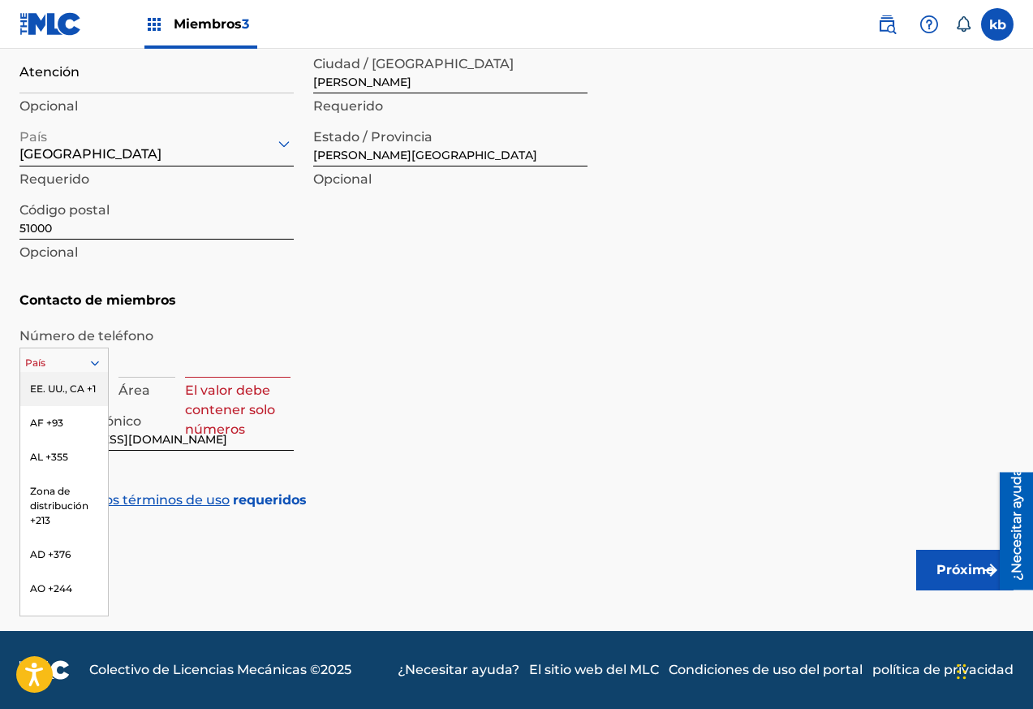
type input "d"
type input "809"
click at [75, 395] on div "HAGA +1809" at bounding box center [64, 389] width 88 height 34
click at [160, 363] on input at bounding box center [147, 354] width 57 height 46
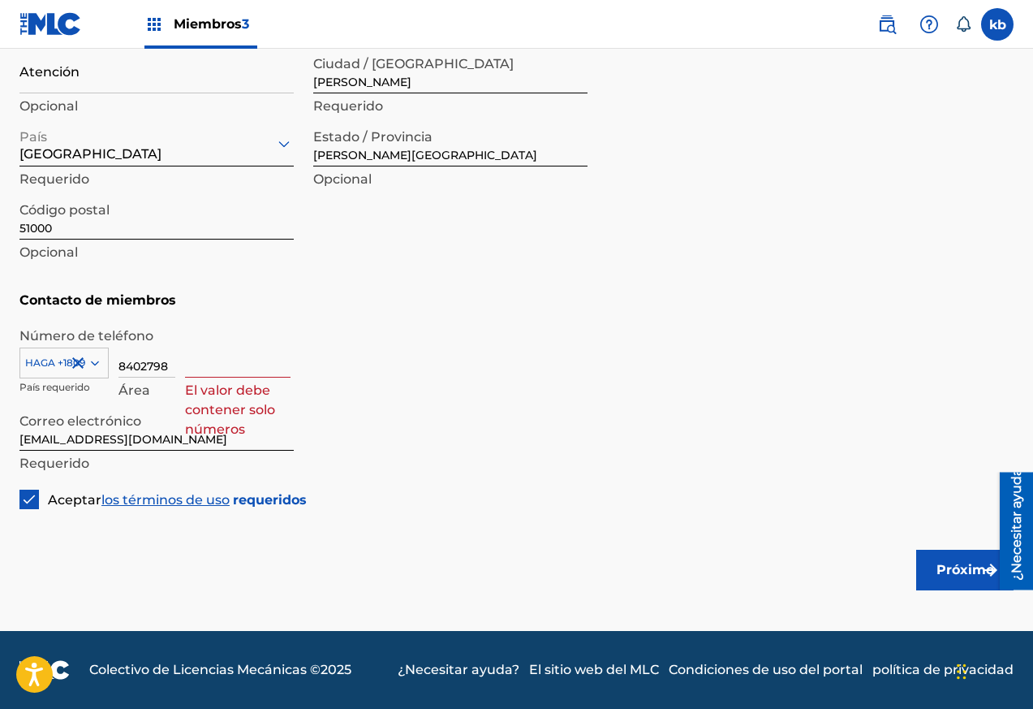
click at [144, 389] on font "Área" at bounding box center [135, 389] width 32 height 15
click at [175, 361] on input "8402798" at bounding box center [147, 354] width 57 height 46
type input "8"
type input "809"
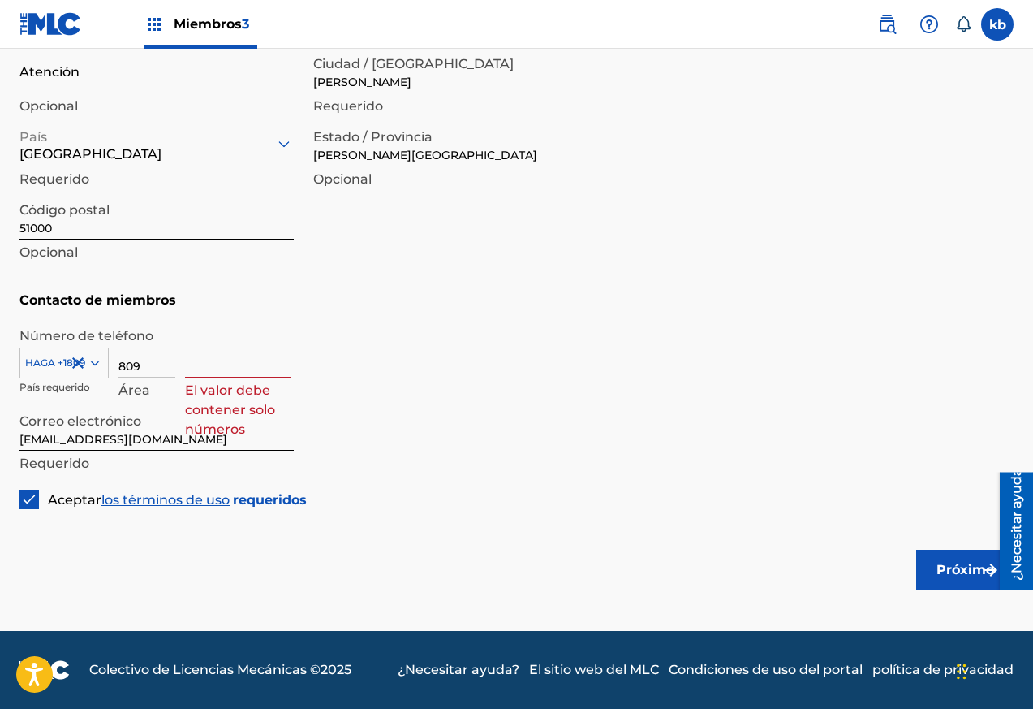
click at [198, 371] on input at bounding box center [238, 354] width 106 height 46
type input "8402798"
click at [957, 567] on font "Próximo" at bounding box center [966, 569] width 58 height 15
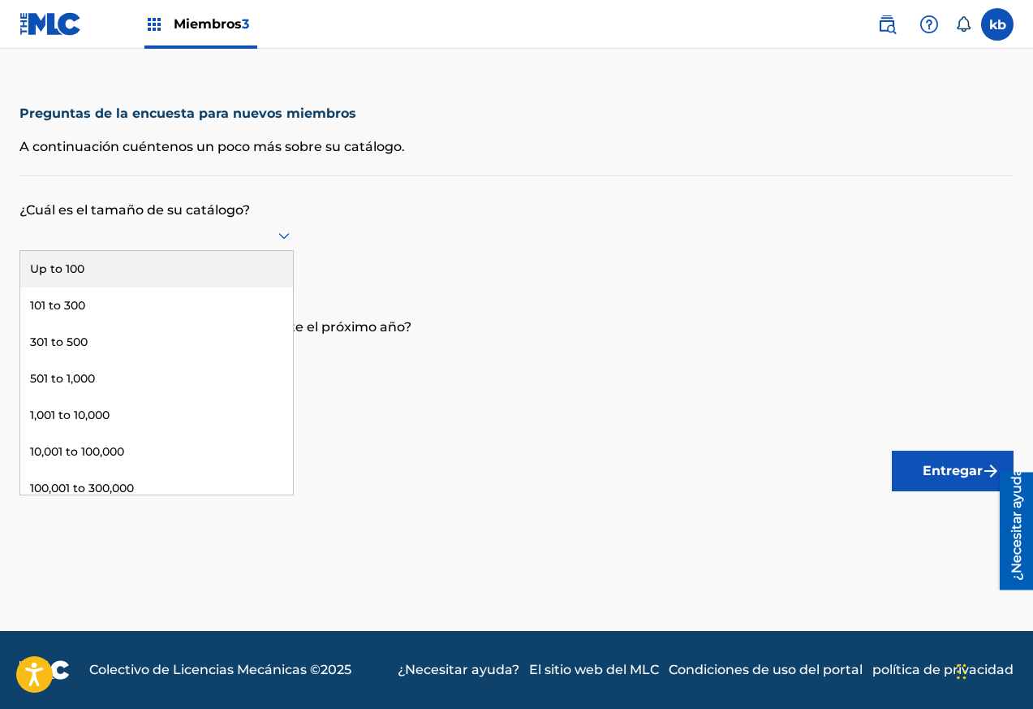
click at [175, 234] on div at bounding box center [156, 235] width 274 height 20
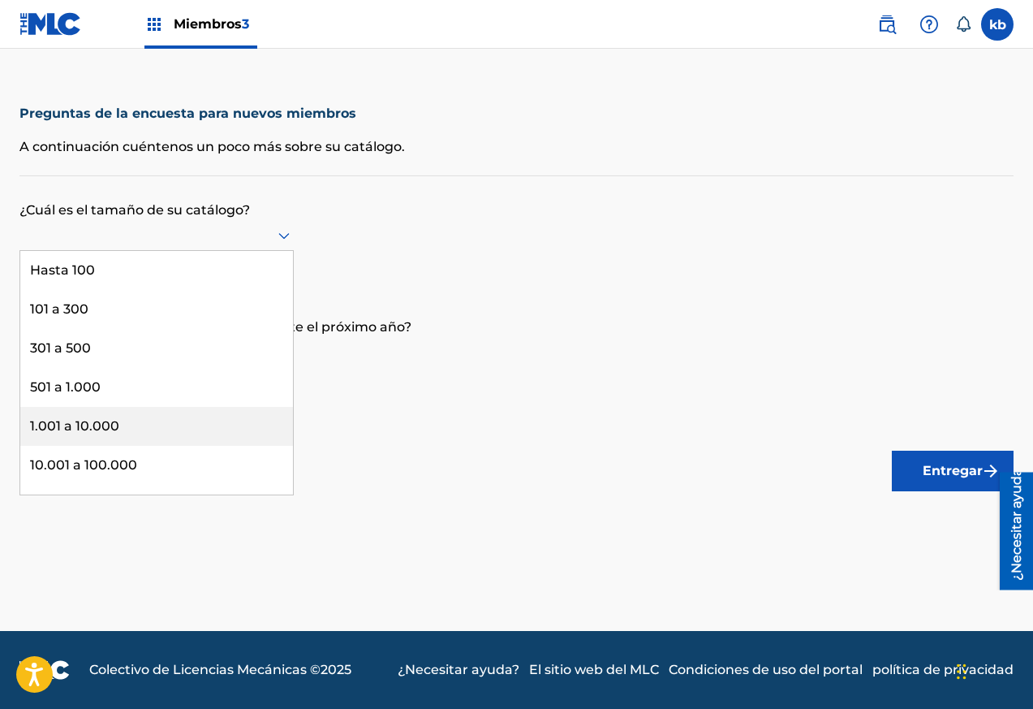
click at [131, 424] on div "1.001 a 10.000" at bounding box center [156, 426] width 273 height 39
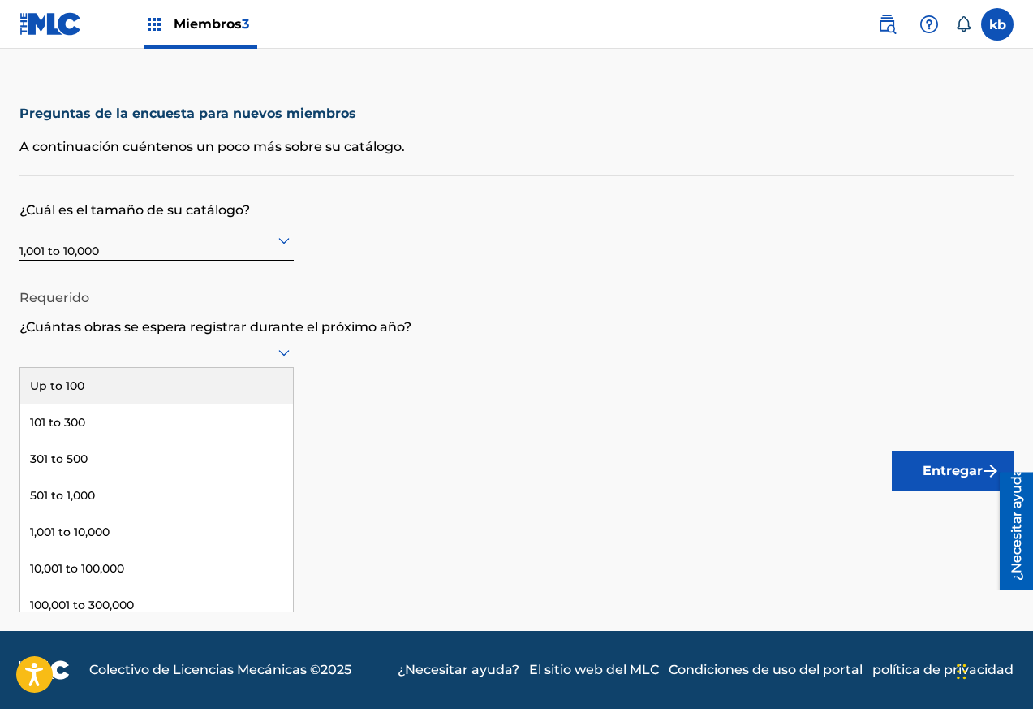
click at [171, 346] on div at bounding box center [156, 352] width 274 height 20
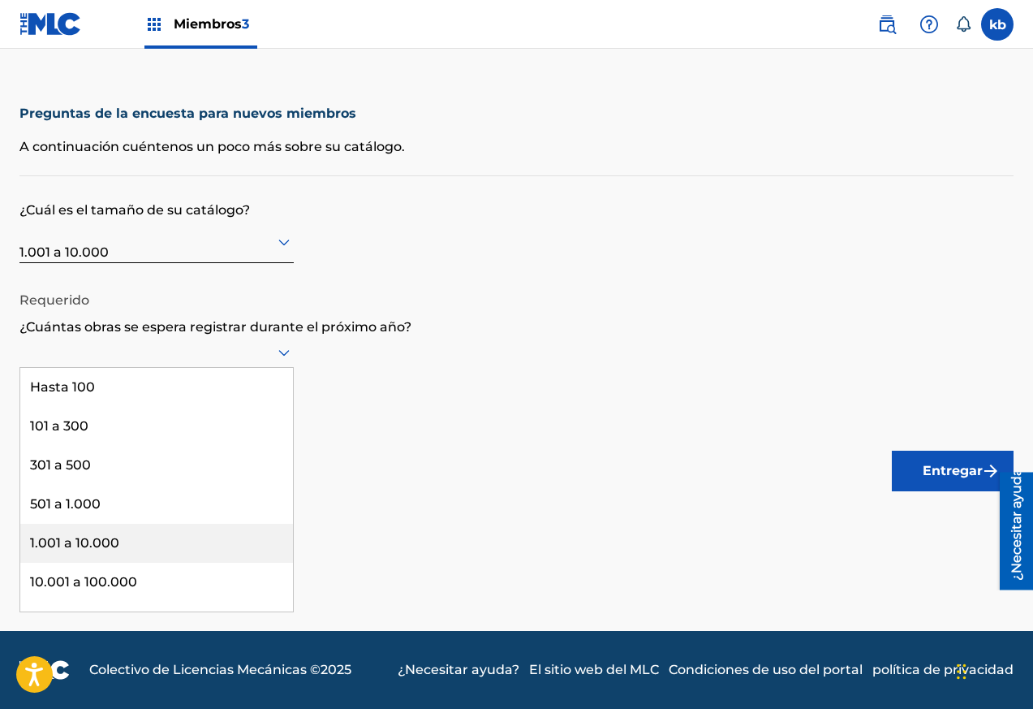
click at [156, 552] on div "1.001 a 10.000" at bounding box center [156, 543] width 273 height 39
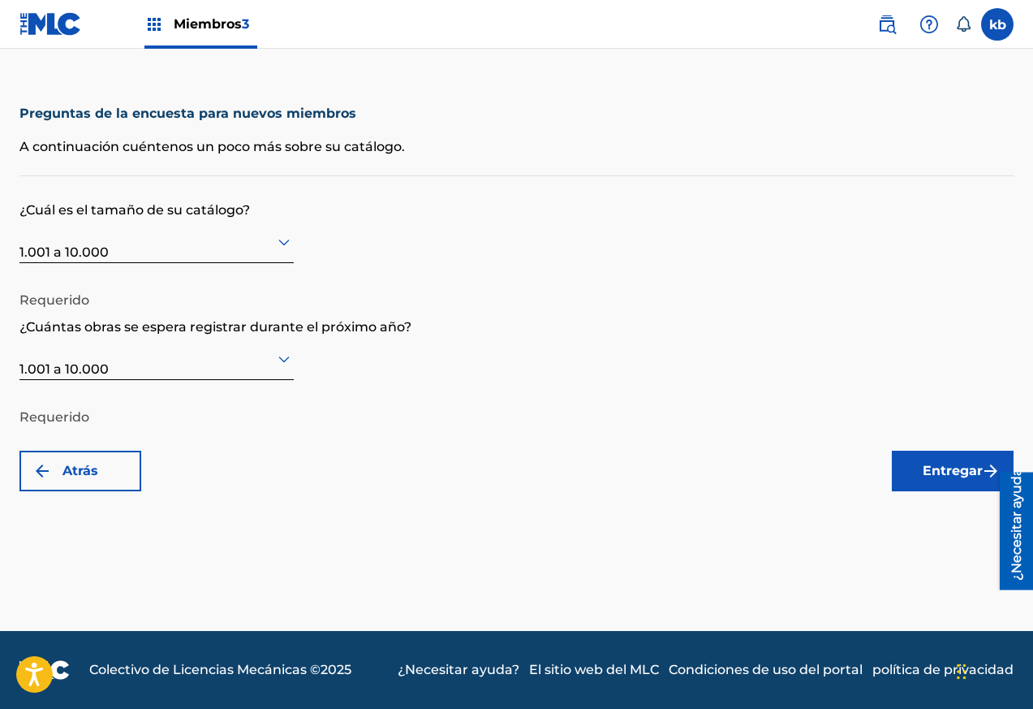
click at [933, 468] on font "Entregar" at bounding box center [953, 470] width 60 height 15
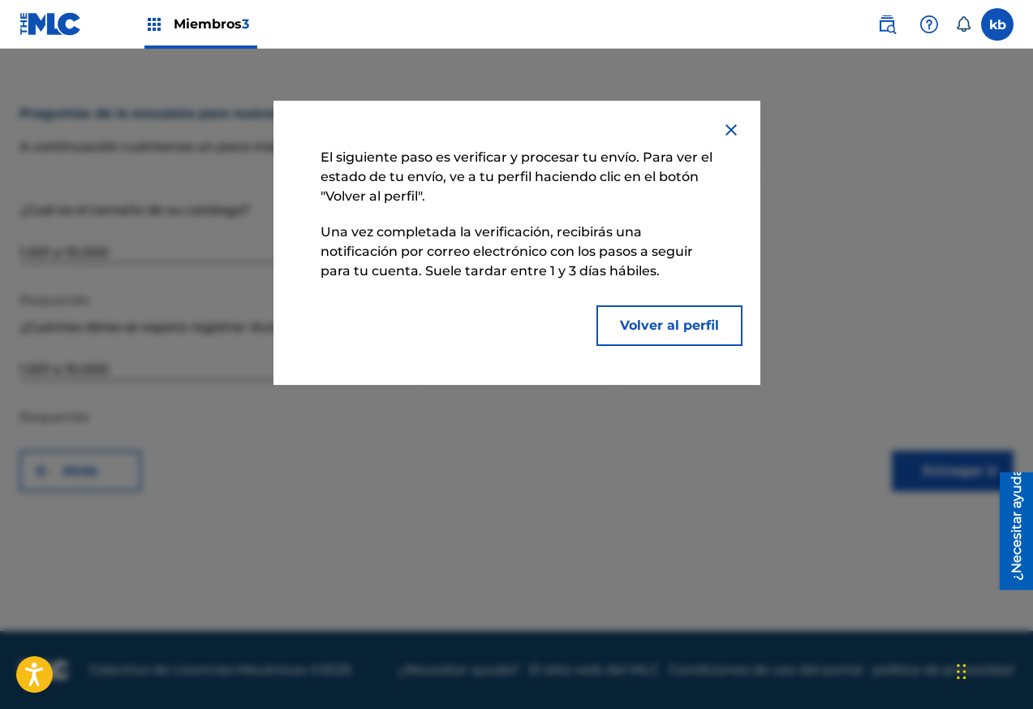
click at [662, 329] on font "Volver al perfil" at bounding box center [669, 324] width 99 height 15
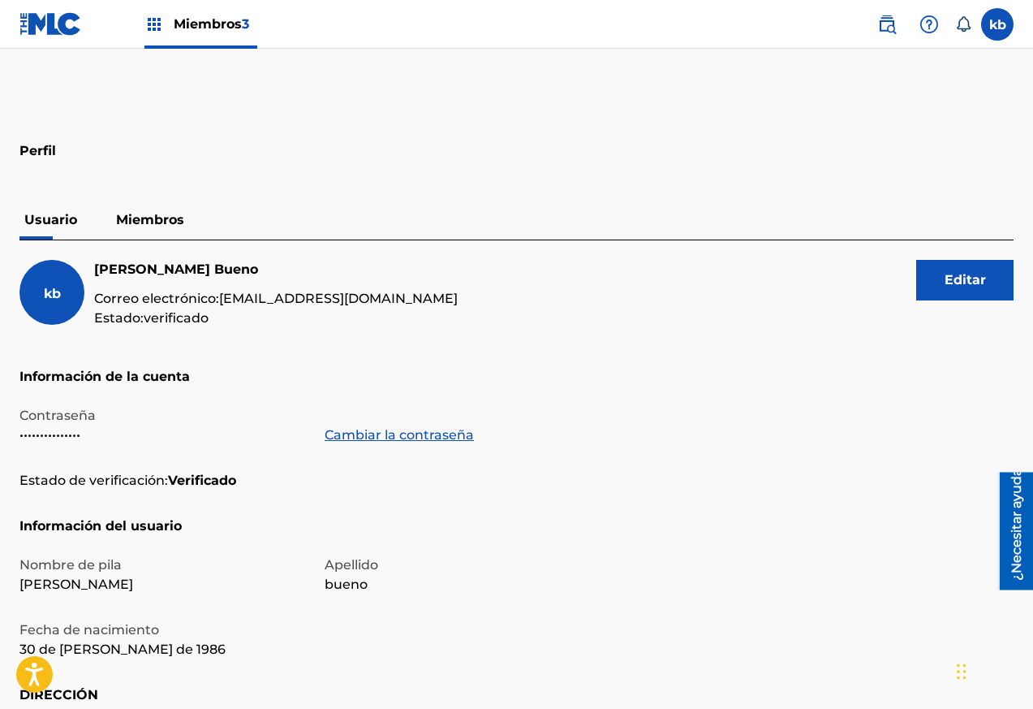
click at [177, 218] on font "Miembros" at bounding box center [150, 219] width 68 height 15
